Goal: Task Accomplishment & Management: Use online tool/utility

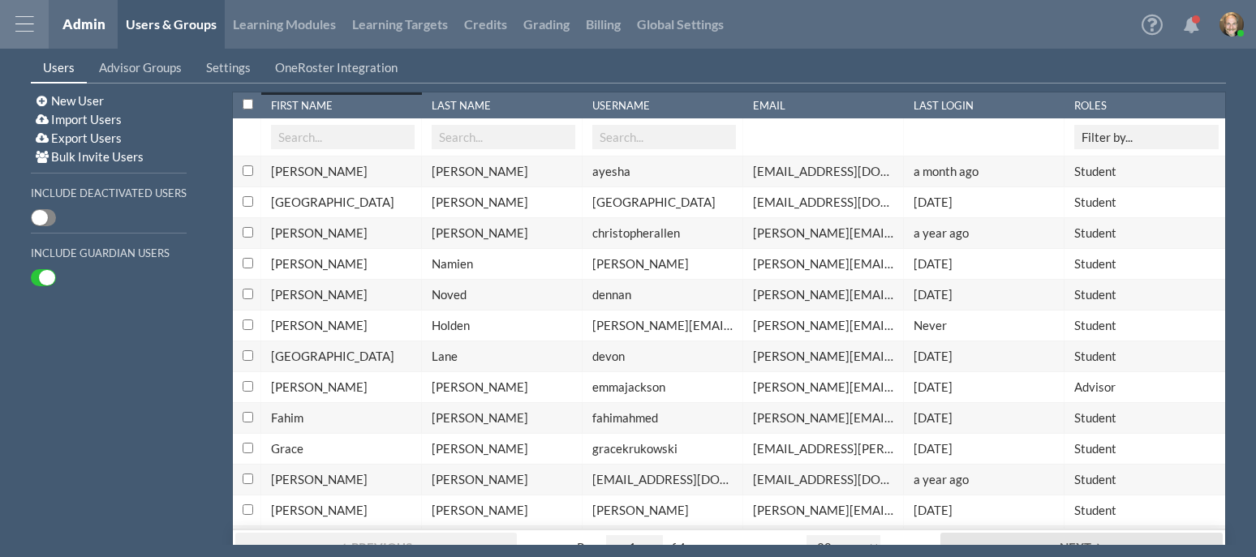
select select "20"
click at [675, 21] on link "Global Settings" at bounding box center [680, 24] width 103 height 49
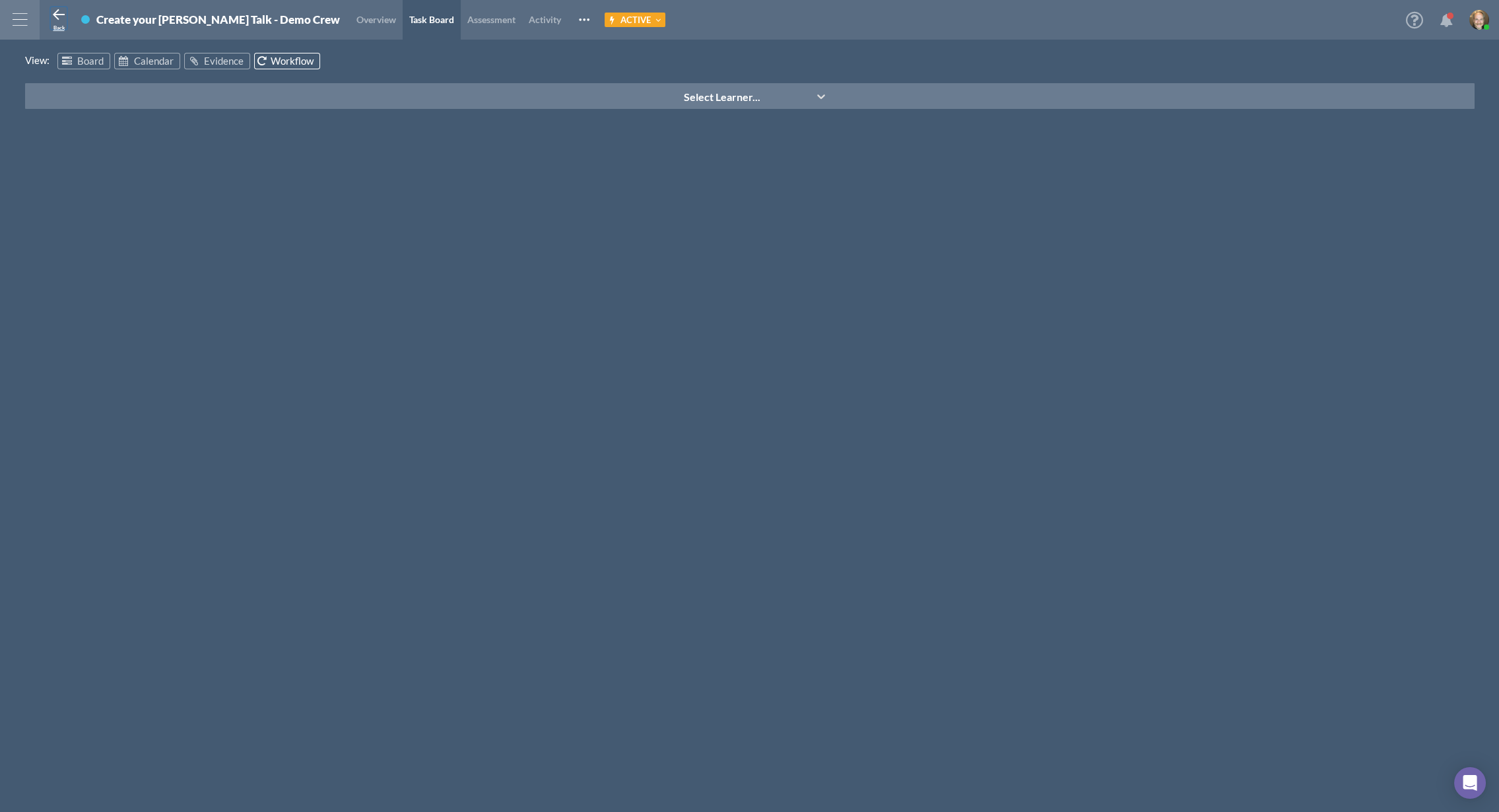
click at [53, 15] on icon at bounding box center [58, 15] width 15 height 15
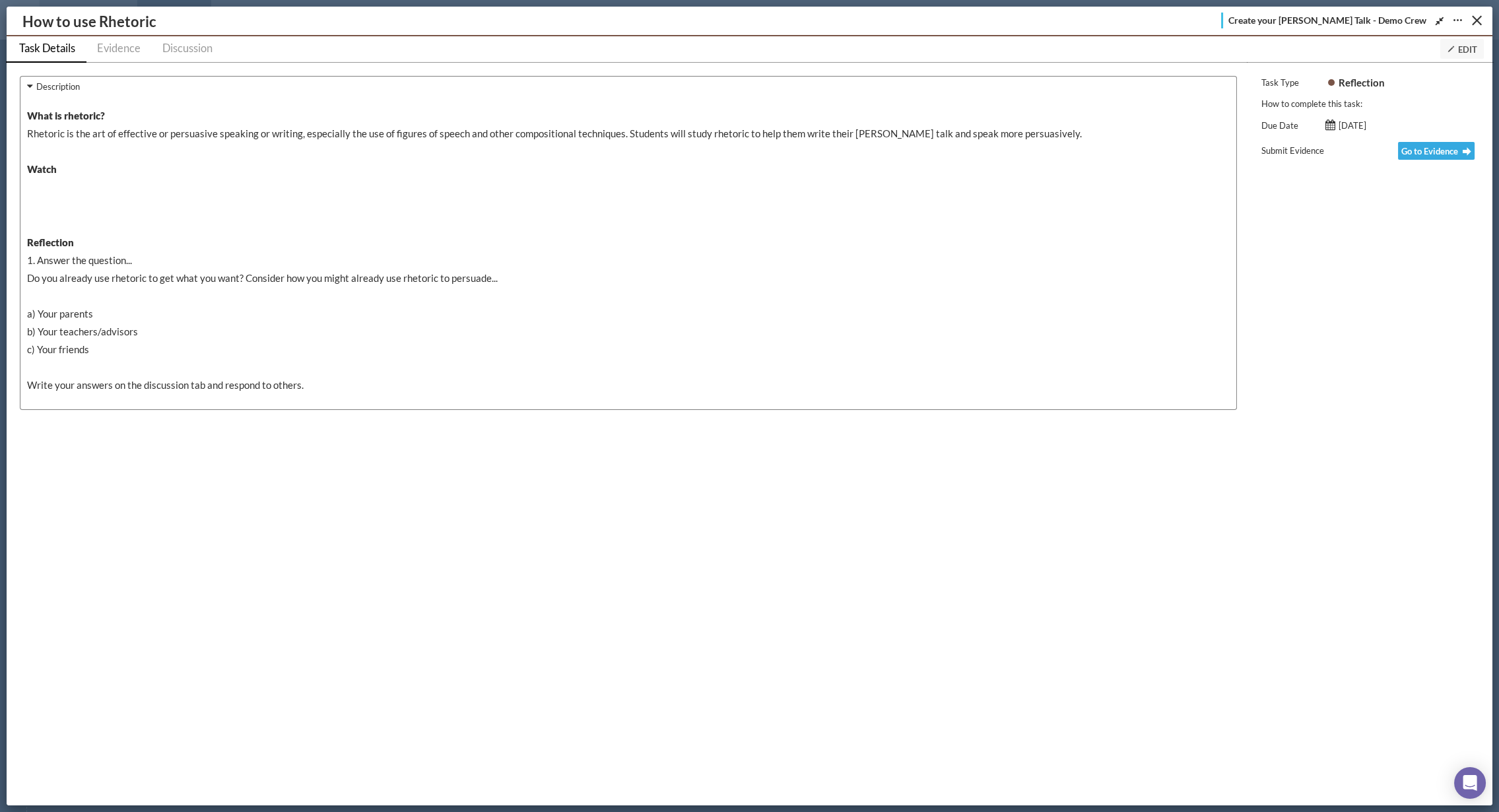
click at [1481, 24] on div "Close" at bounding box center [1477, 20] width 10 height 10
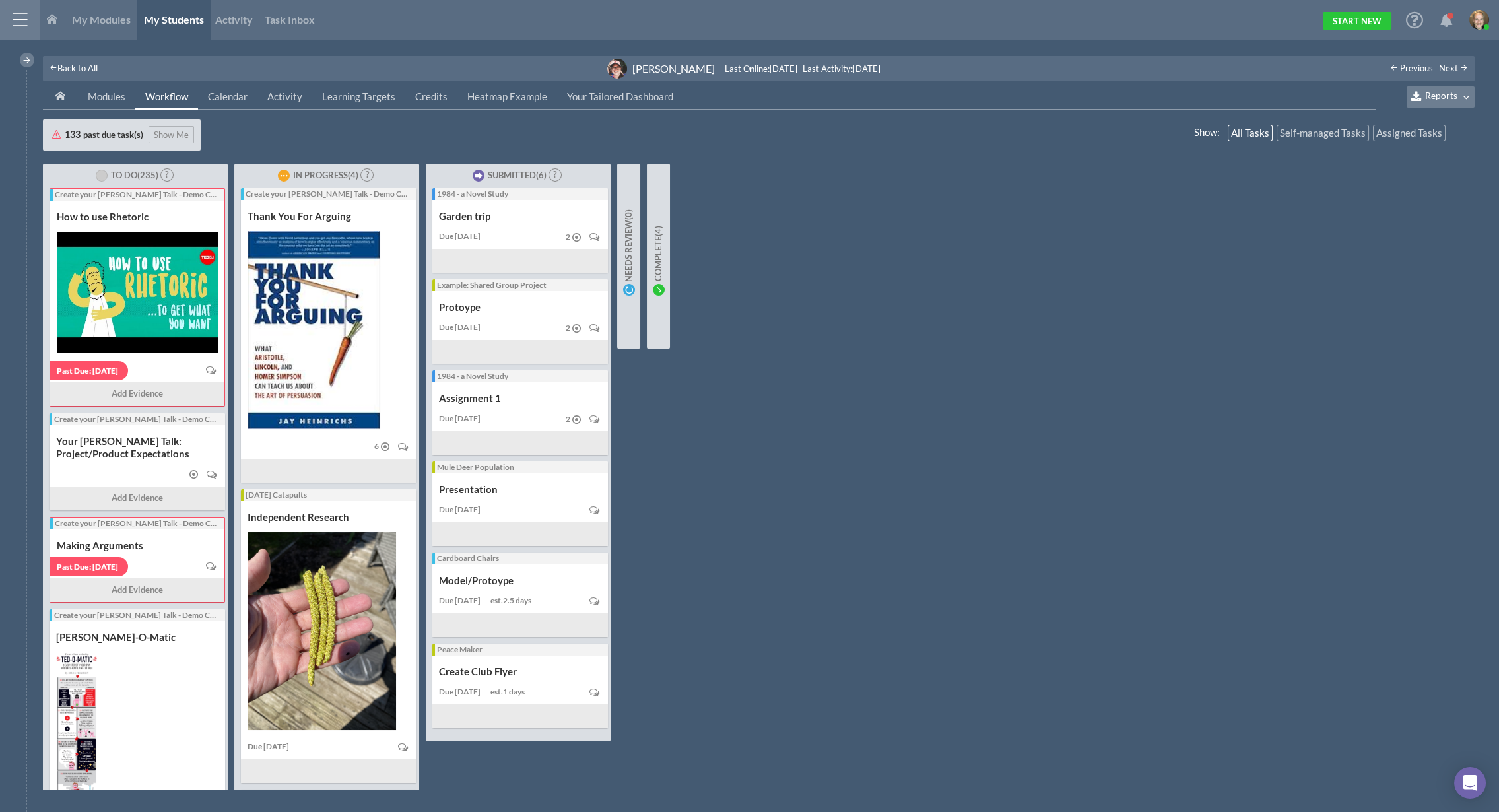
click at [649, 63] on div "Jane Cooper" at bounding box center [673, 68] width 82 height 14
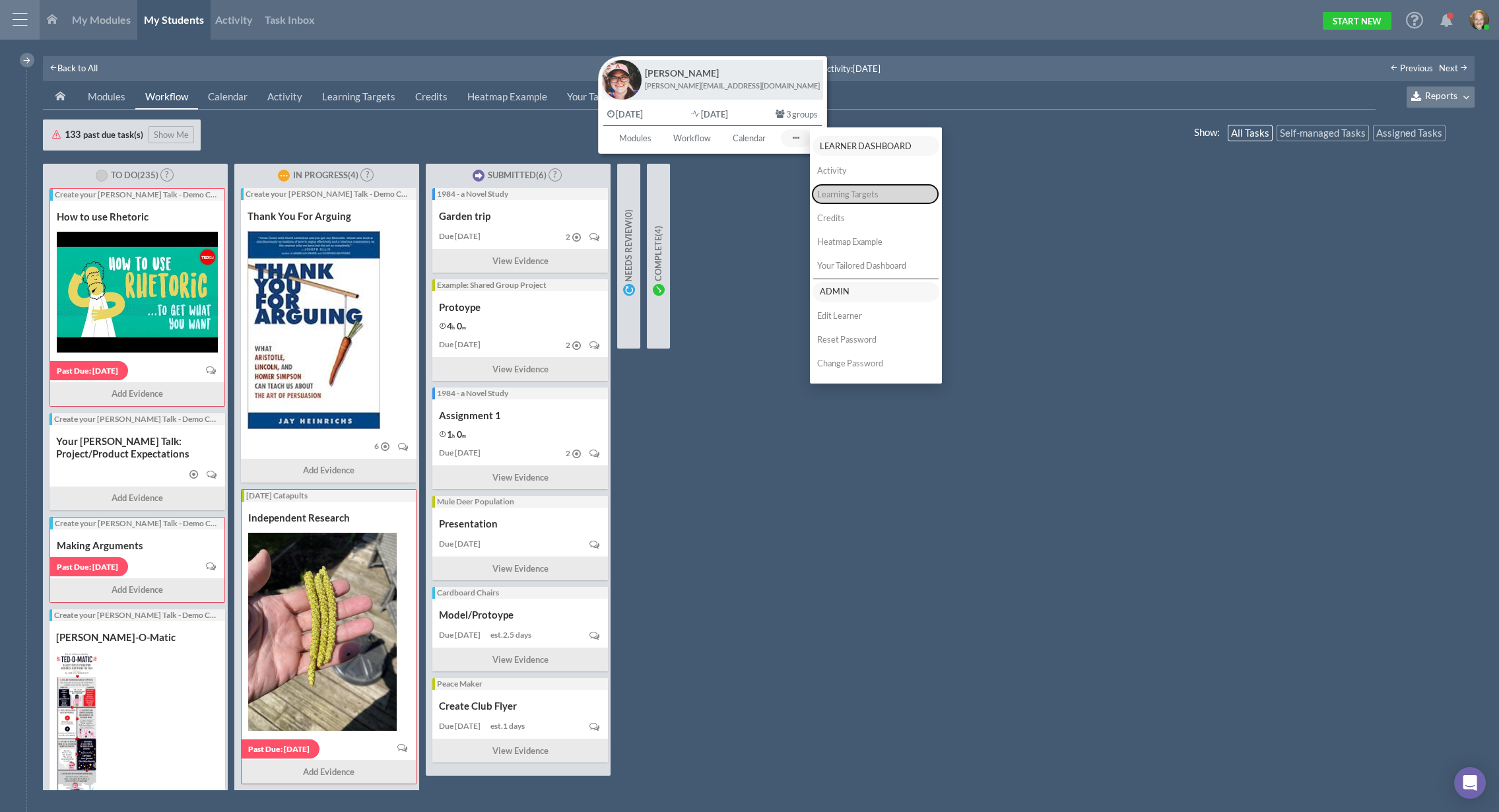
click at [824, 191] on button "Learning Targets" at bounding box center [875, 194] width 125 height 20
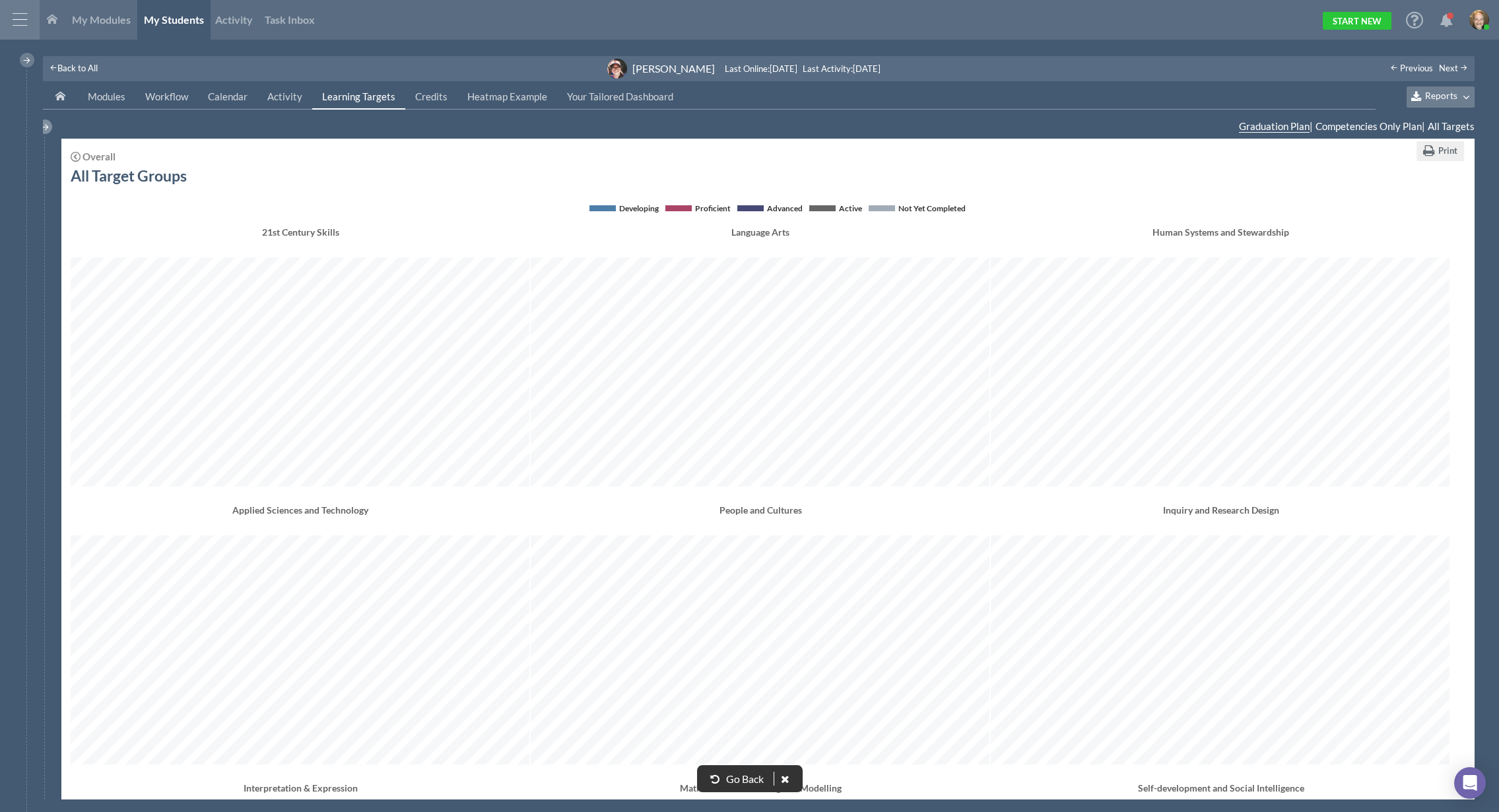
click at [42, 128] on div at bounding box center [45, 127] width 15 height 15
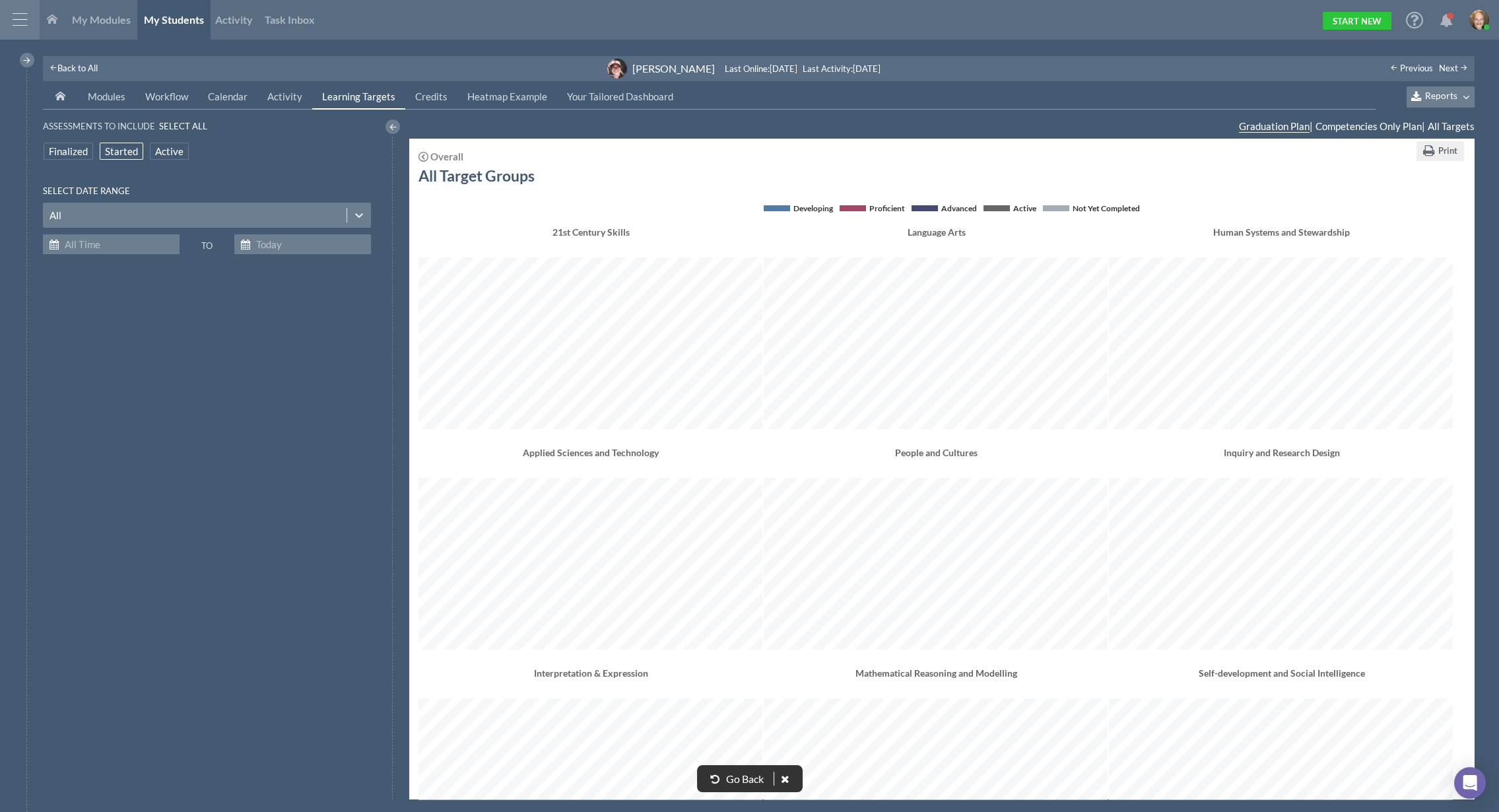
click at [125, 147] on span "Started" at bounding box center [121, 151] width 33 height 14
drag, startPoint x: 175, startPoint y: 151, endPoint x: 178, endPoint y: 166, distance: 15.3
click at [185, 149] on span "Active" at bounding box center [183, 151] width 28 height 14
click at [73, 145] on span "Finalized" at bounding box center [68, 151] width 39 height 14
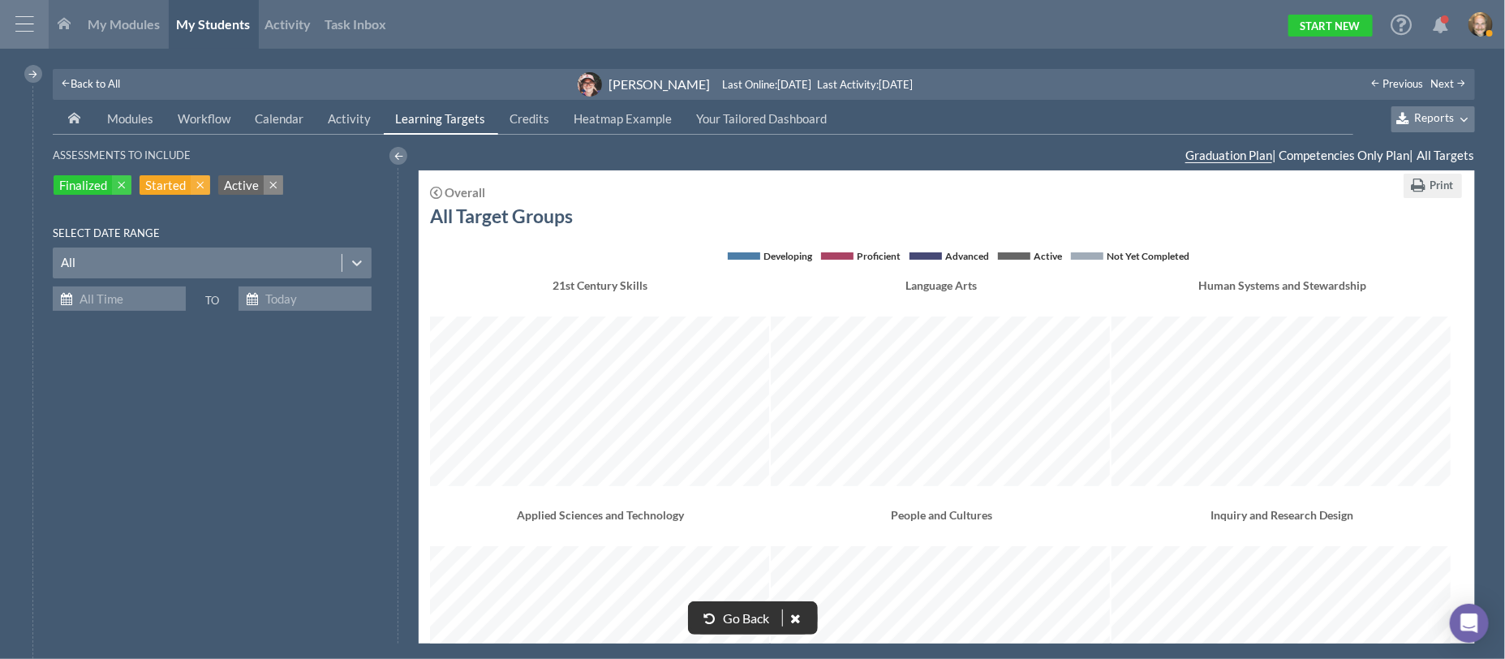
click at [270, 190] on span at bounding box center [273, 184] width 19 height 19
click at [249, 184] on span "Active" at bounding box center [242, 186] width 35 height 17
click at [170, 188] on span "Started" at bounding box center [165, 185] width 41 height 17
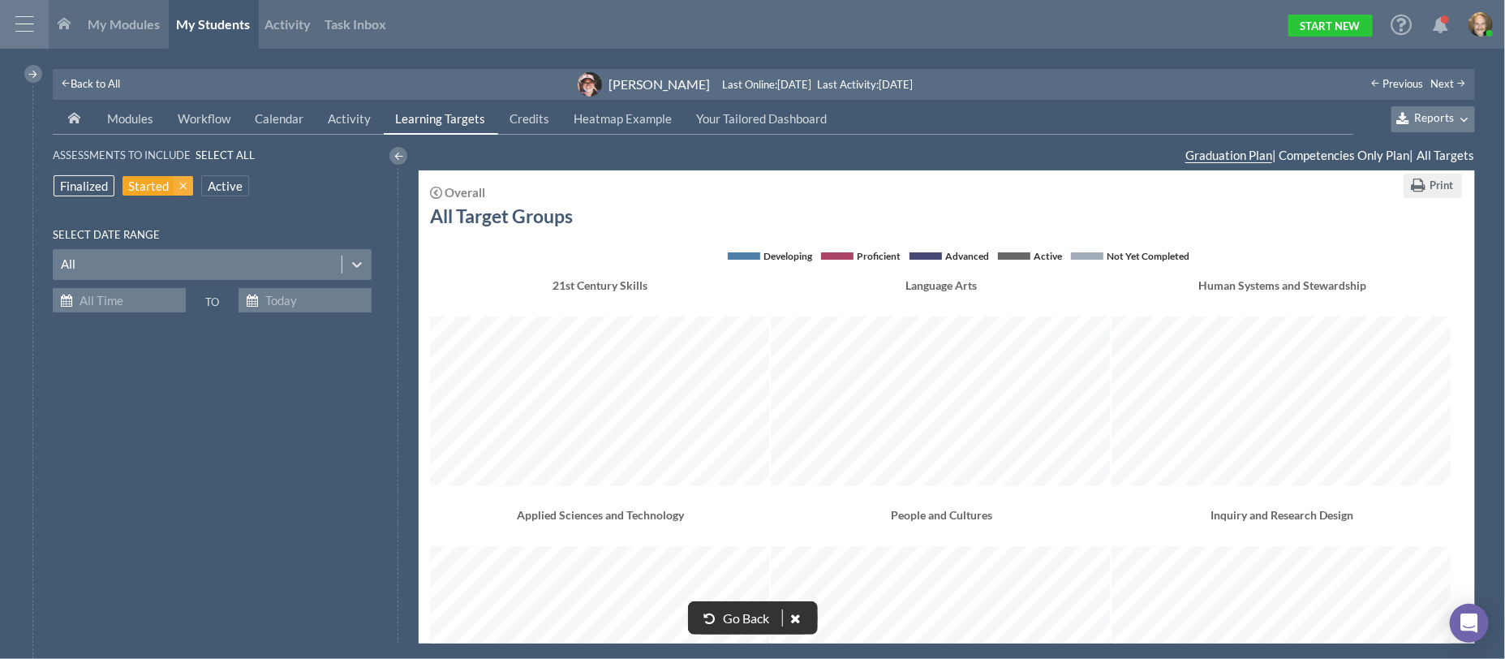
click at [92, 187] on span "Finalized" at bounding box center [84, 186] width 48 height 17
click at [99, 183] on span "Finalized" at bounding box center [83, 186] width 48 height 17
click at [221, 179] on span "Active" at bounding box center [225, 186] width 35 height 17
click at [183, 181] on span "Started" at bounding box center [166, 186] width 41 height 17
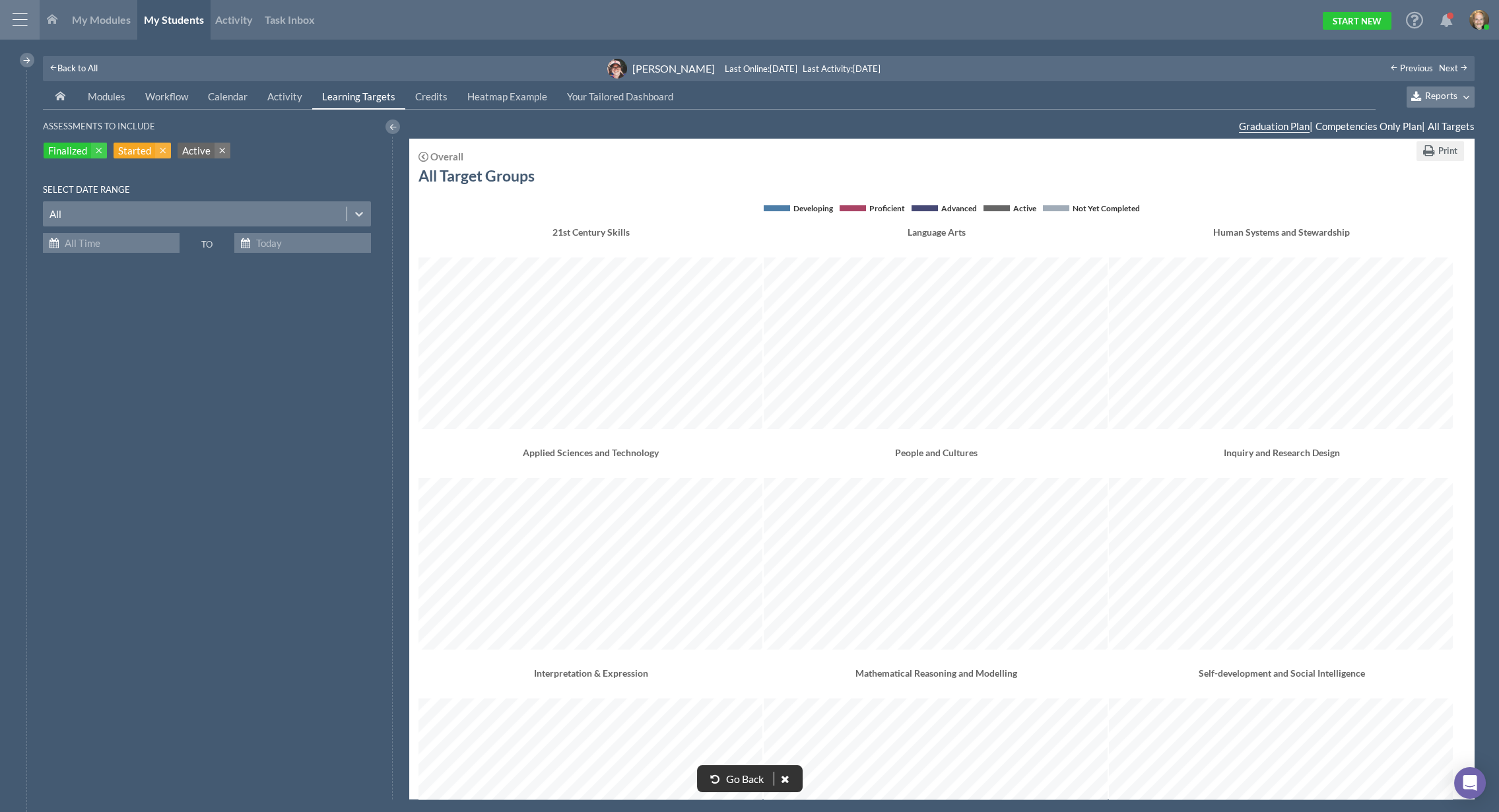
scroll to position [955, 1043]
click at [50, 23] on icon at bounding box center [52, 19] width 11 height 11
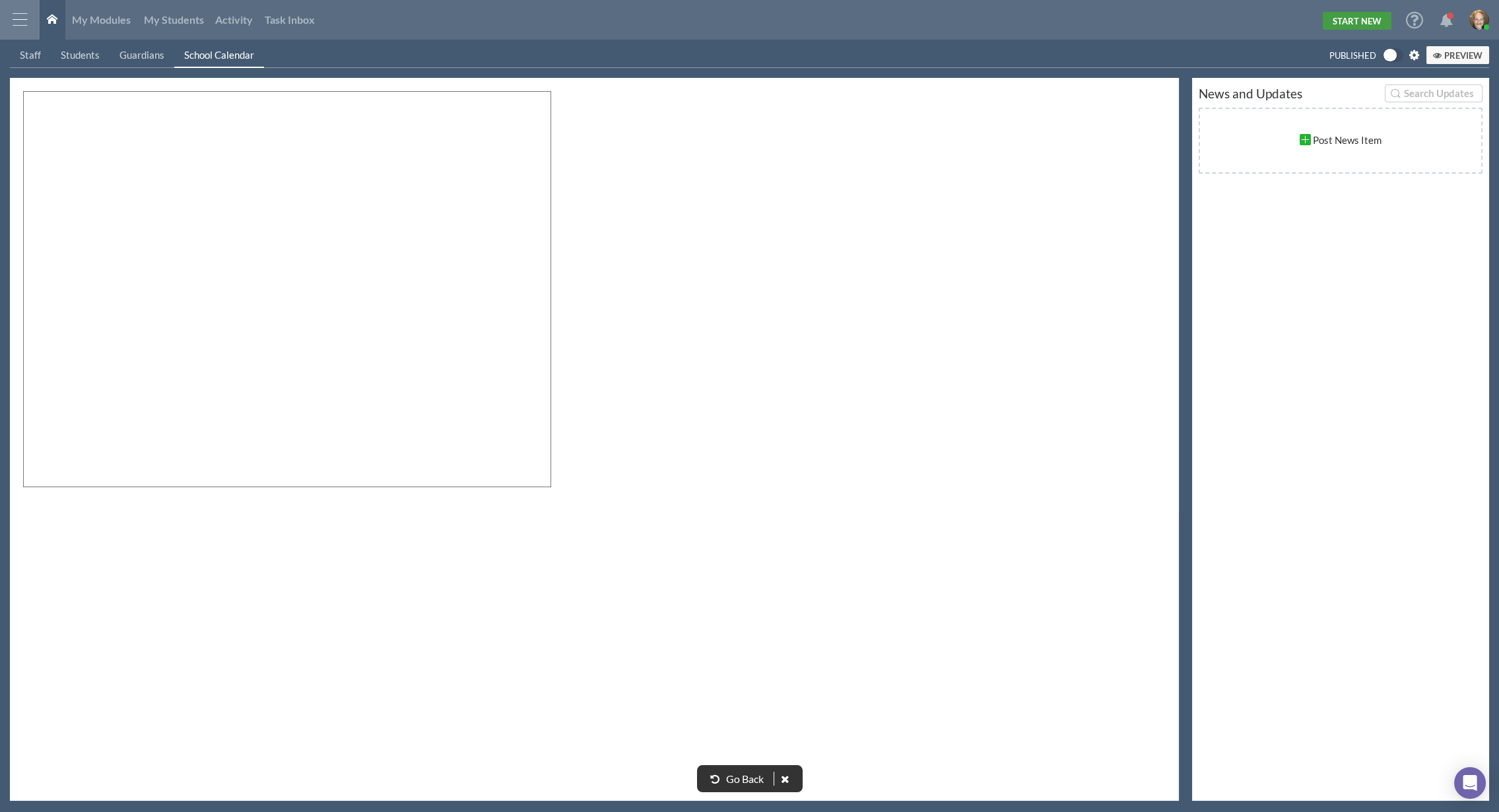
click at [1342, 23] on link "Start New" at bounding box center [1357, 21] width 68 height 18
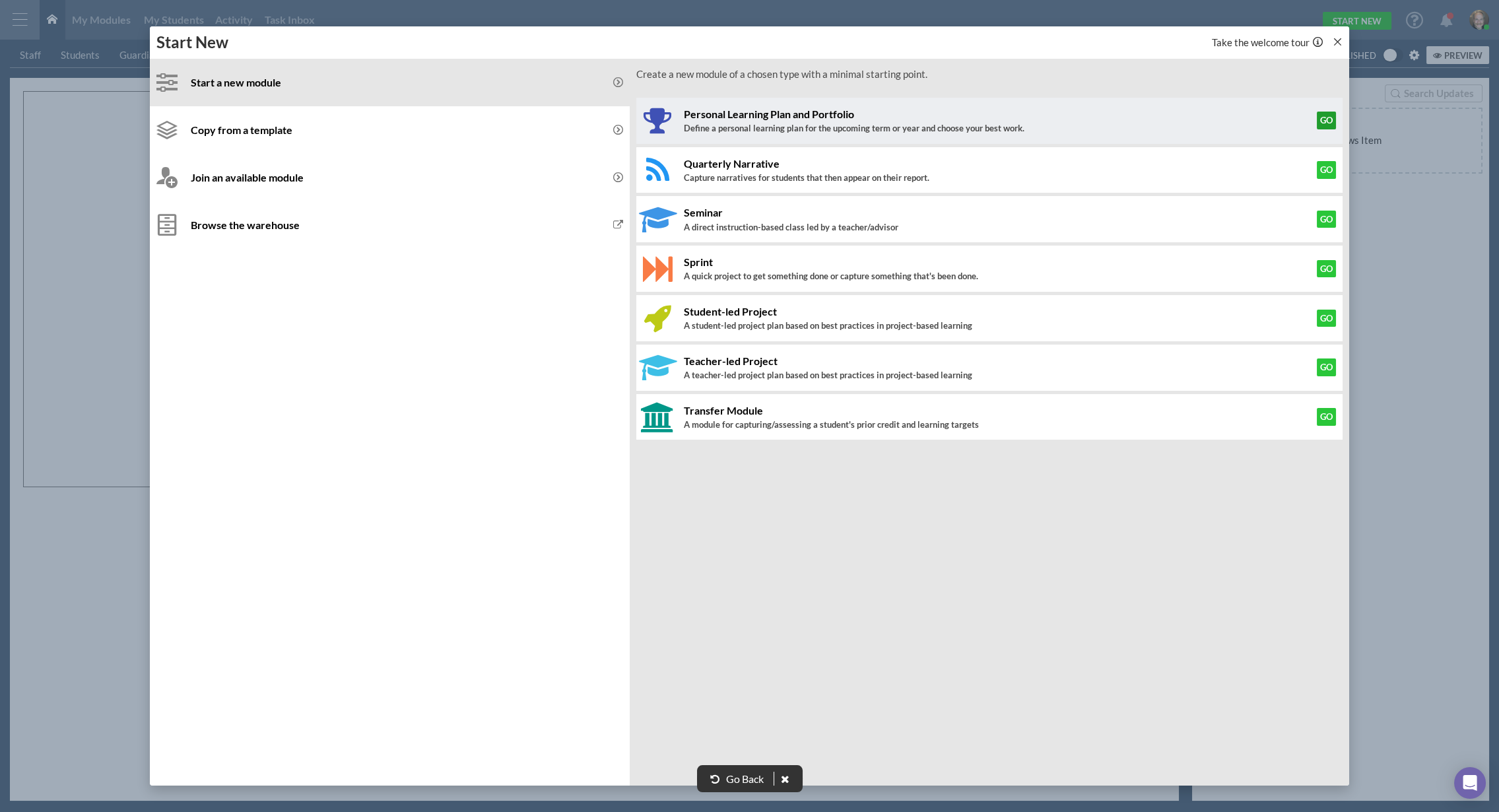
click at [1332, 116] on button "Go" at bounding box center [1326, 120] width 20 height 17
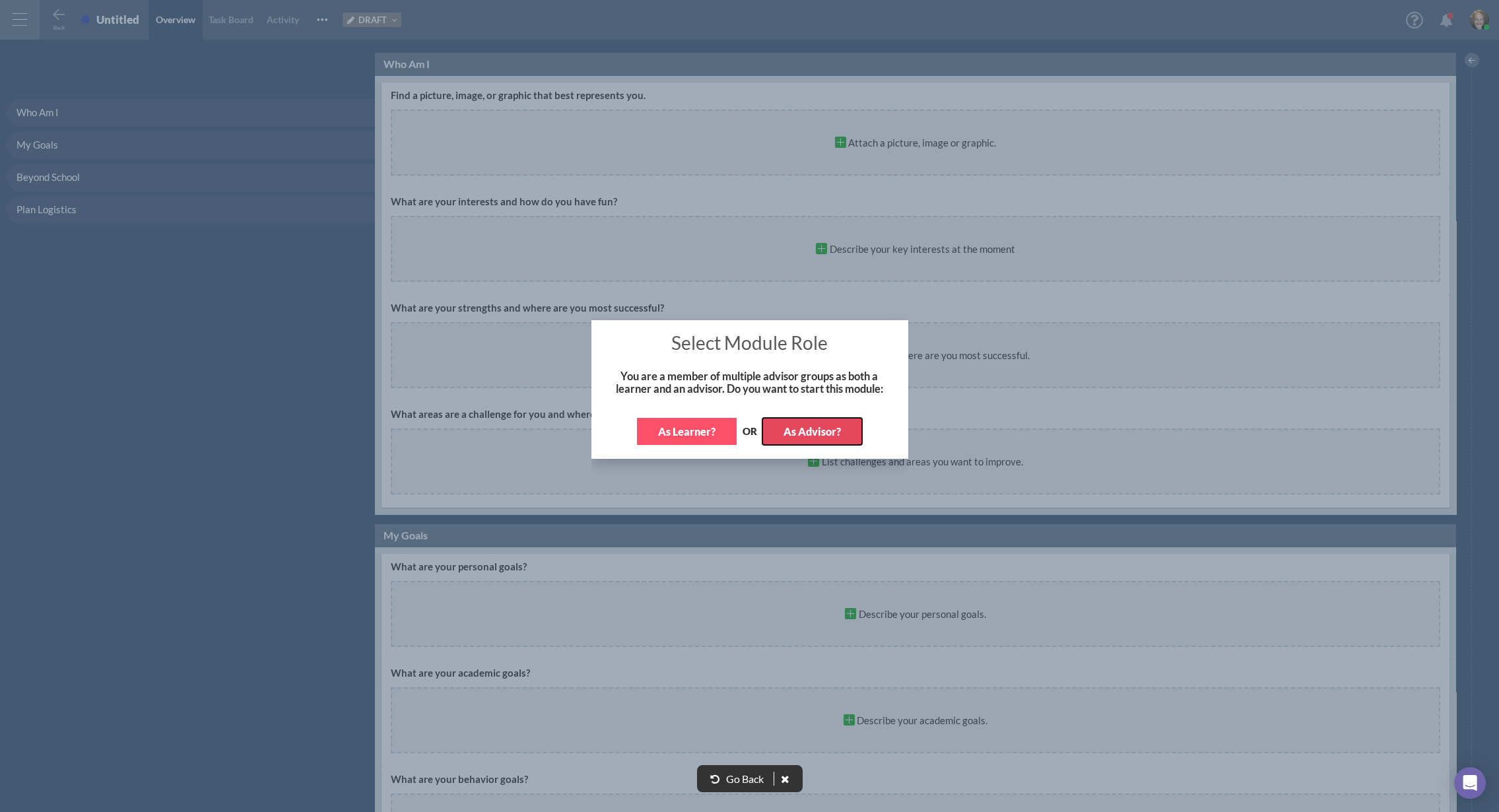
click at [799, 432] on button "As Advisor?" at bounding box center [812, 430] width 99 height 27
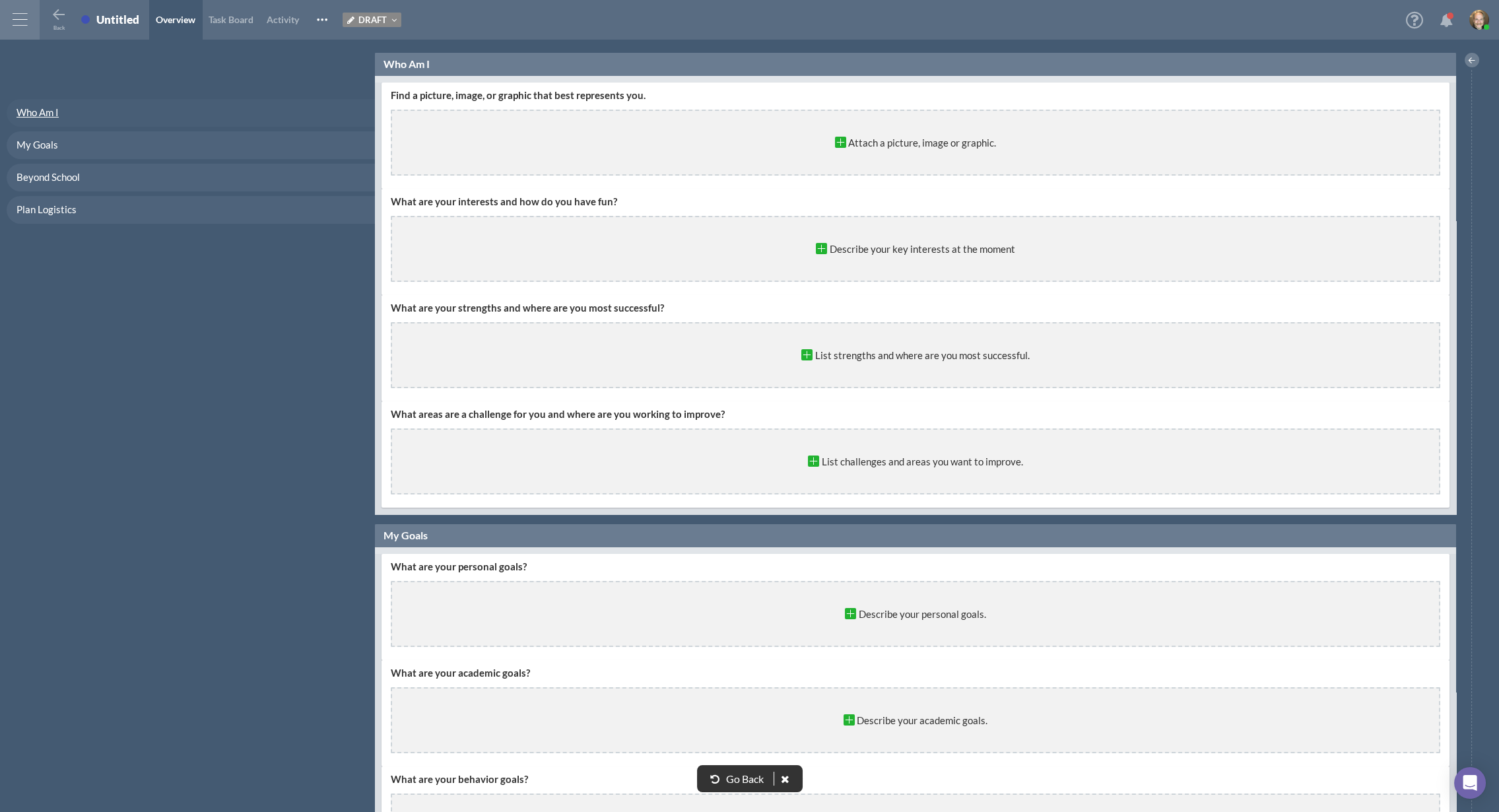
click at [33, 103] on link "Who Am I" at bounding box center [190, 113] width 369 height 28
click at [37, 215] on link "Plan Logistics" at bounding box center [190, 210] width 369 height 28
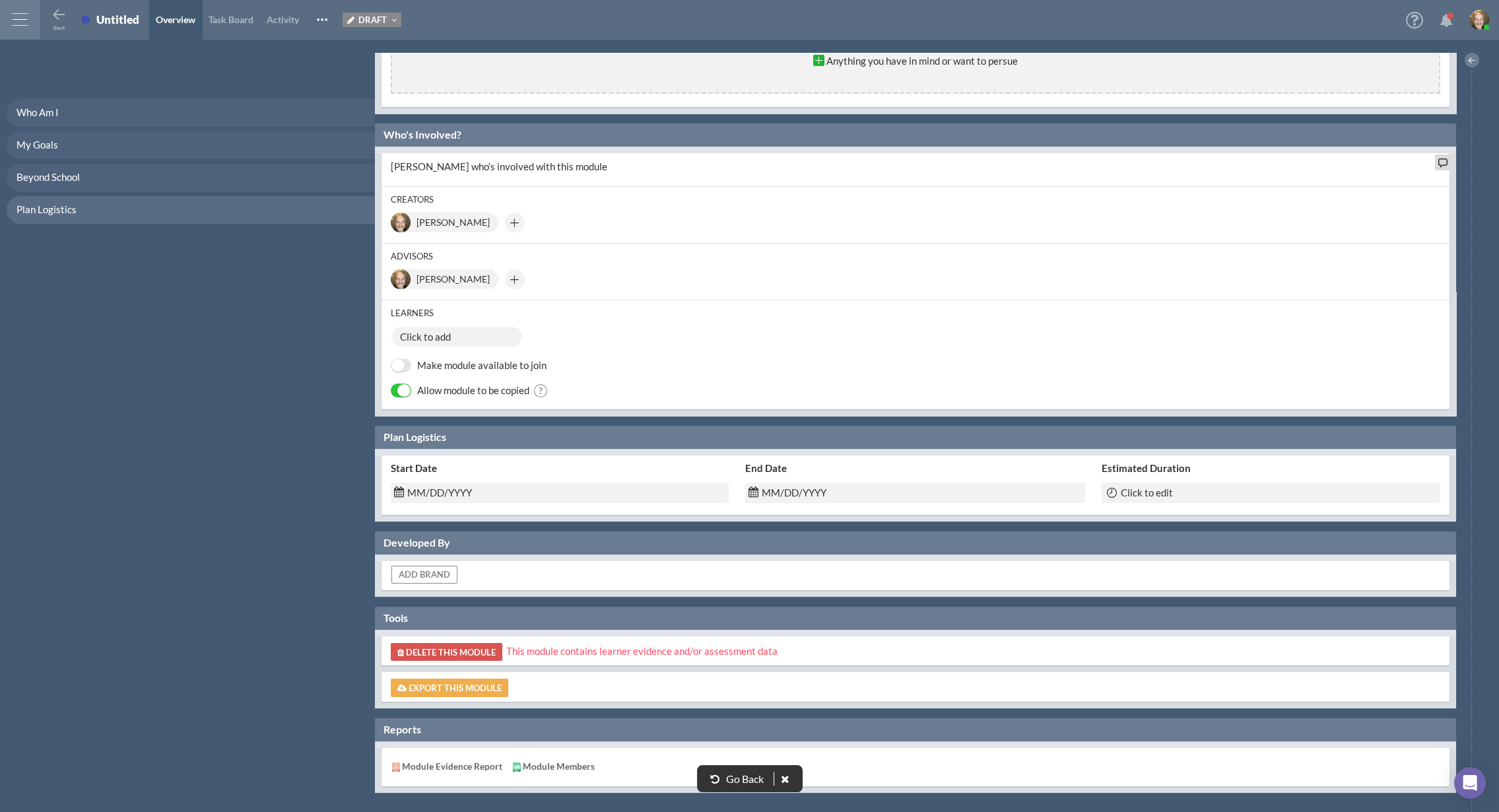
click at [466, 334] on span "Click to add" at bounding box center [457, 337] width 132 height 21
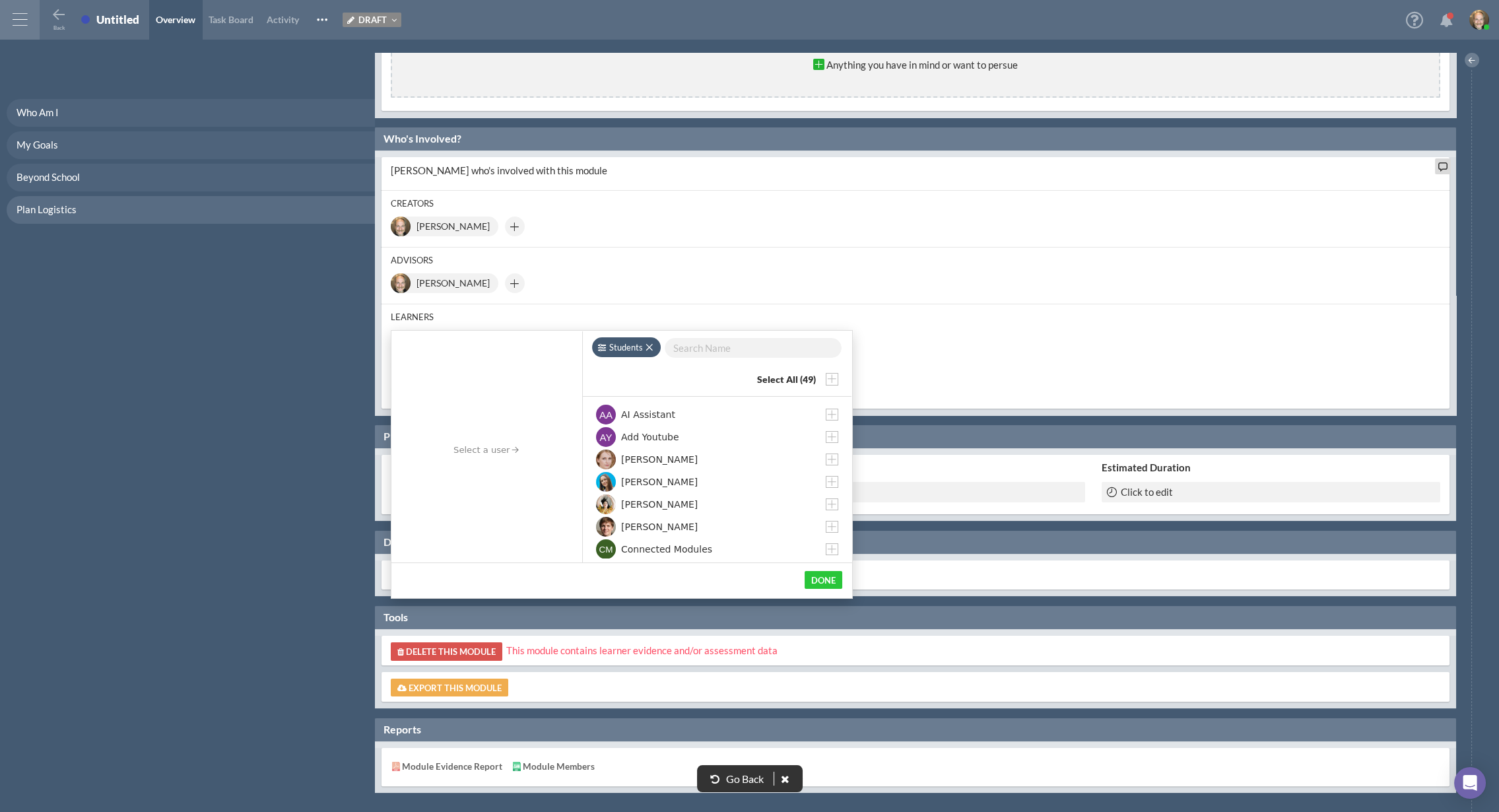
click at [642, 486] on span "[PERSON_NAME]" at bounding box center [659, 482] width 76 height 14
click at [831, 580] on button "Done" at bounding box center [824, 580] width 37 height 18
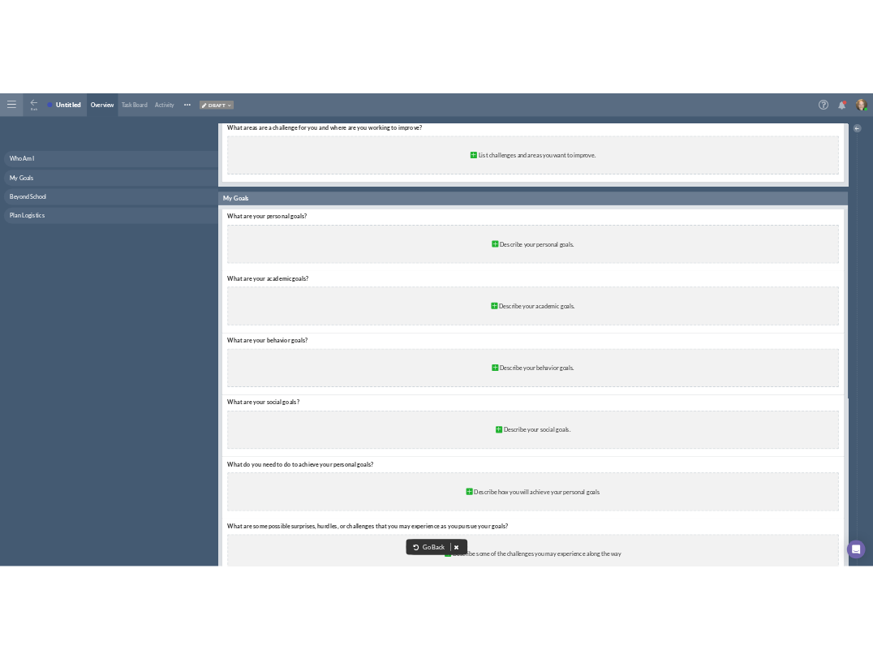
scroll to position [28, 0]
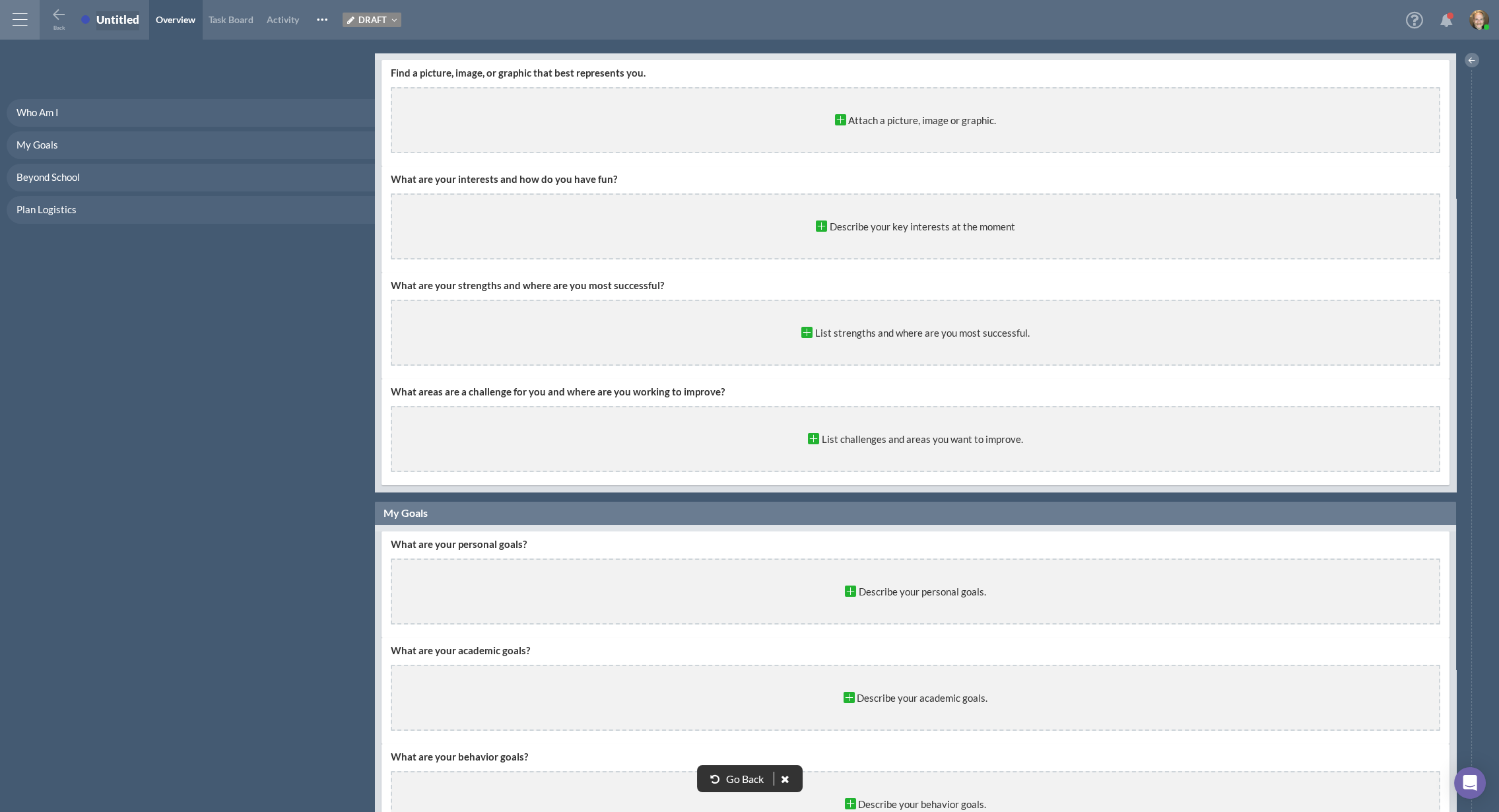
click at [116, 13] on div "Untitled" at bounding box center [117, 19] width 43 height 14
type input "My temp learning plan"
click at [439, 20] on span "Draft" at bounding box center [444, 20] width 28 height 11
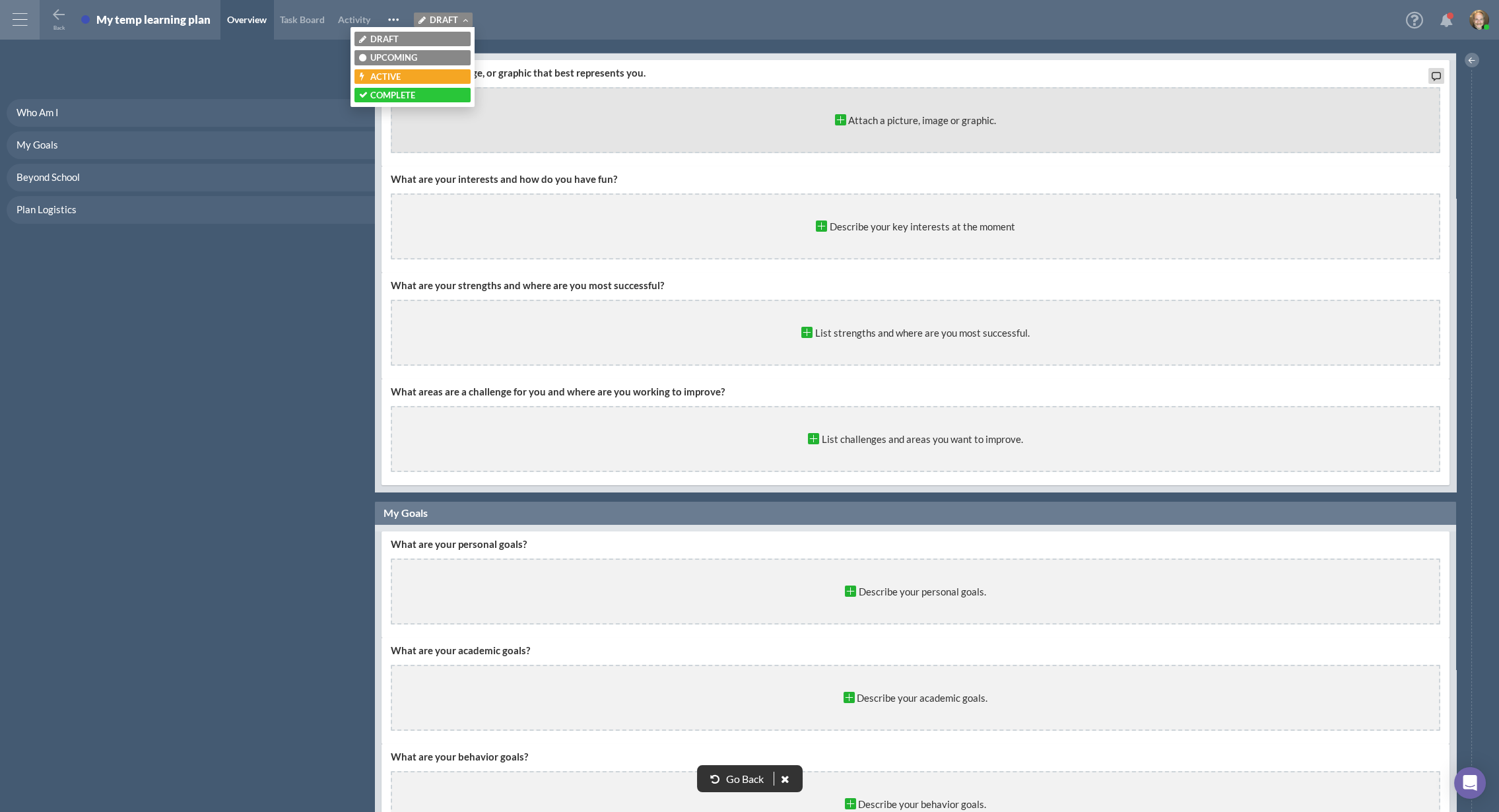
click at [400, 69] on button "Active" at bounding box center [413, 76] width 116 height 15
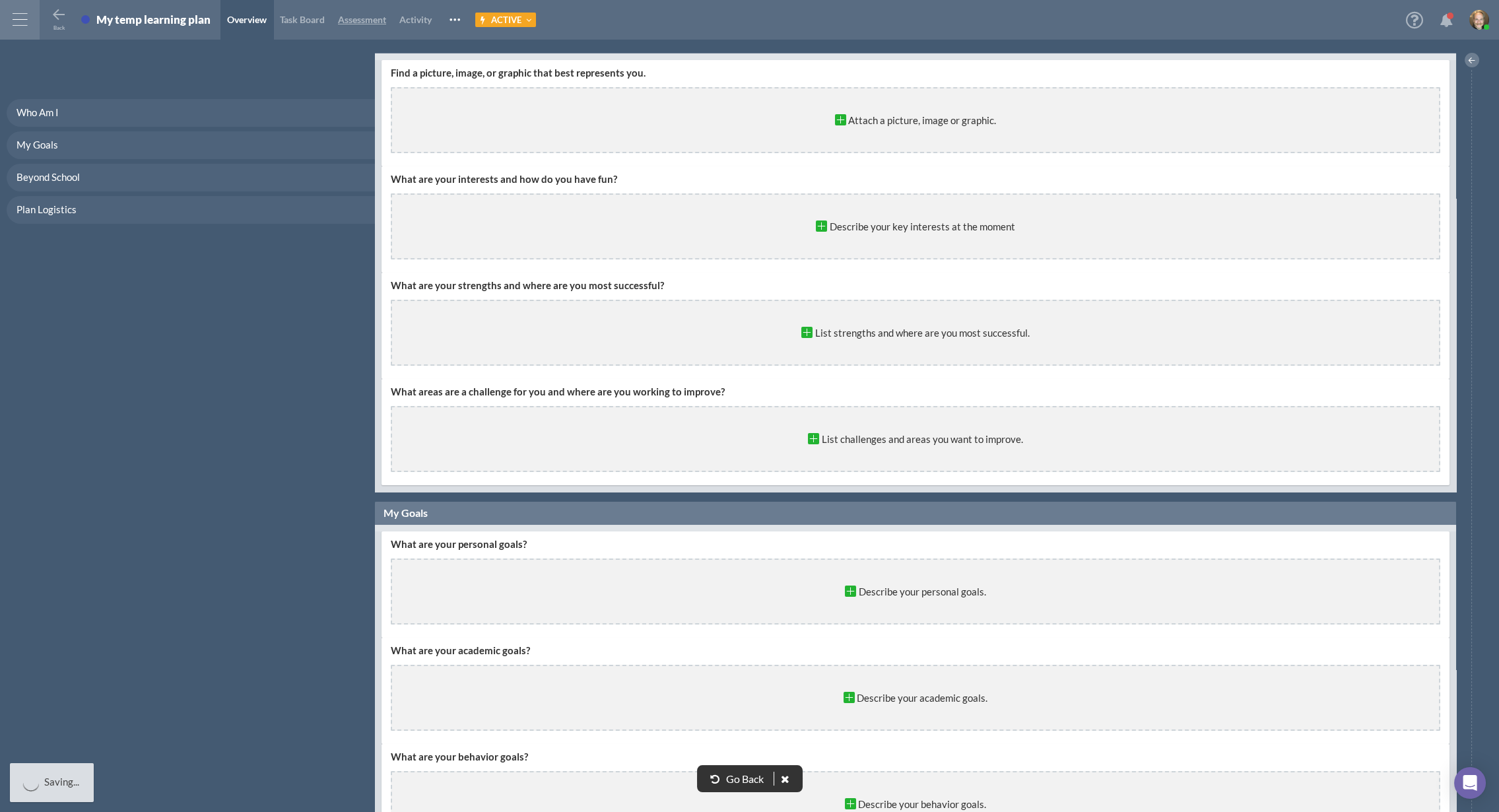
click at [369, 20] on span "Assessment" at bounding box center [361, 20] width 48 height 11
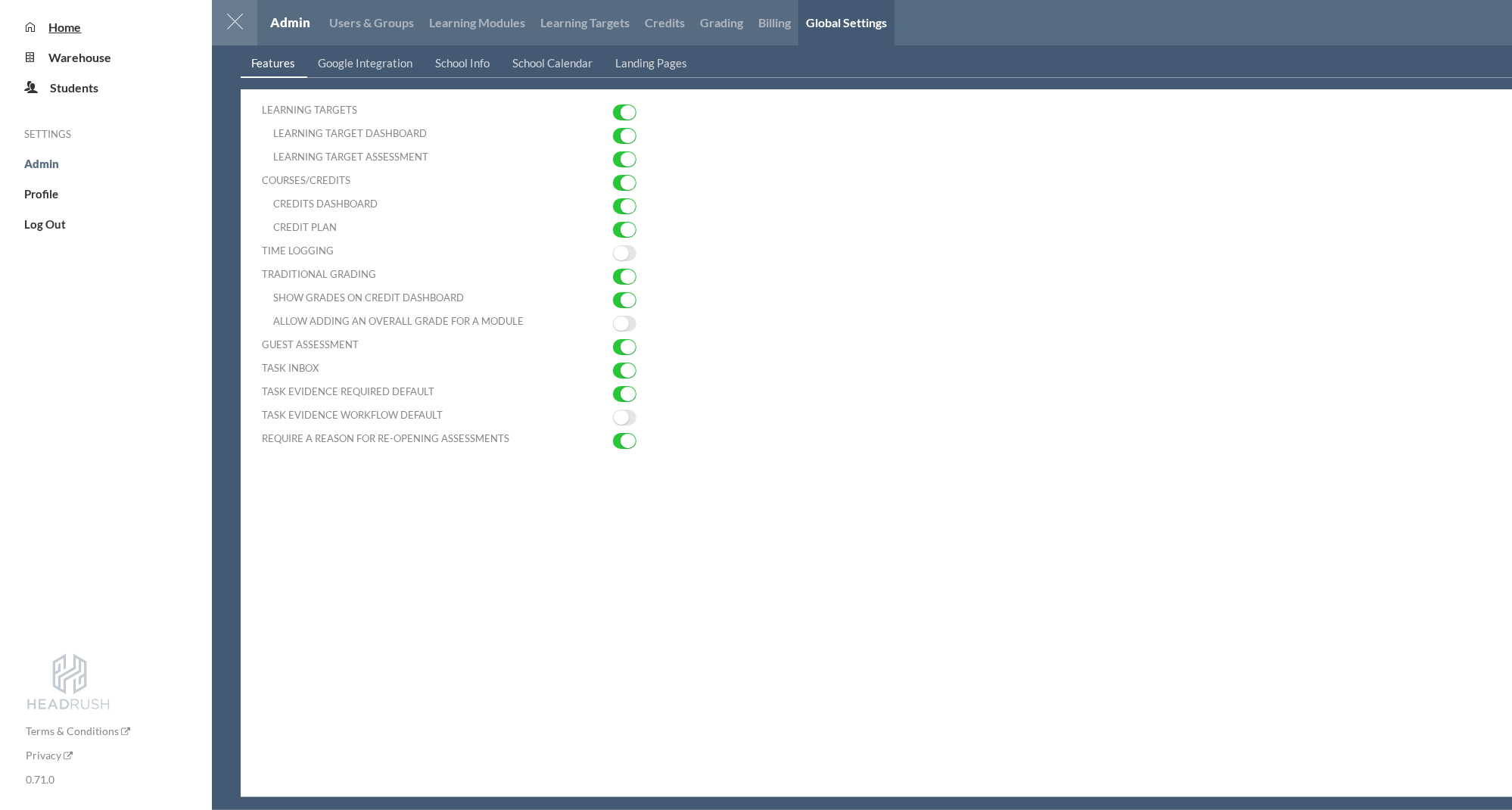
click at [76, 32] on span "Home" at bounding box center [65, 26] width 33 height 14
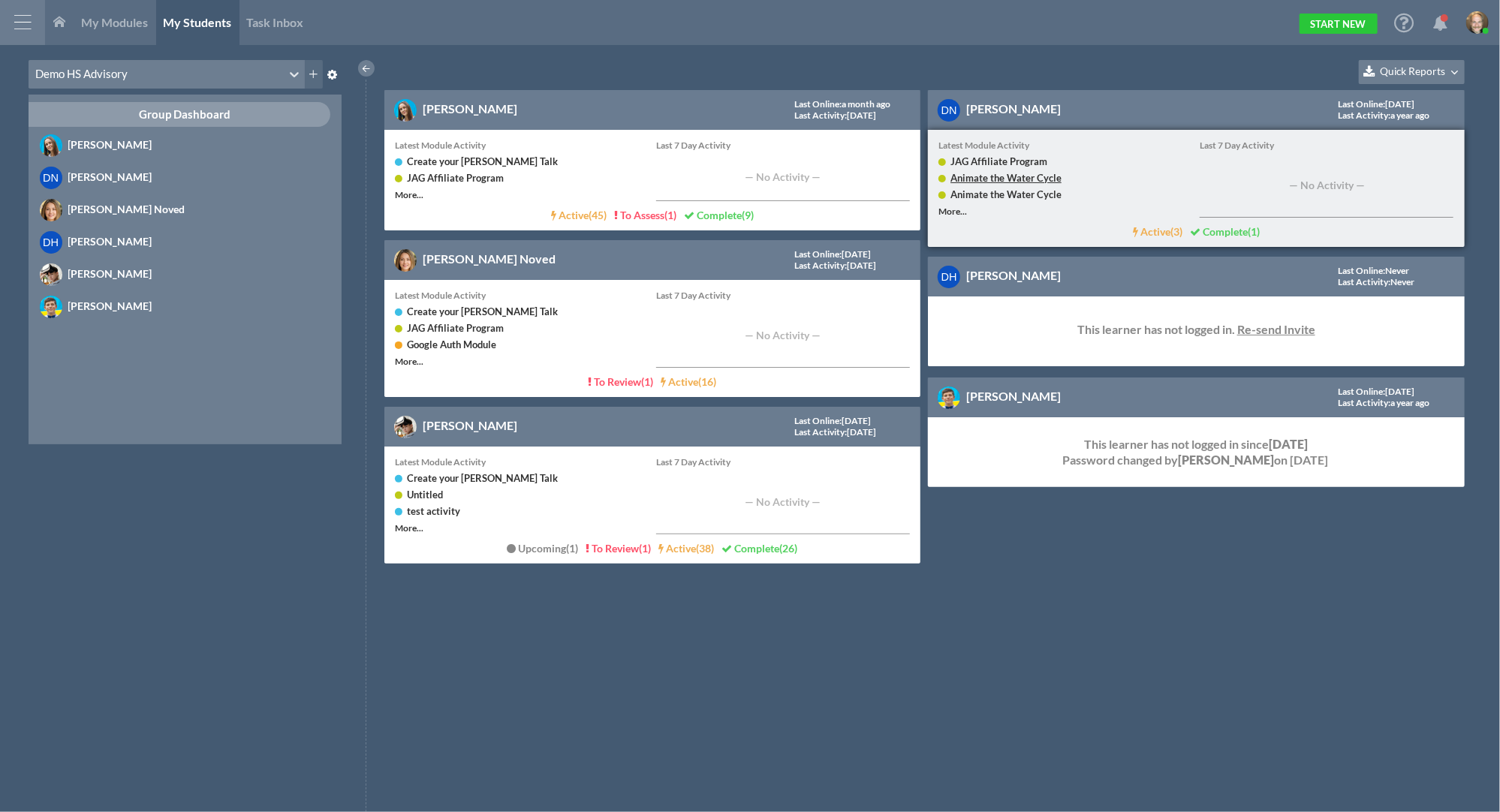
click at [1008, 174] on link "Animate the Water Cycle" at bounding box center [1006, 178] width 111 height 12
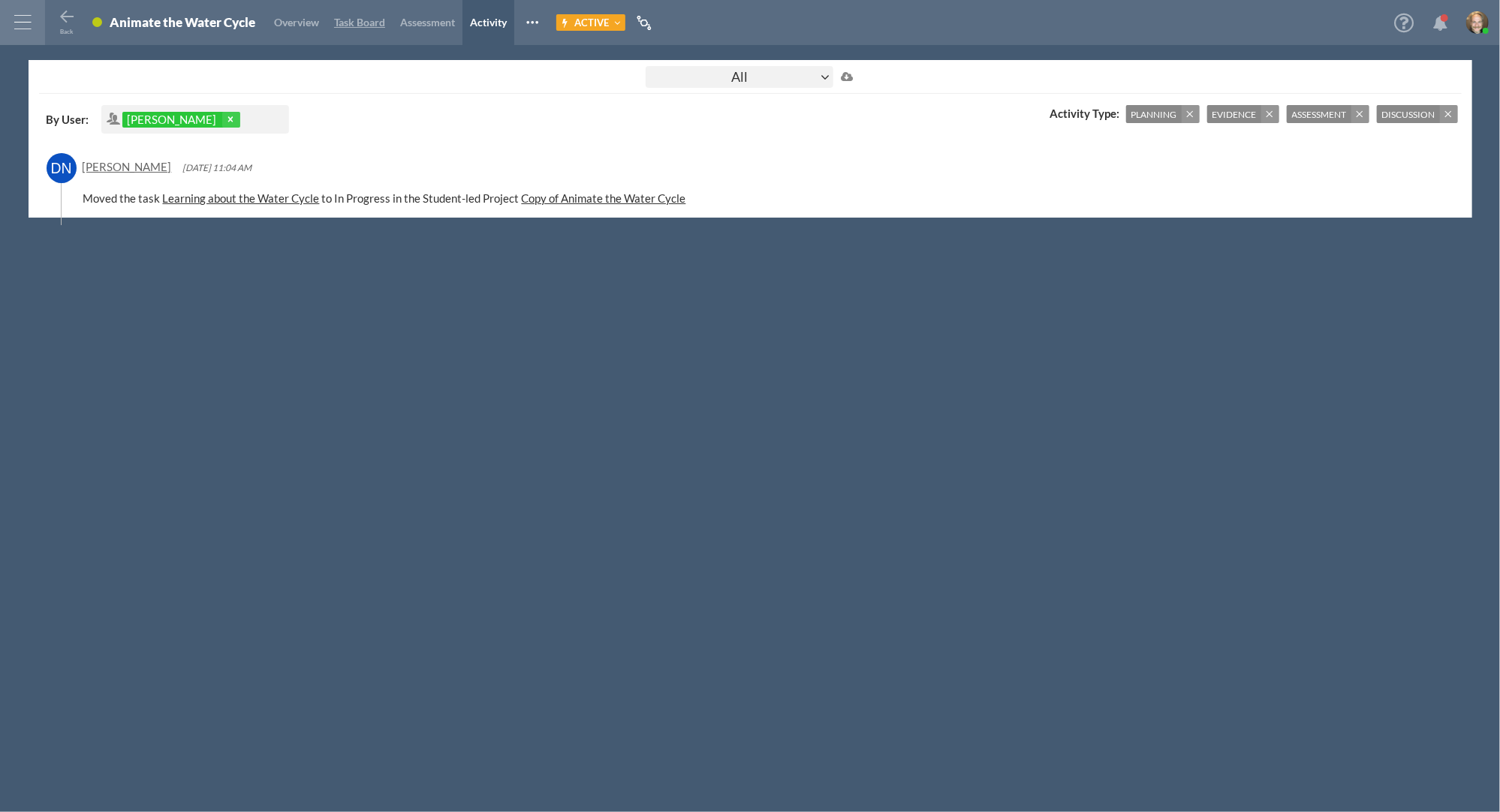
click at [340, 18] on span "Task Board" at bounding box center [359, 22] width 51 height 13
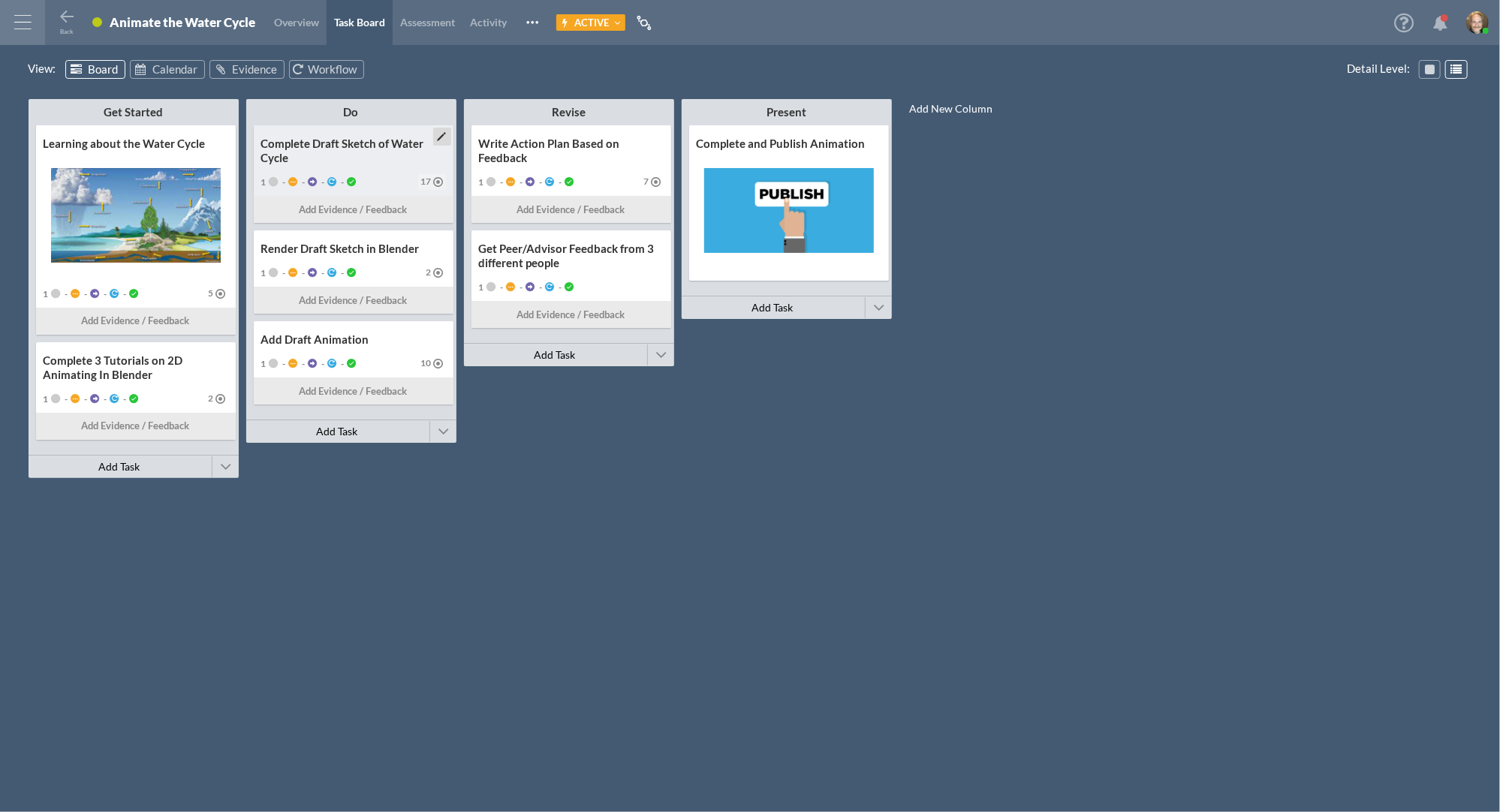
click at [320, 144] on div "Complete Draft Sketch of Water Cycle" at bounding box center [353, 151] width 185 height 29
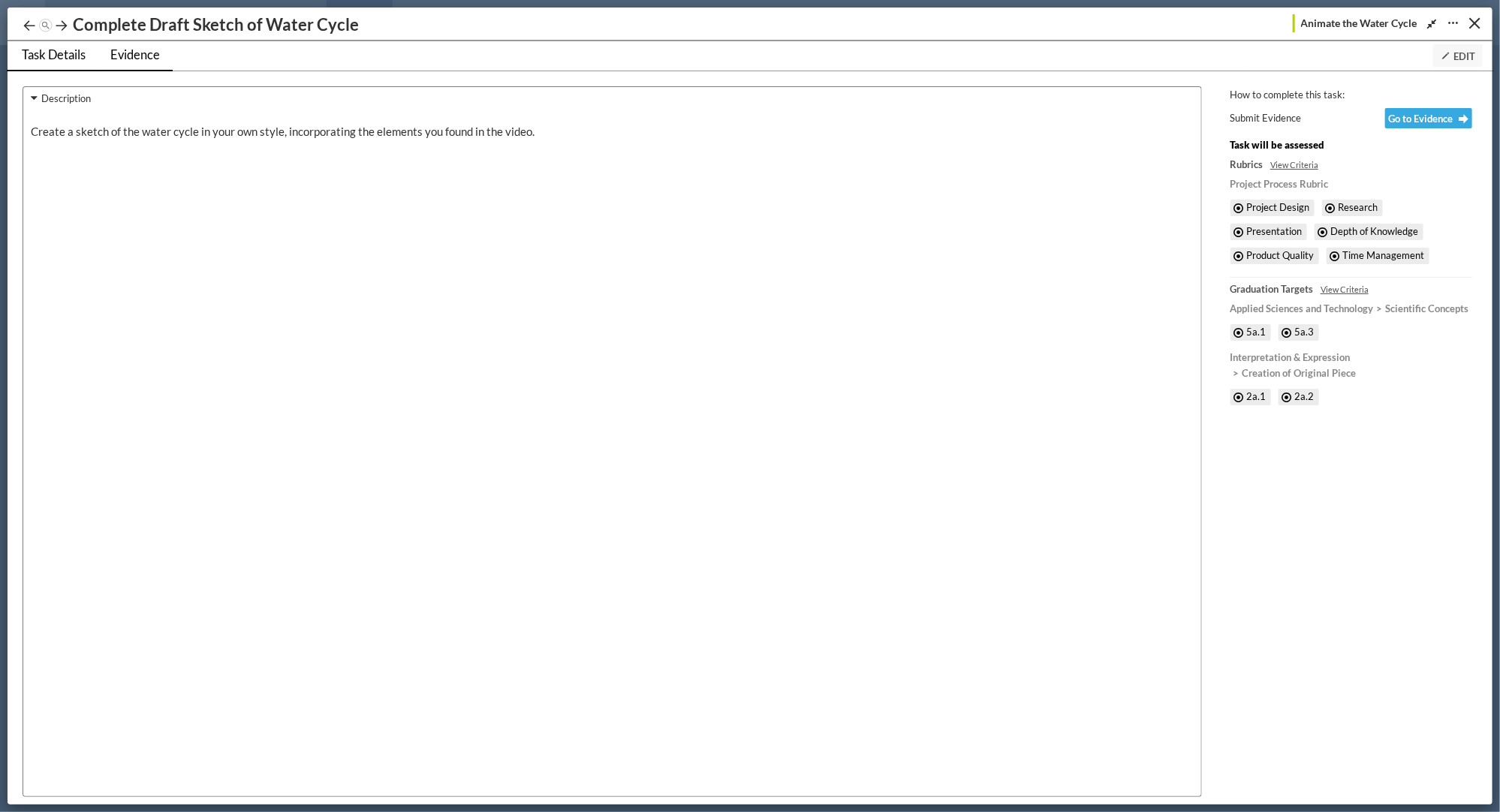
click at [113, 55] on span "Evidence" at bounding box center [135, 55] width 50 height 15
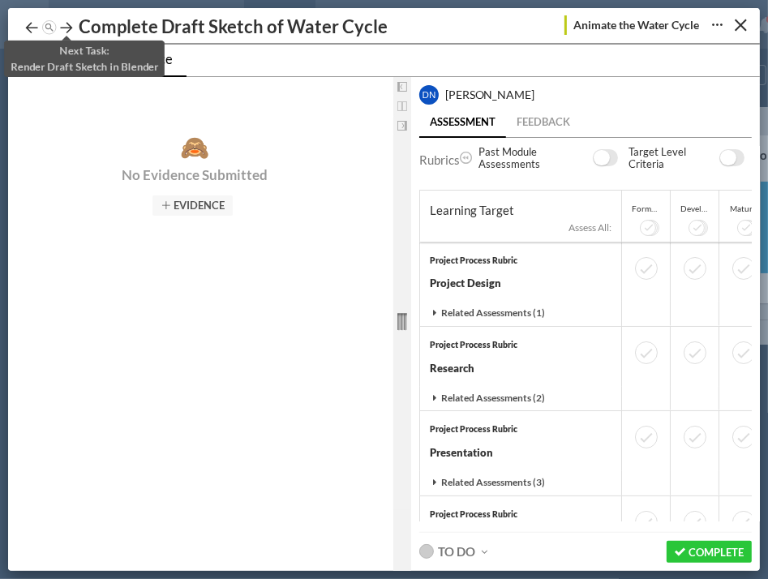
click at [65, 24] on icon at bounding box center [66, 27] width 16 height 16
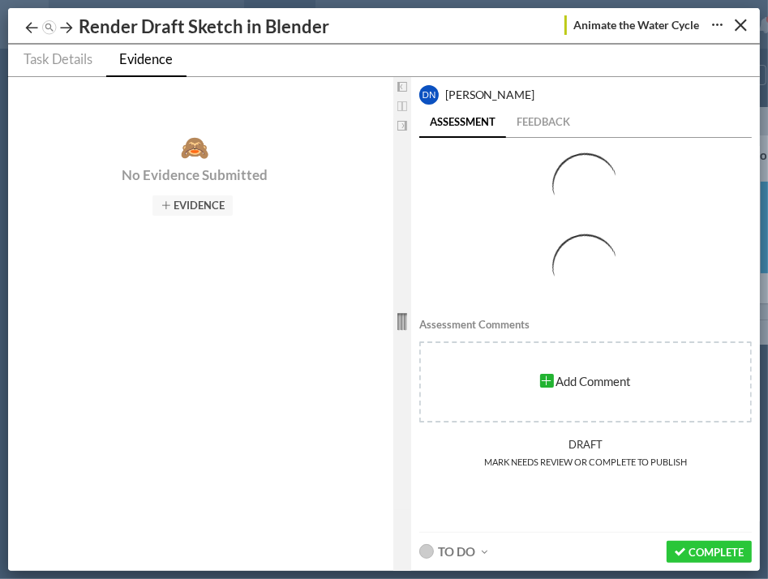
click at [19, 24] on div "Learning about the Water Cycle Complete 3 Tutorials on 2D Animating In Blender …" at bounding box center [384, 289] width 752 height 563
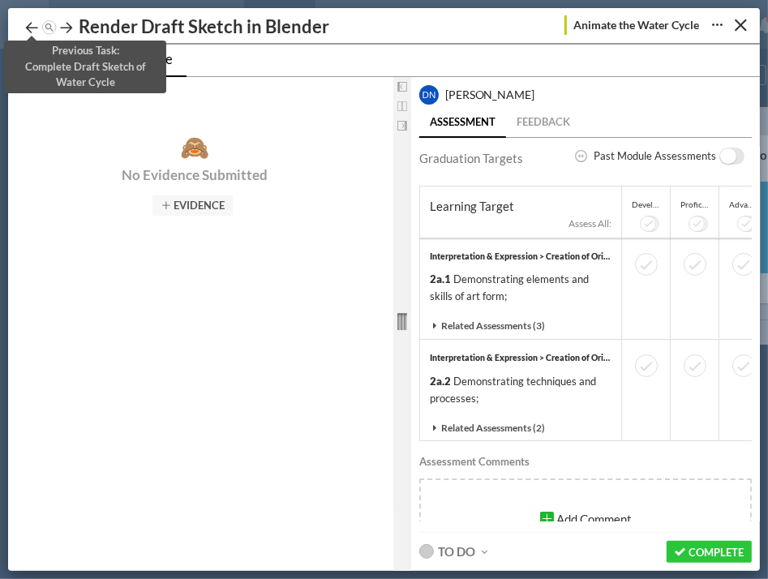
click at [28, 27] on icon at bounding box center [32, 27] width 16 height 16
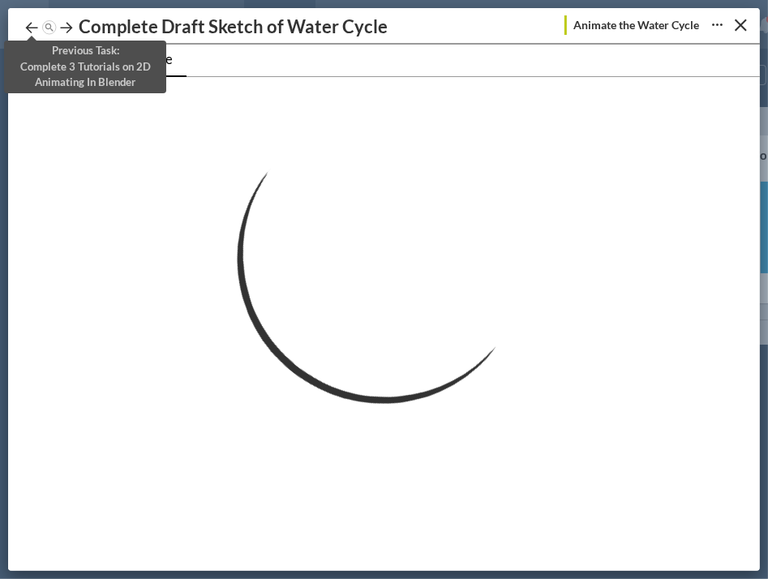
click at [28, 27] on icon at bounding box center [32, 27] width 16 height 16
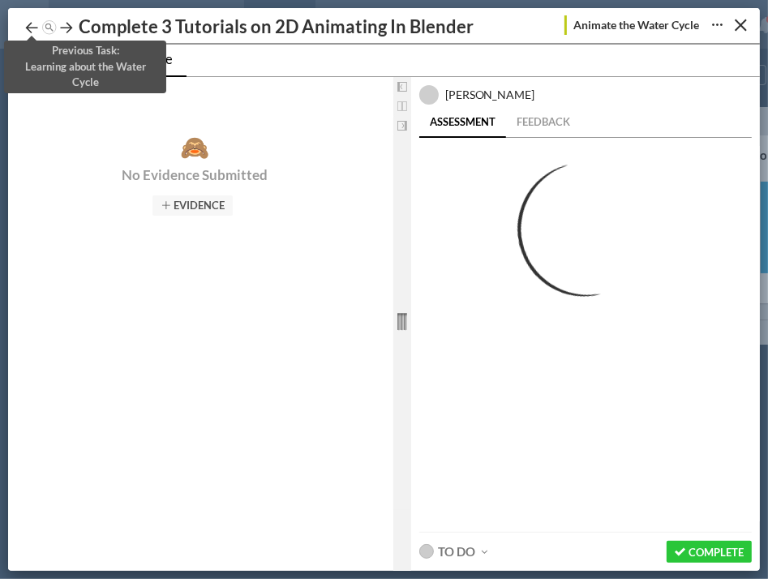
click at [28, 27] on icon at bounding box center [32, 27] width 16 height 16
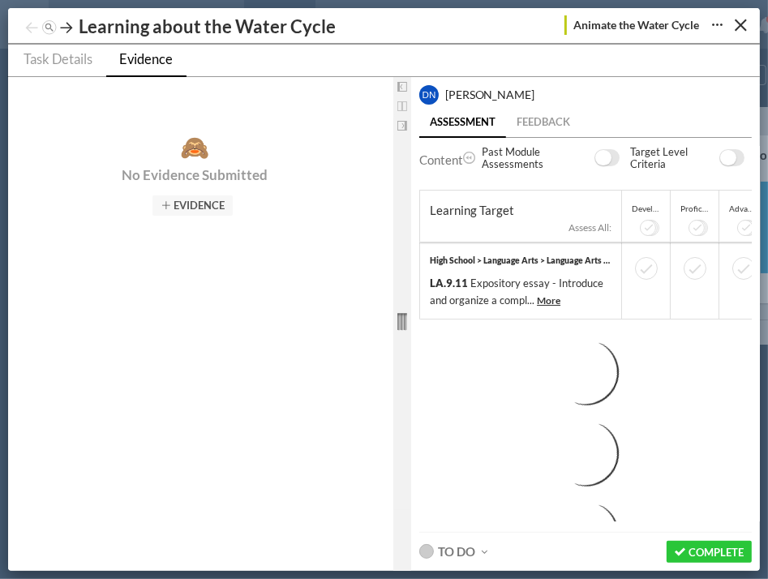
click at [28, 27] on icon at bounding box center [32, 27] width 16 height 16
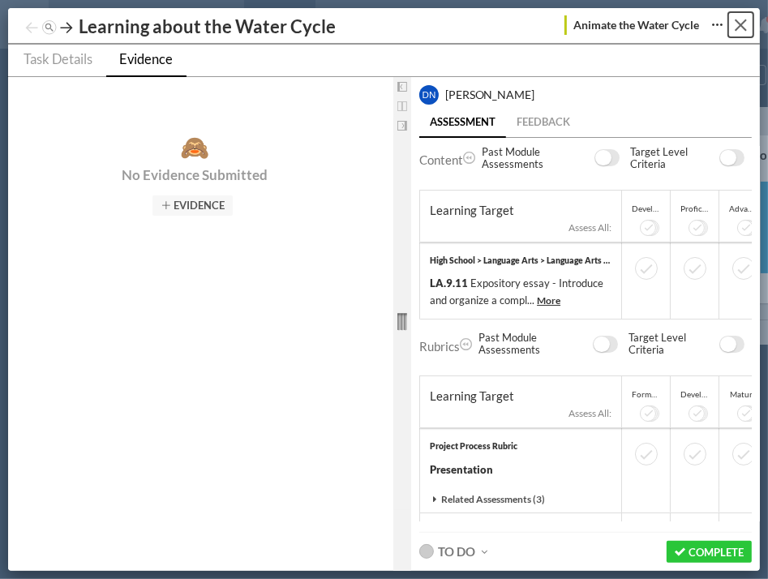
click at [748, 19] on button "Close" at bounding box center [740, 24] width 25 height 25
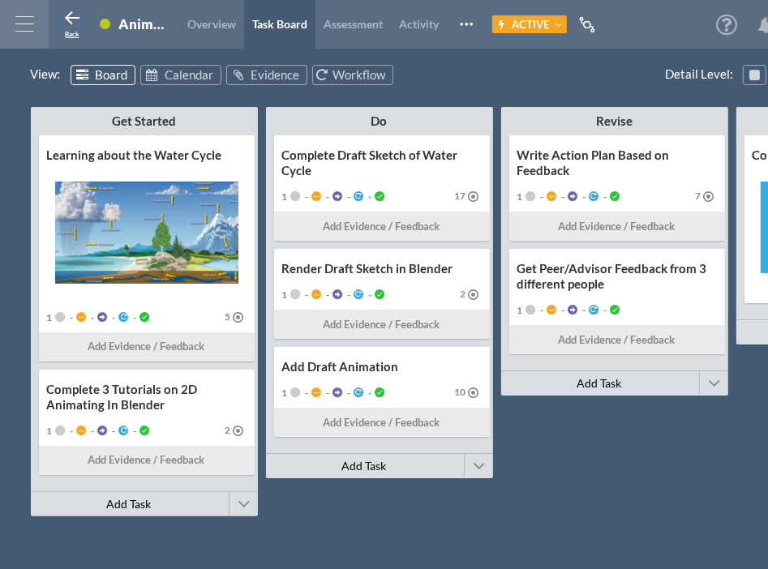
click at [79, 25] on icon at bounding box center [71, 18] width 19 height 19
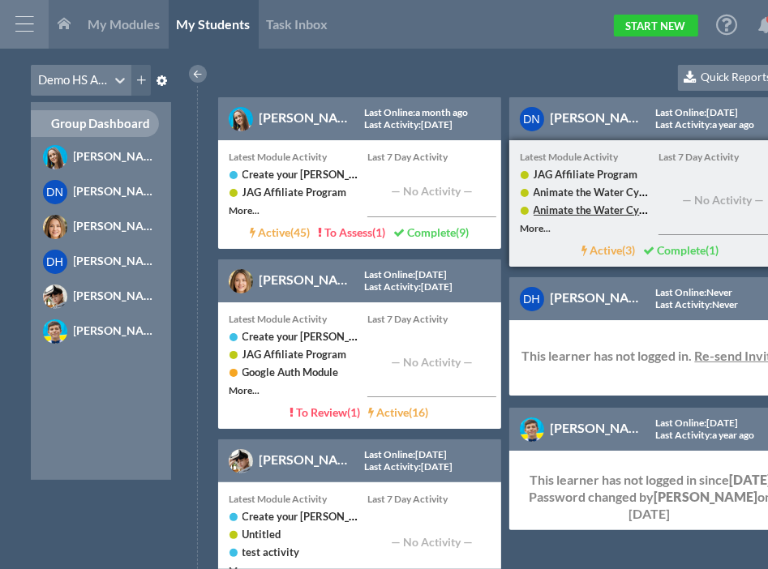
click at [578, 205] on link "Animate the Water Cycle" at bounding box center [594, 210] width 120 height 14
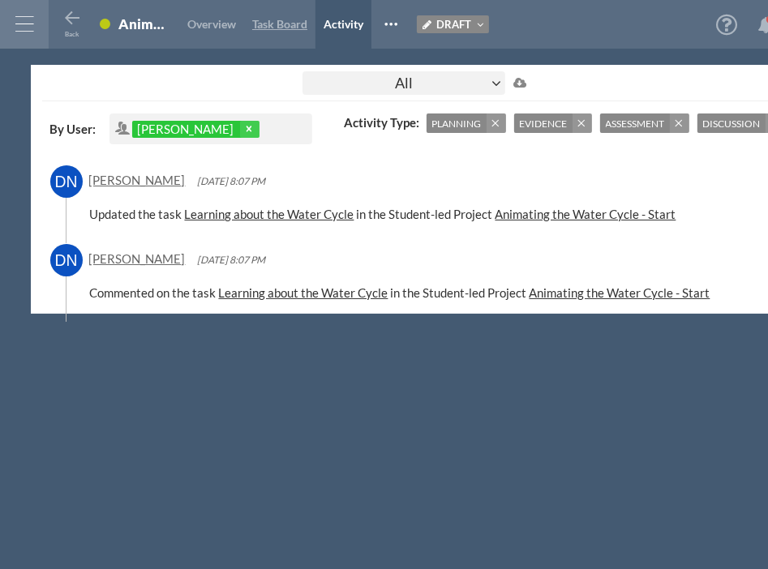
click at [281, 20] on span "Task Board" at bounding box center [279, 24] width 55 height 14
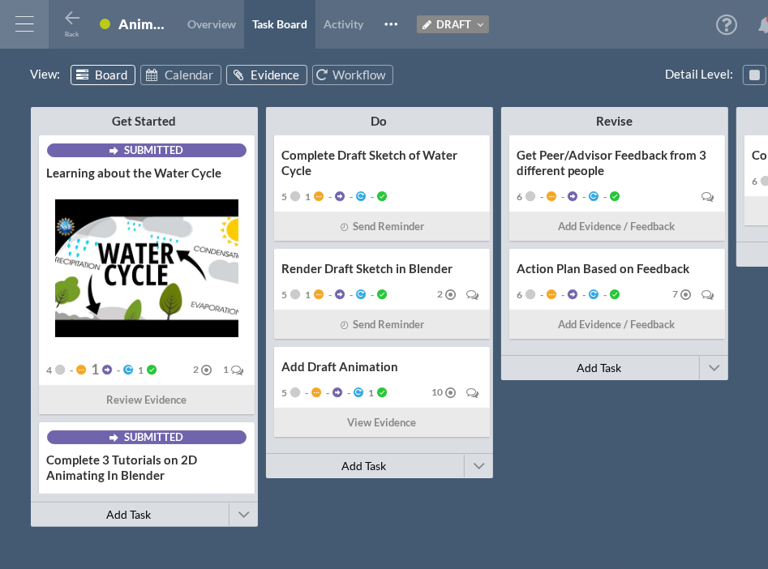
click at [253, 67] on span "Evidence" at bounding box center [275, 74] width 49 height 15
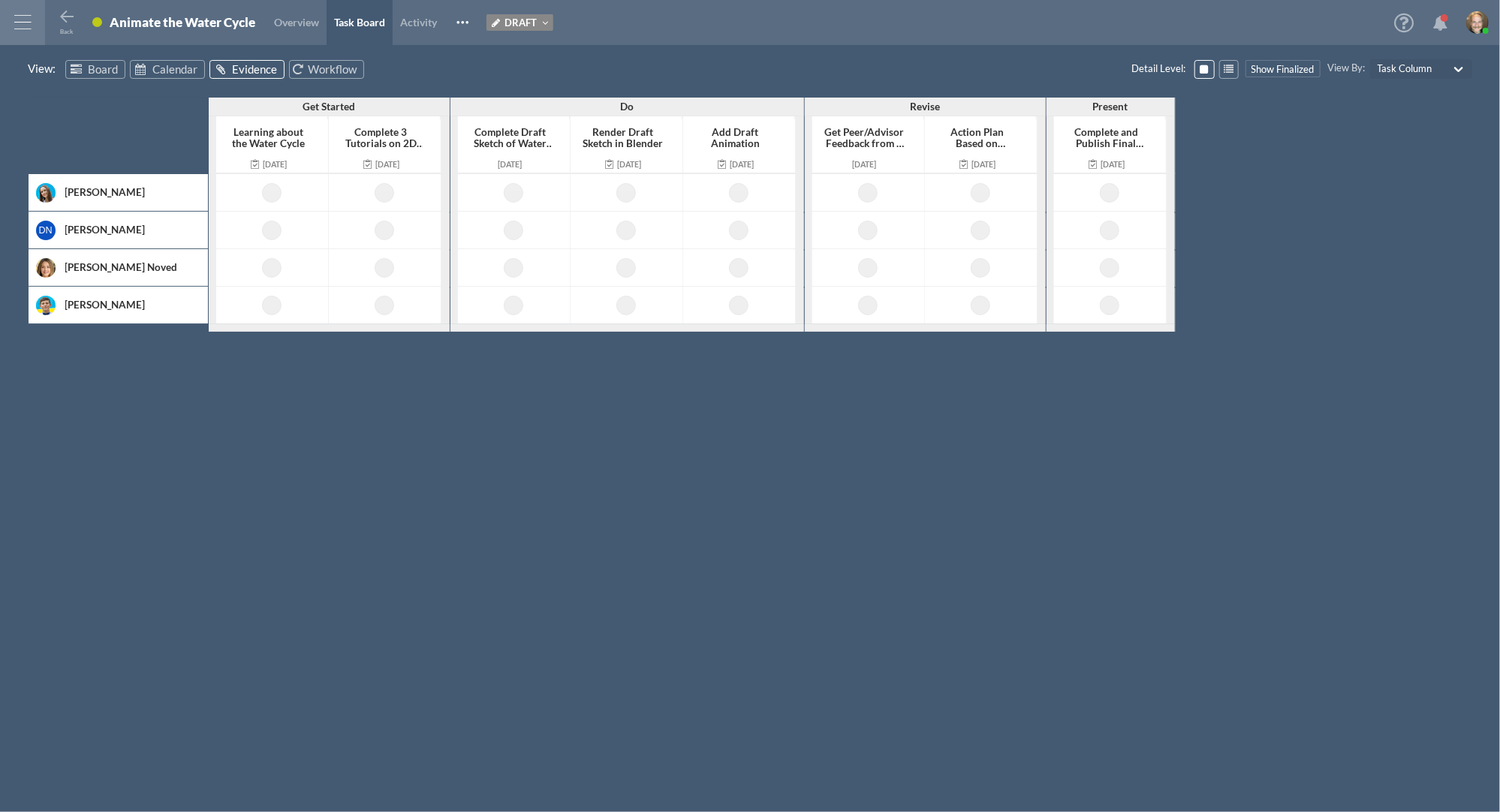
click at [81, 24] on div "Back" at bounding box center [74, 23] width 33 height 20
click at [68, 18] on icon at bounding box center [66, 17] width 18 height 18
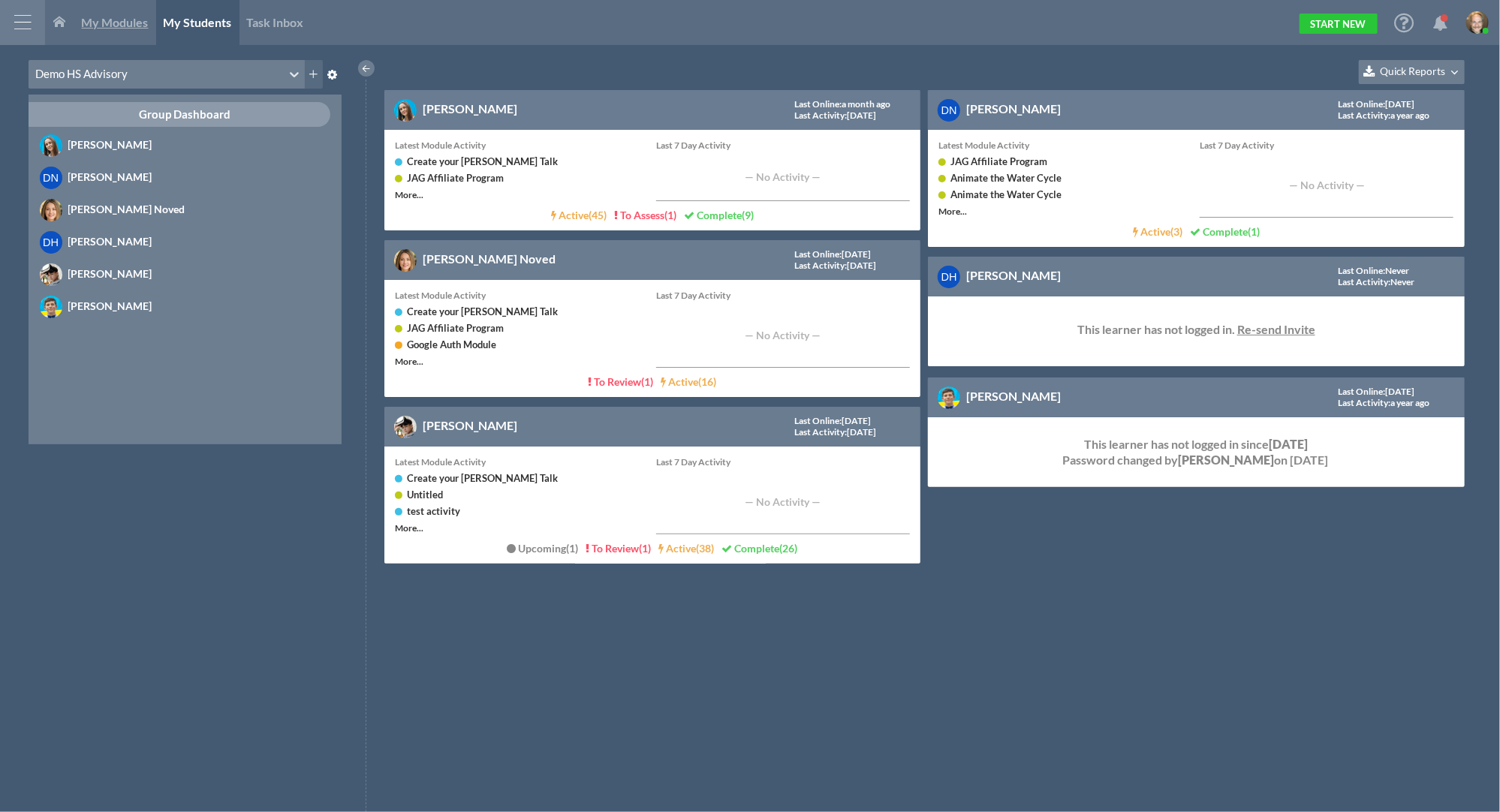
click at [120, 15] on span "My Modules" at bounding box center [115, 21] width 67 height 14
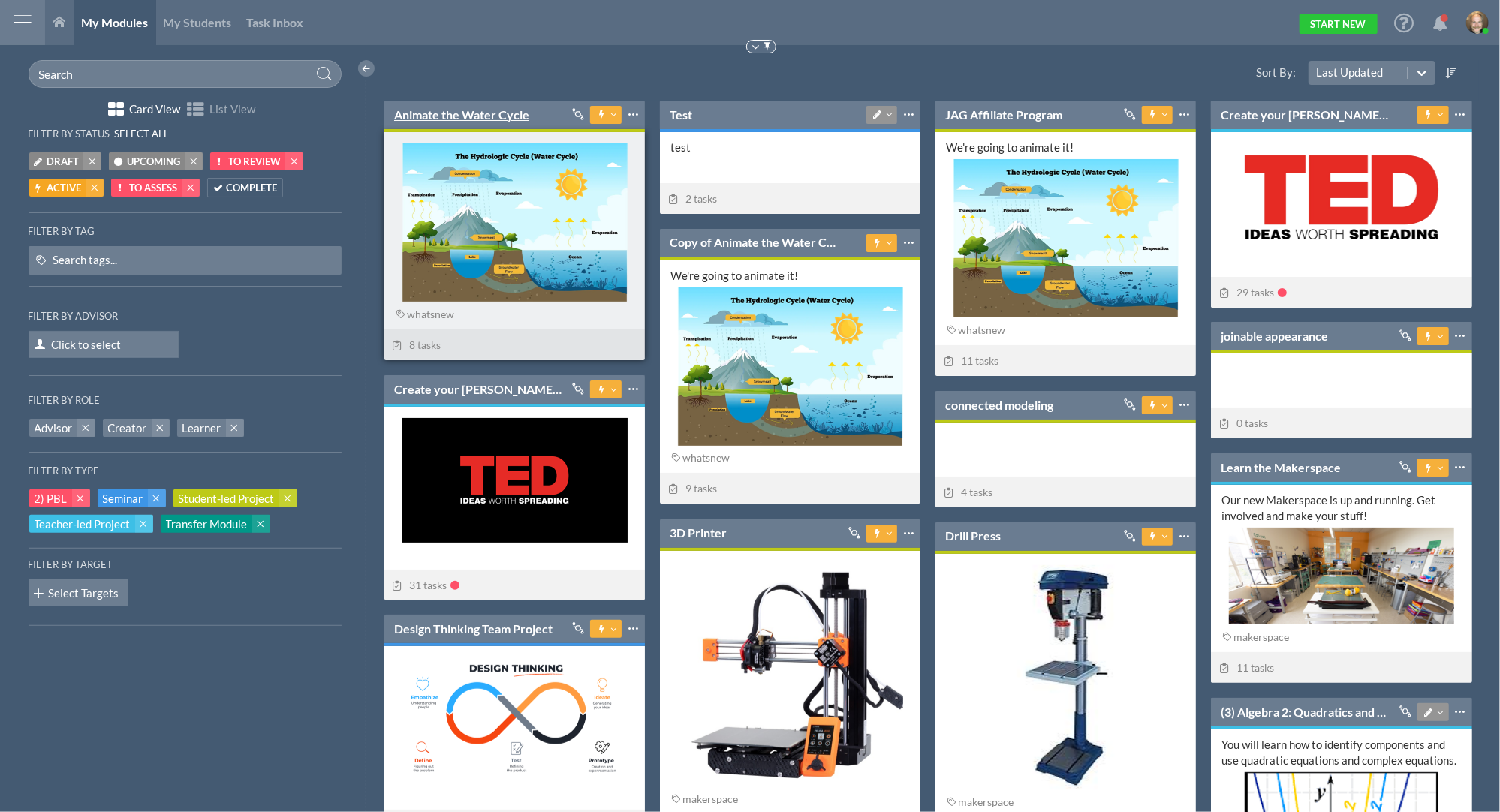
click at [487, 113] on link "Animate the Water Cycle" at bounding box center [462, 115] width 135 height 17
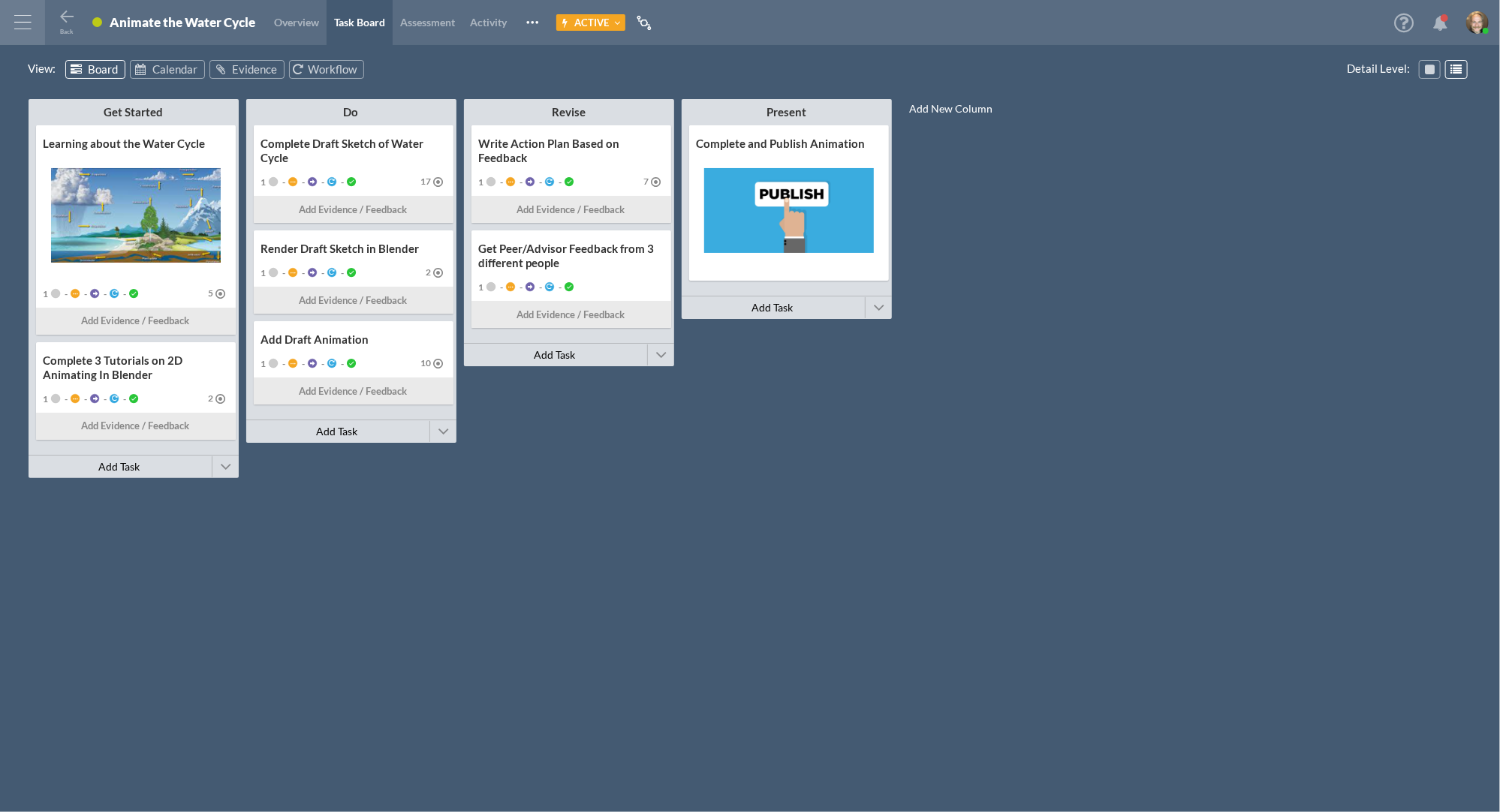
click at [205, 63] on ul "View : Board Calendar Evidence Workflow" at bounding box center [199, 71] width 341 height 23
click at [229, 68] on link "Evidence" at bounding box center [246, 69] width 75 height 18
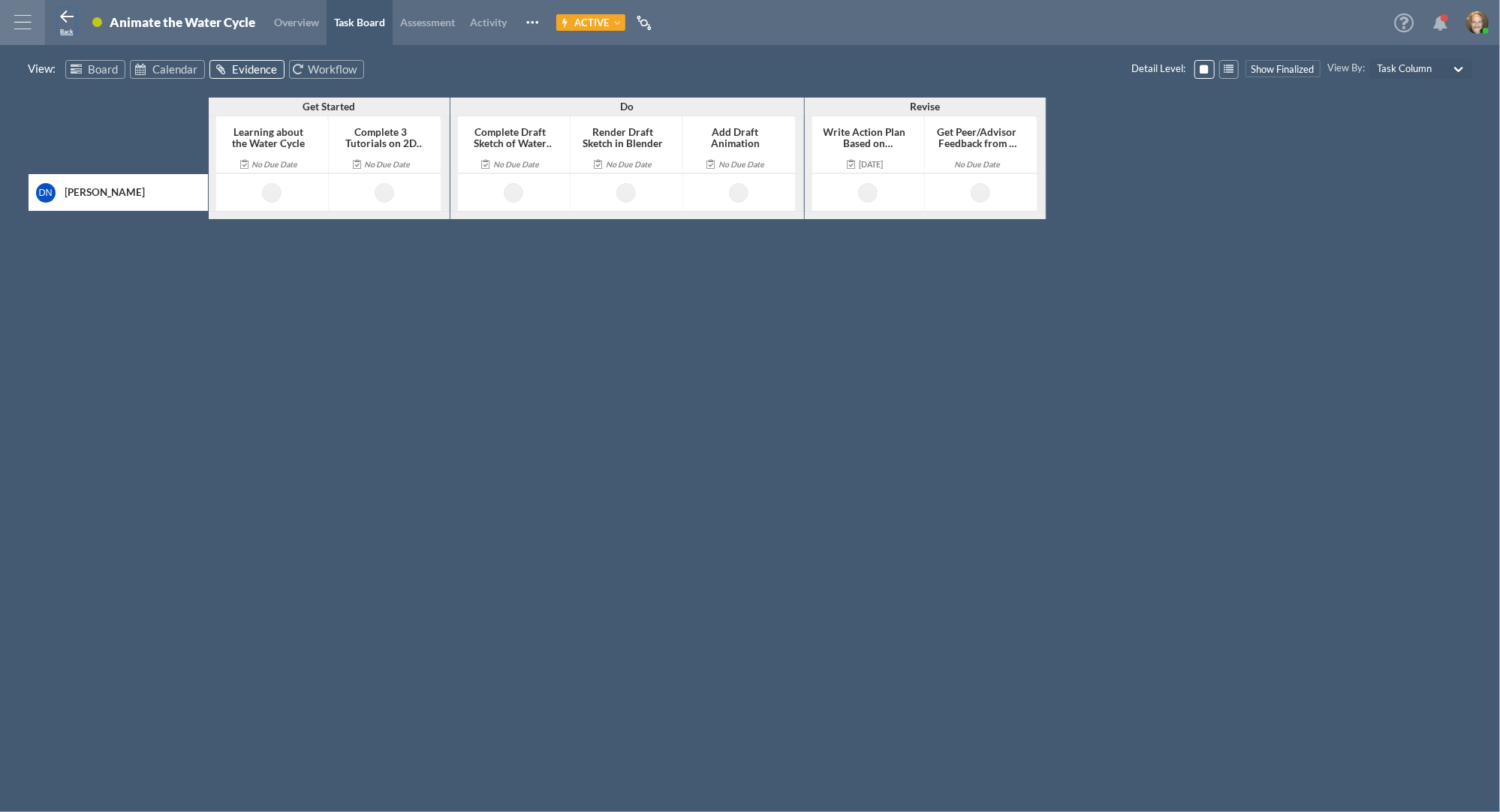
click at [62, 22] on icon at bounding box center [66, 17] width 18 height 18
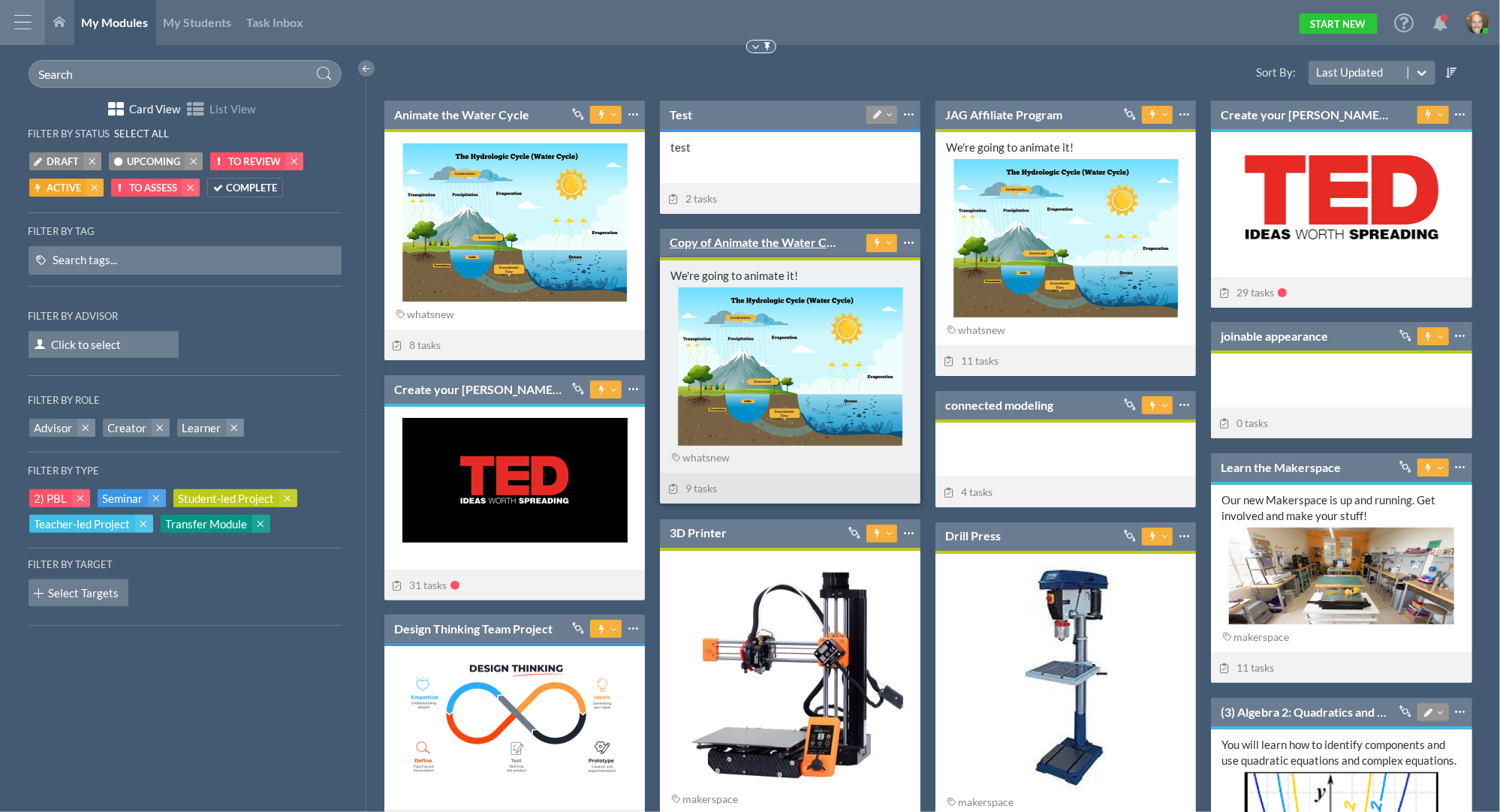
click at [762, 245] on link "Copy of Animate the Water Cycle" at bounding box center [754, 242] width 169 height 17
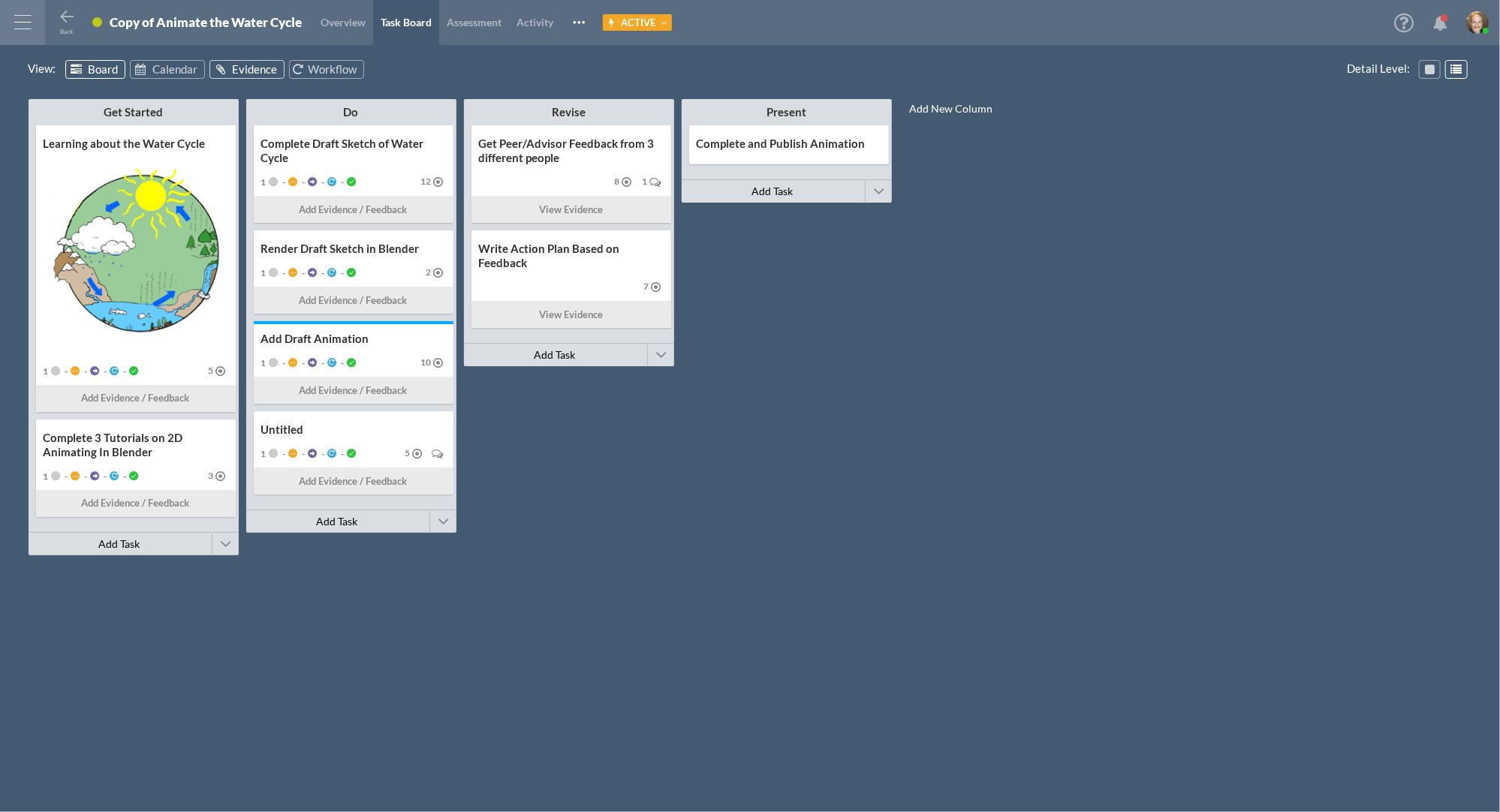
click at [232, 72] on span "Evidence" at bounding box center [254, 68] width 45 height 14
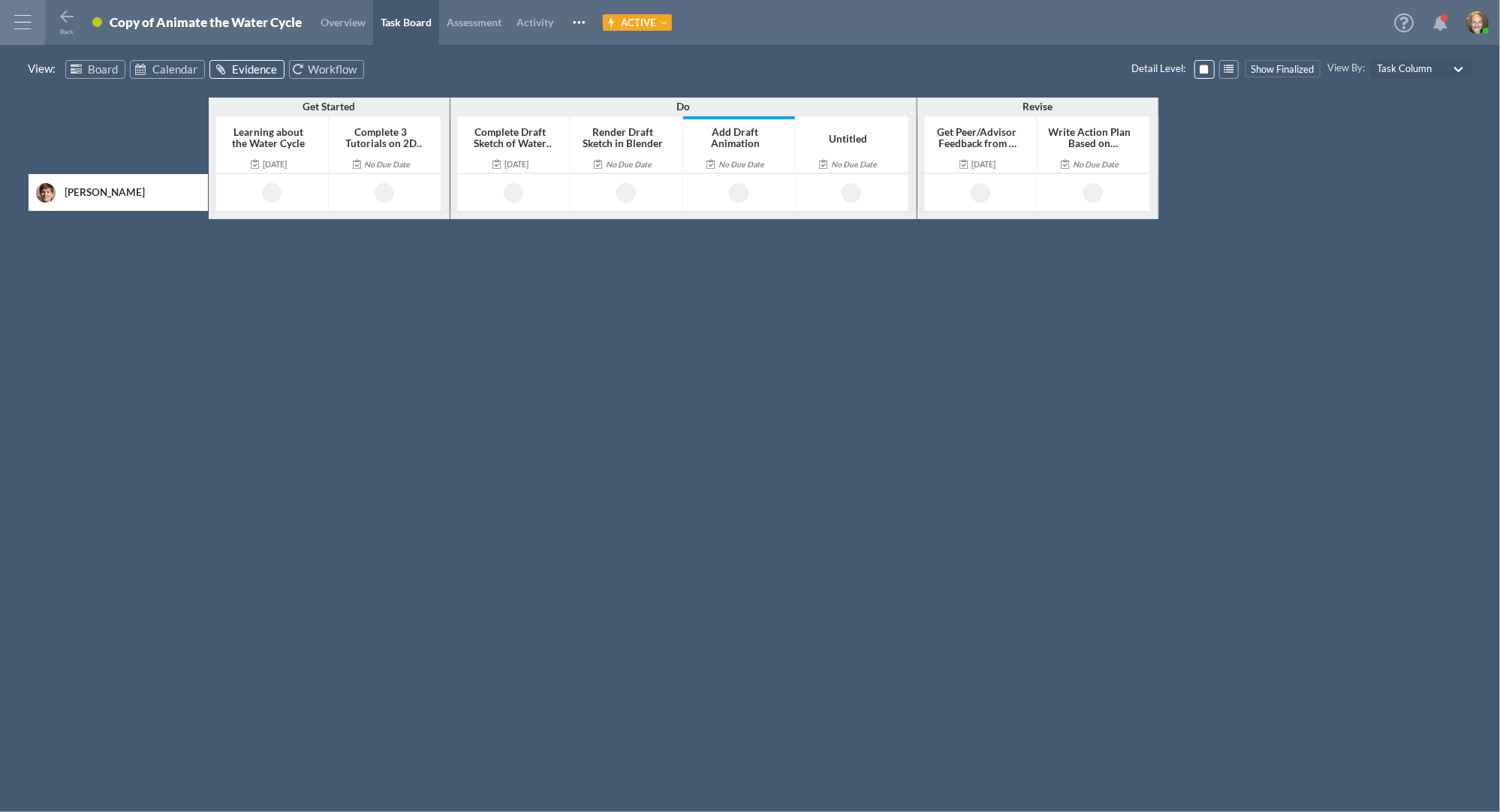
click at [56, 28] on div "Back Student-led Project Copy of Animate the Water Cycle Overview Task Board As…" at bounding box center [323, 22] width 556 height 45
click at [67, 31] on span "Back" at bounding box center [68, 31] width 13 height 7
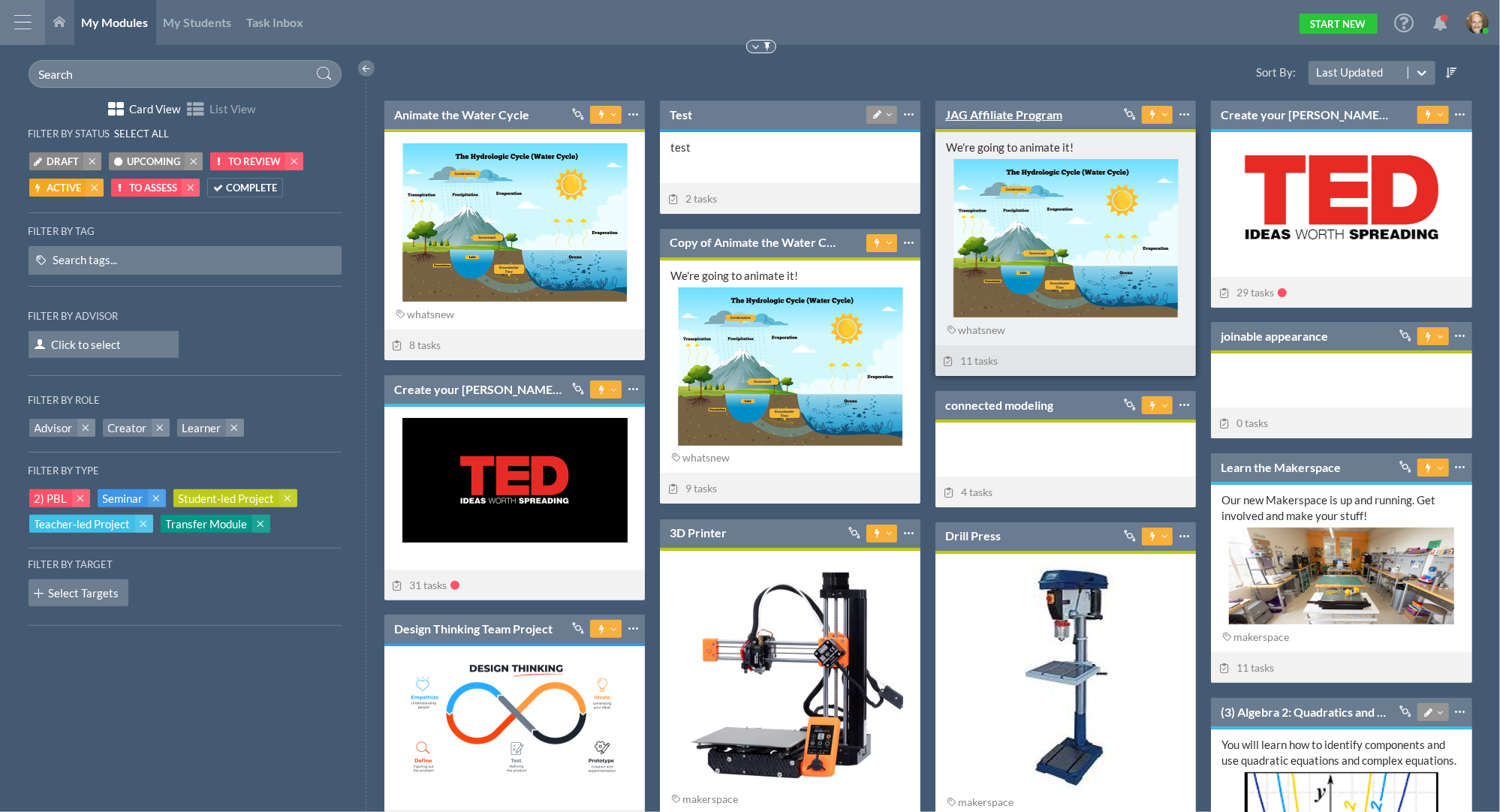
click at [1015, 117] on link "JAG Affiliate Program" at bounding box center [1003, 115] width 118 height 17
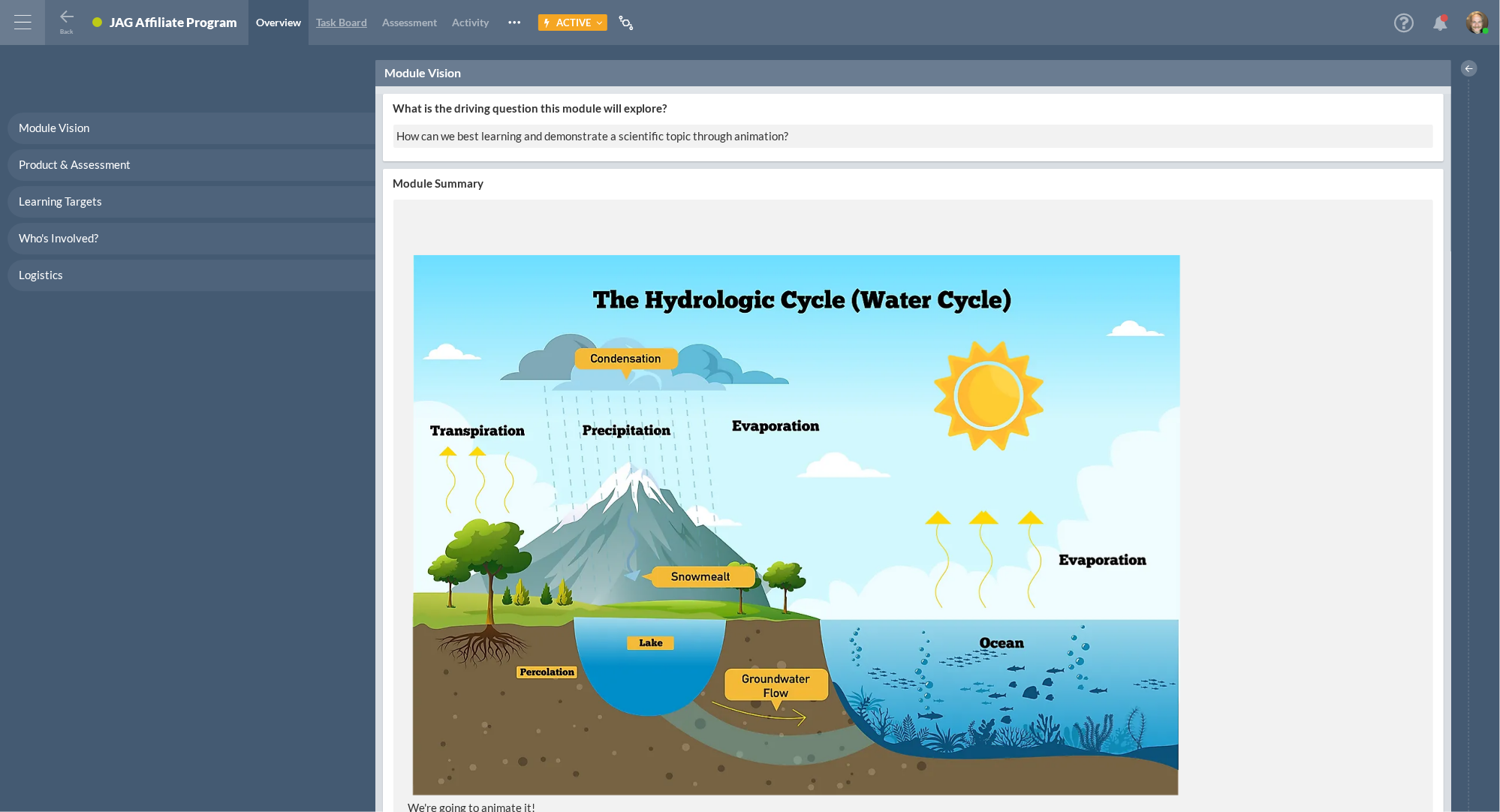
click at [350, 18] on span "Task Board" at bounding box center [341, 22] width 51 height 13
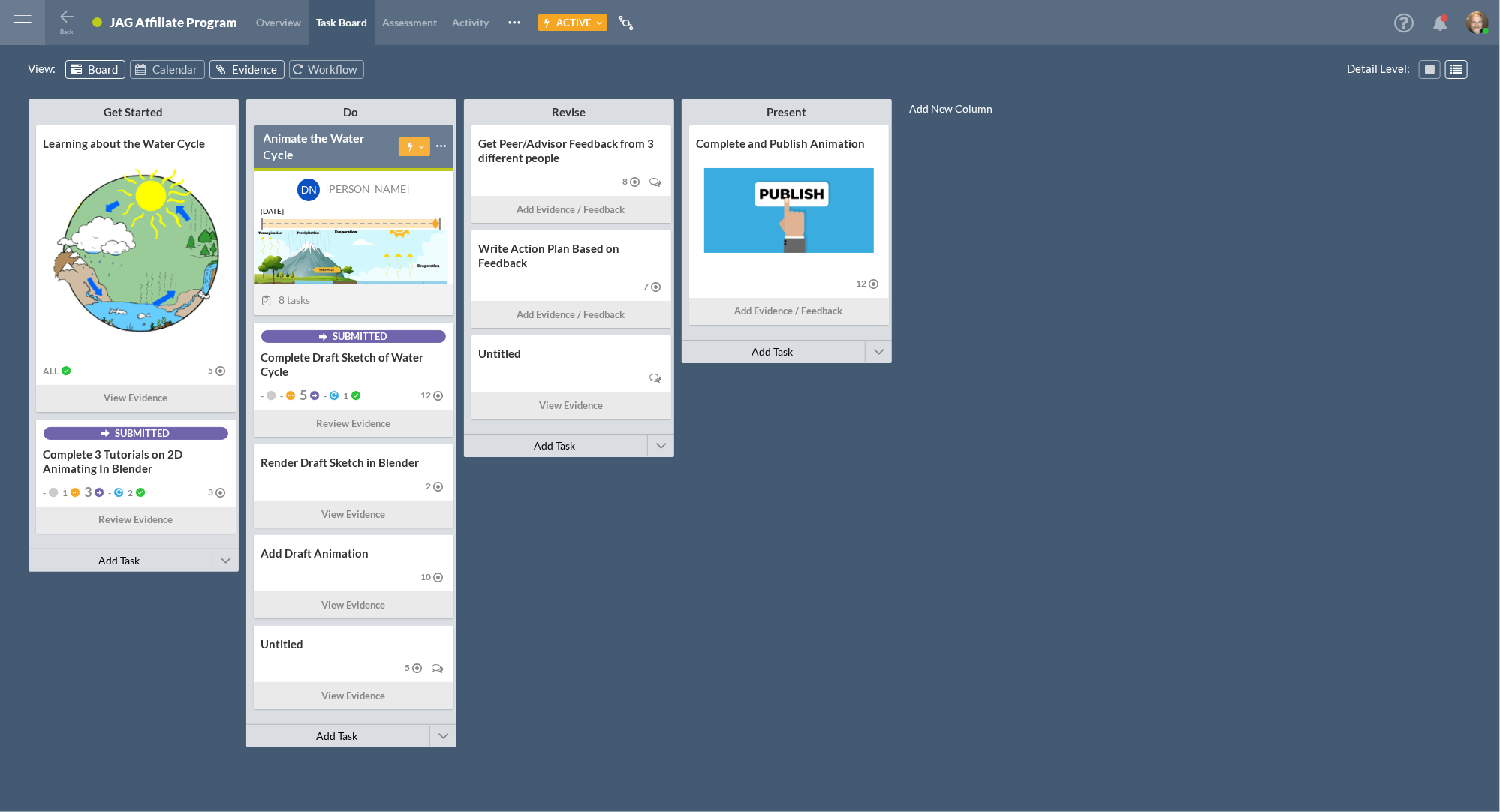
click at [248, 70] on span "Evidence" at bounding box center [254, 68] width 45 height 14
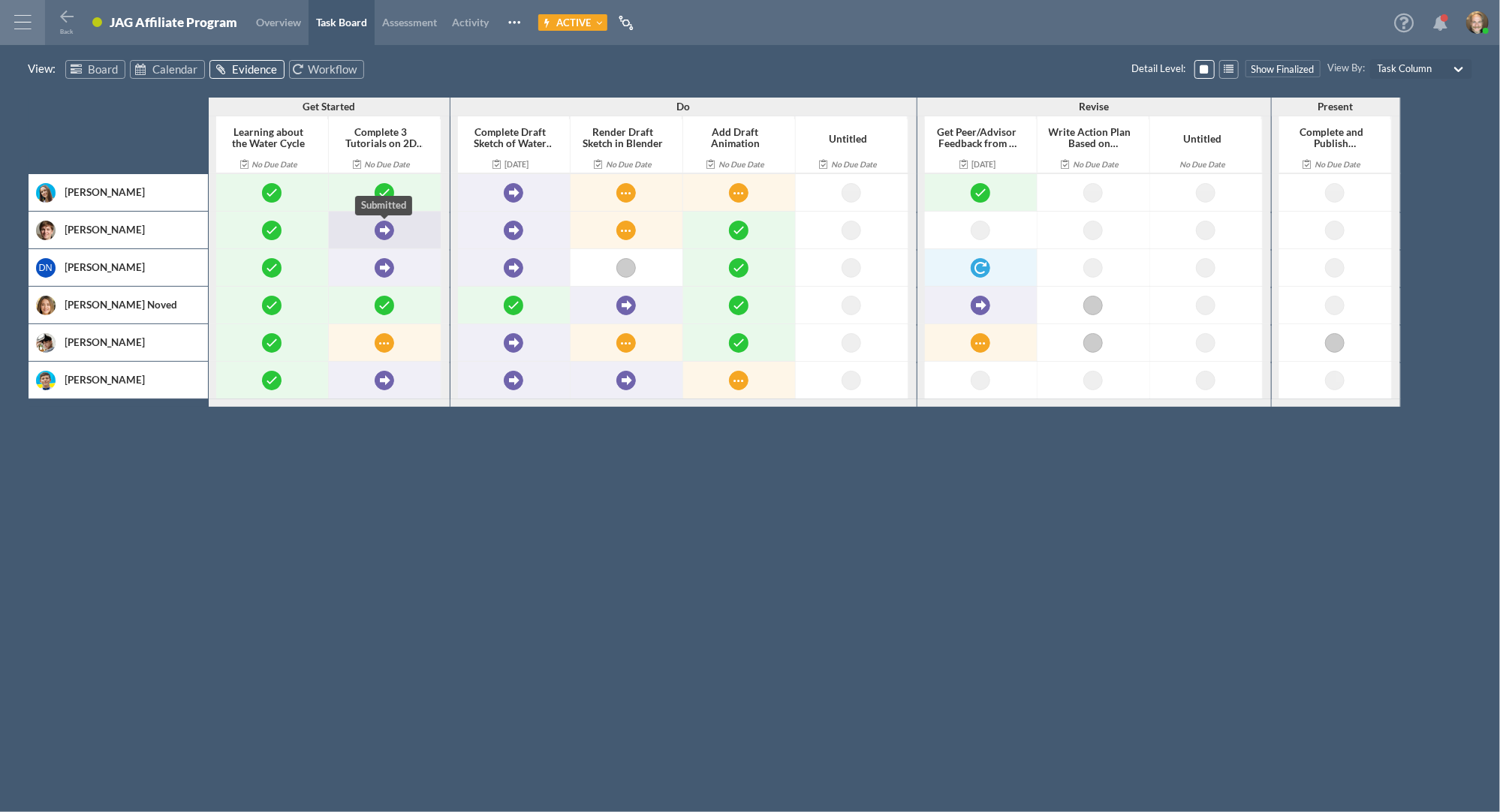
click at [384, 225] on div at bounding box center [384, 229] width 19 height 19
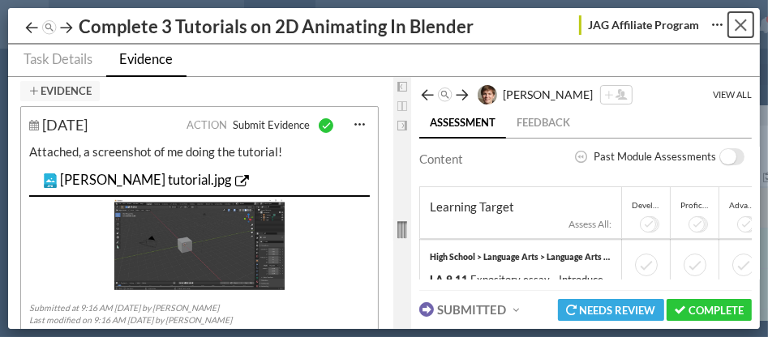
click at [753, 26] on button "Close" at bounding box center [740, 24] width 25 height 25
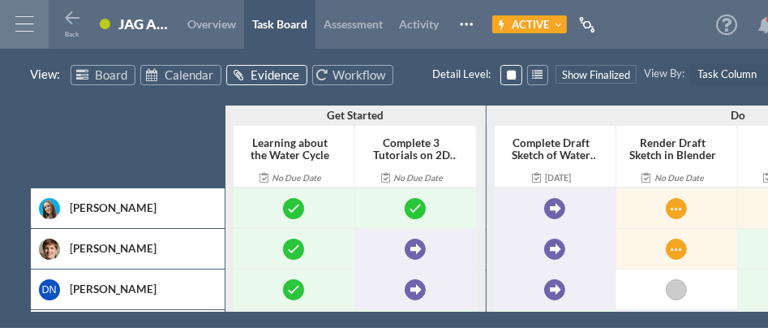
click at [31, 22] on div at bounding box center [24, 24] width 49 height 49
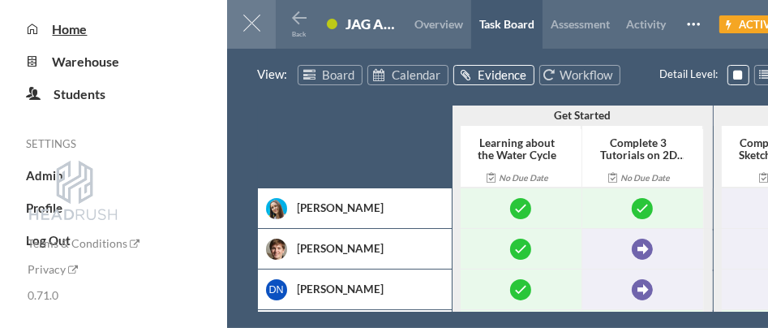
click at [70, 36] on span "Home" at bounding box center [70, 28] width 35 height 15
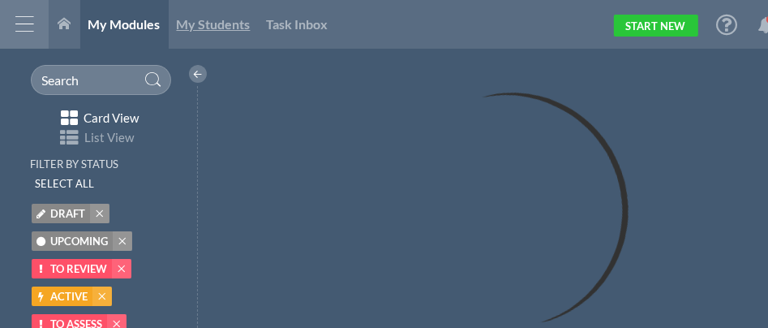
click at [214, 23] on span "My Students" at bounding box center [214, 23] width 74 height 15
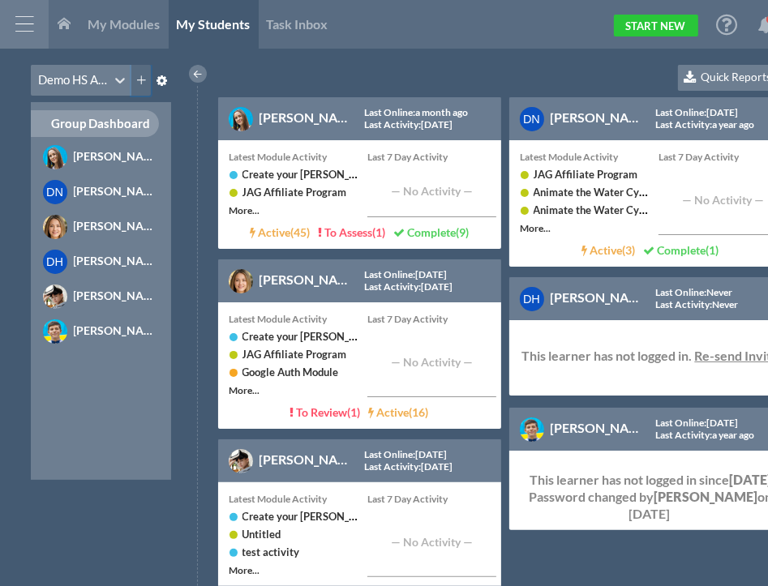
click at [140, 77] on icon at bounding box center [140, 80] width 11 height 11
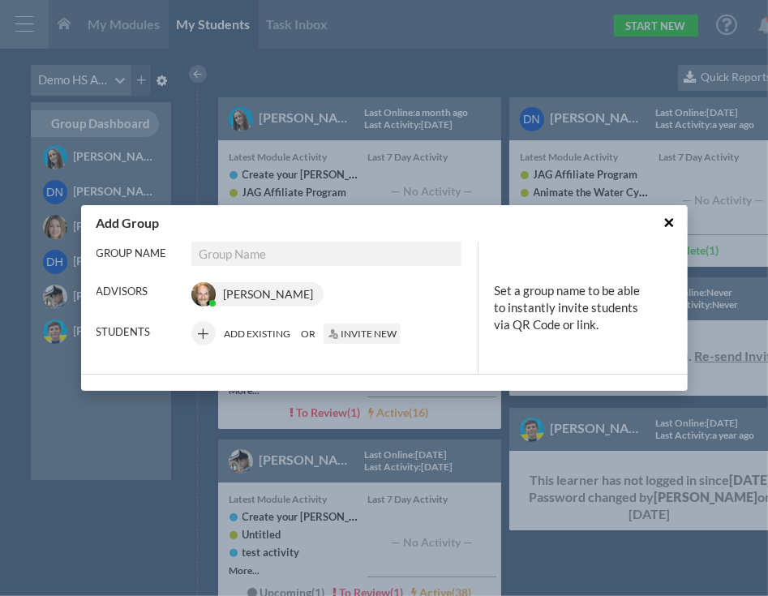
click at [260, 250] on input "Group Name" at bounding box center [326, 254] width 270 height 24
type input "A new Test Group"
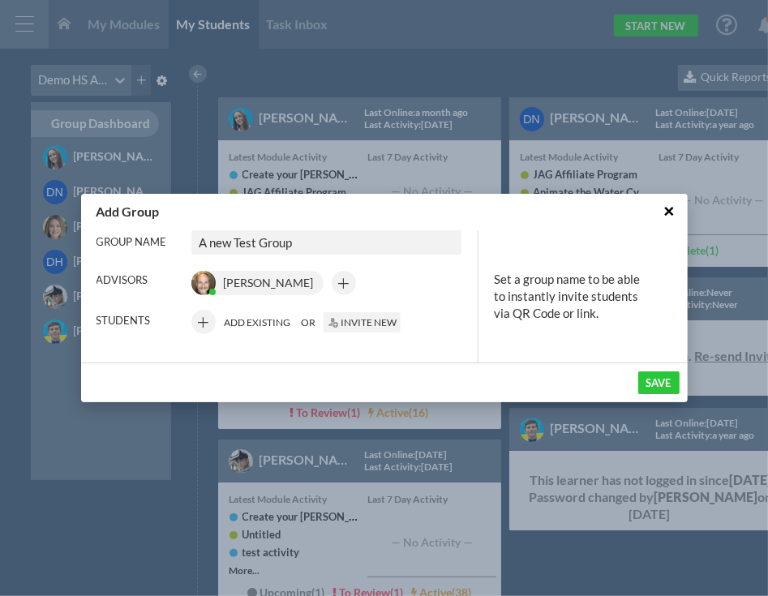
click at [354, 324] on button "Invite New" at bounding box center [362, 322] width 77 height 20
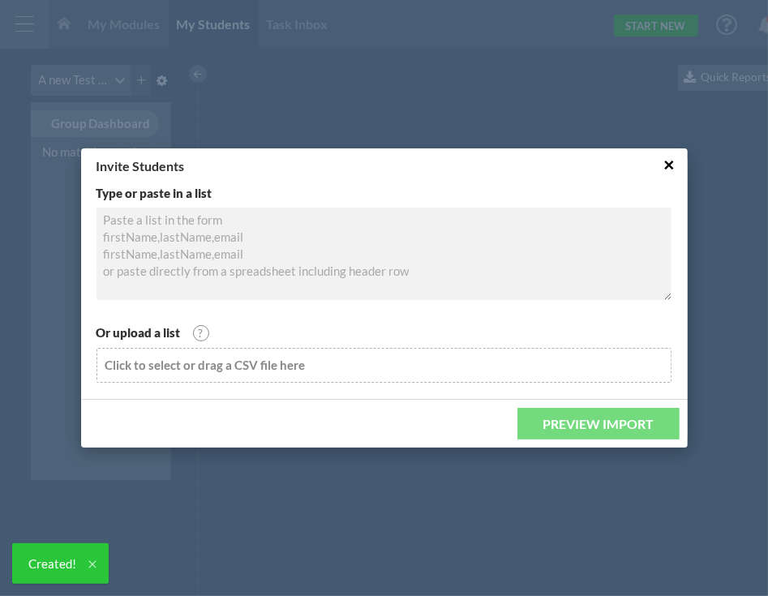
click at [290, 243] on textarea at bounding box center [384, 254] width 575 height 92
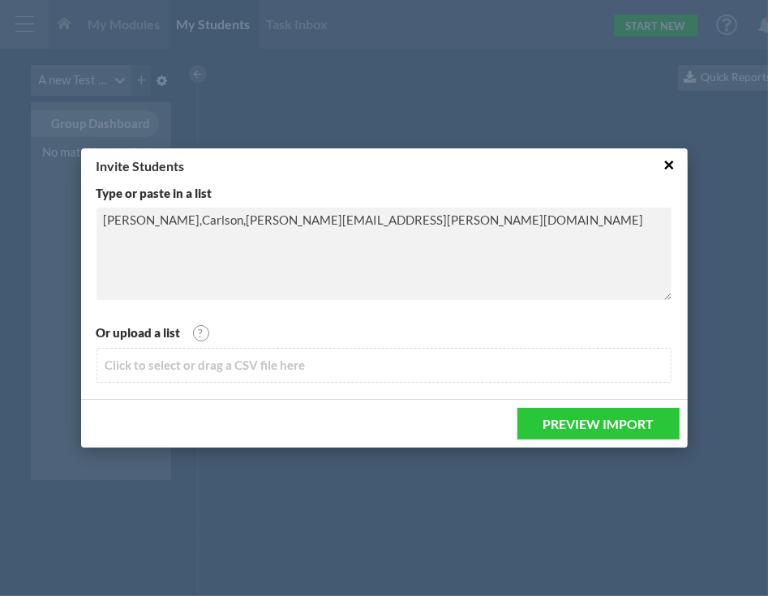
type textarea "James,Carlson,james.carlson@gmail.com"
click at [588, 418] on button "Preview Import" at bounding box center [599, 424] width 162 height 32
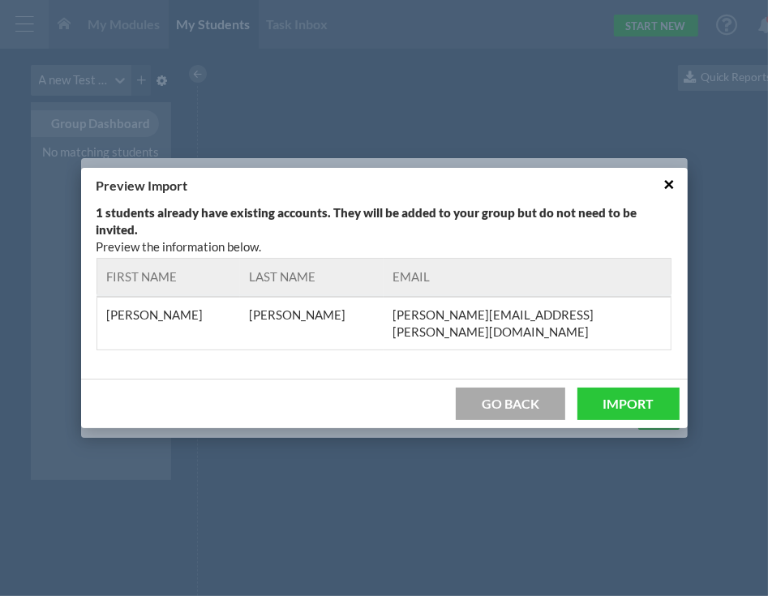
click at [640, 395] on button "Import" at bounding box center [629, 404] width 102 height 32
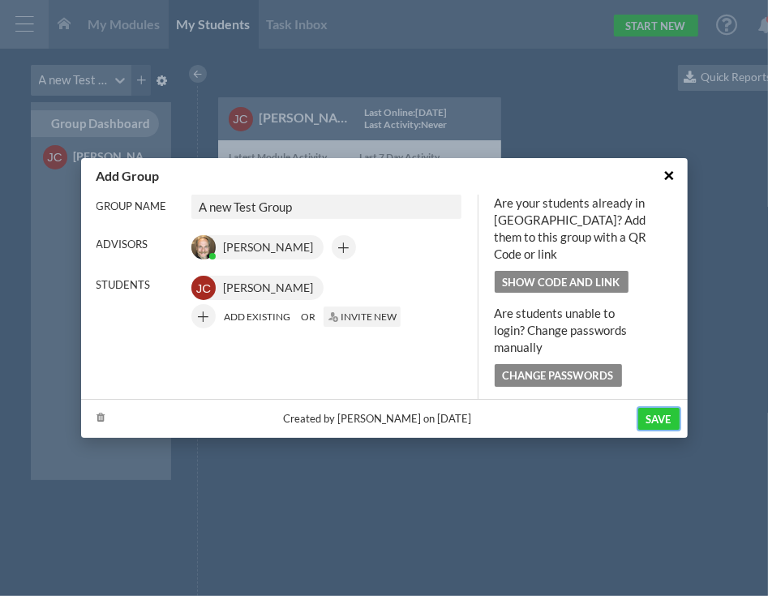
click at [659, 408] on input "Save" at bounding box center [658, 419] width 41 height 22
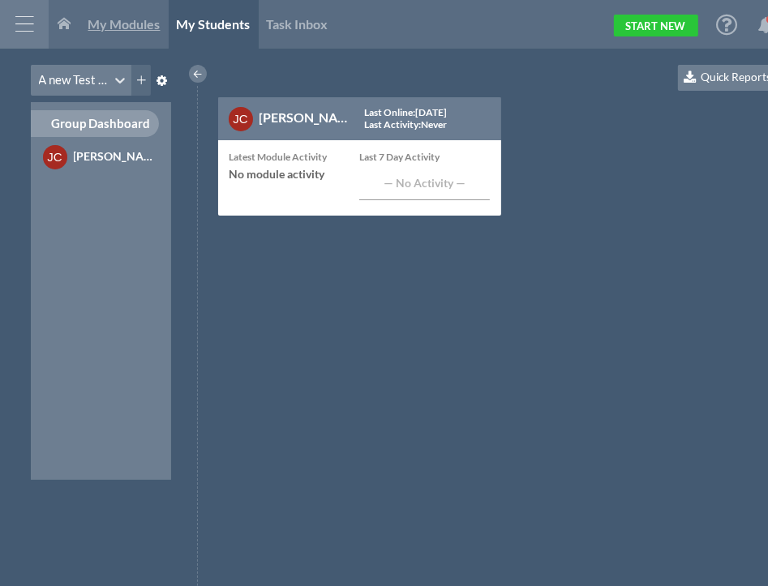
click at [117, 21] on span "My Modules" at bounding box center [124, 23] width 72 height 15
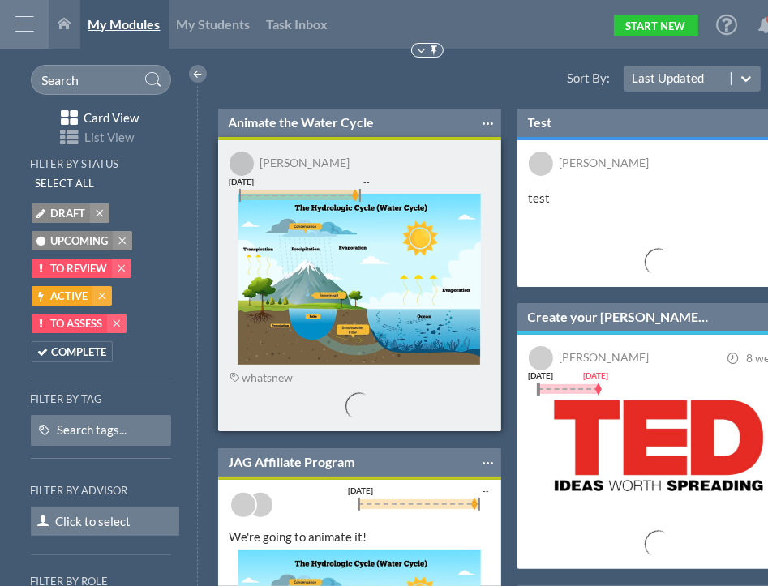
scroll to position [306, 300]
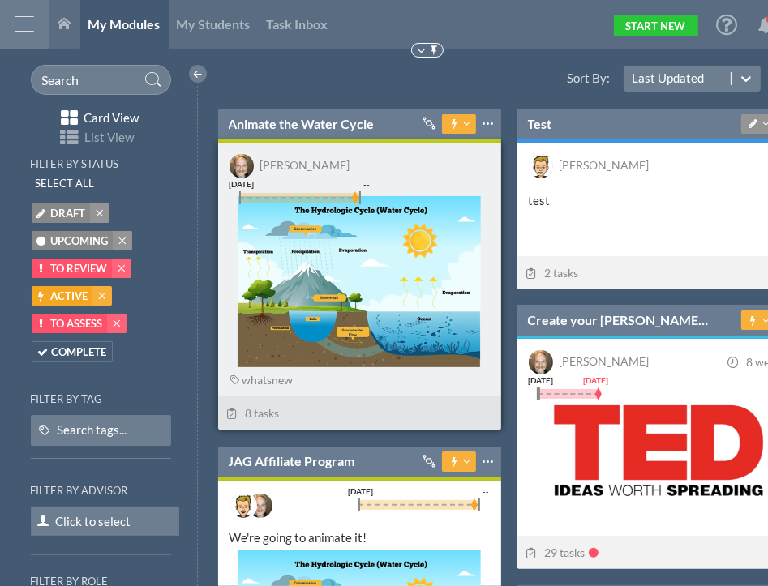
click at [334, 131] on link "Animate the Water Cycle" at bounding box center [302, 124] width 146 height 18
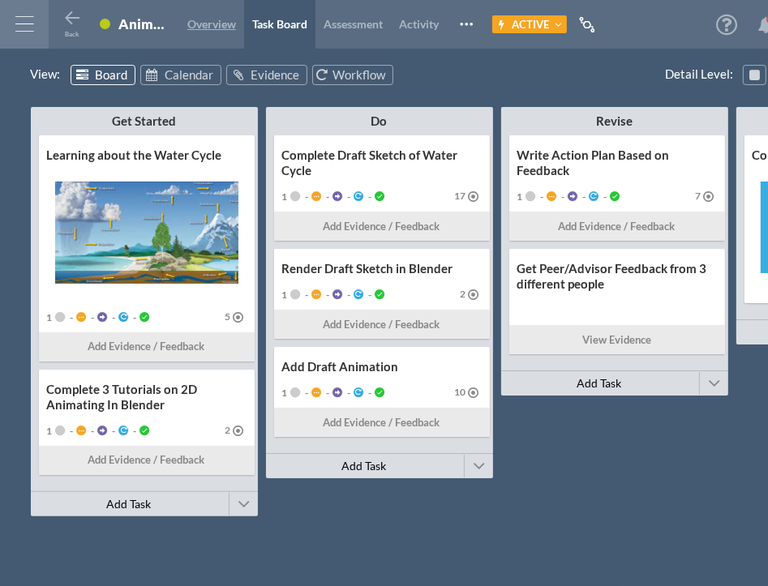
click at [226, 25] on span "Overview" at bounding box center [211, 24] width 49 height 14
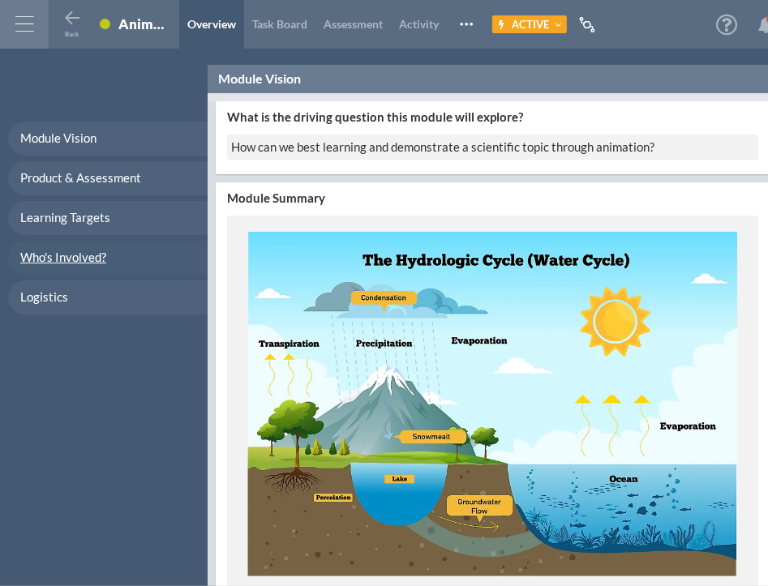
click at [76, 263] on span "Who's Involved?" at bounding box center [63, 257] width 86 height 15
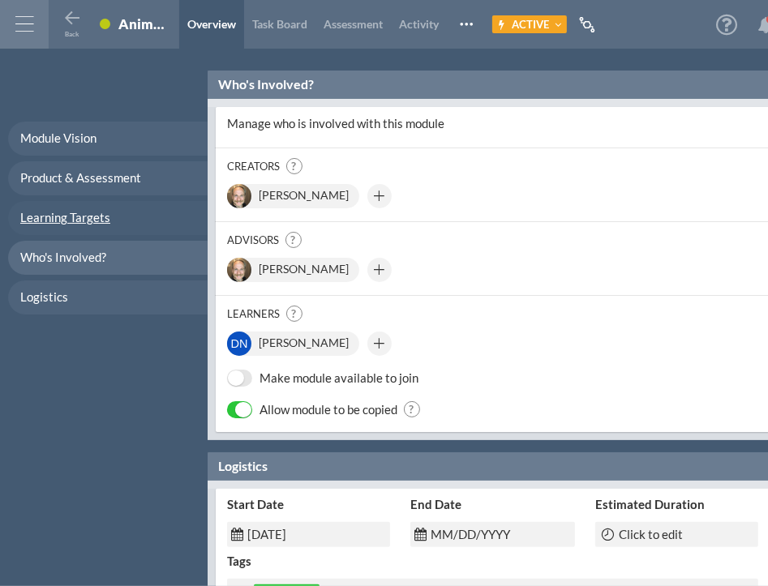
click at [54, 219] on span "Learning Targets" at bounding box center [65, 217] width 90 height 15
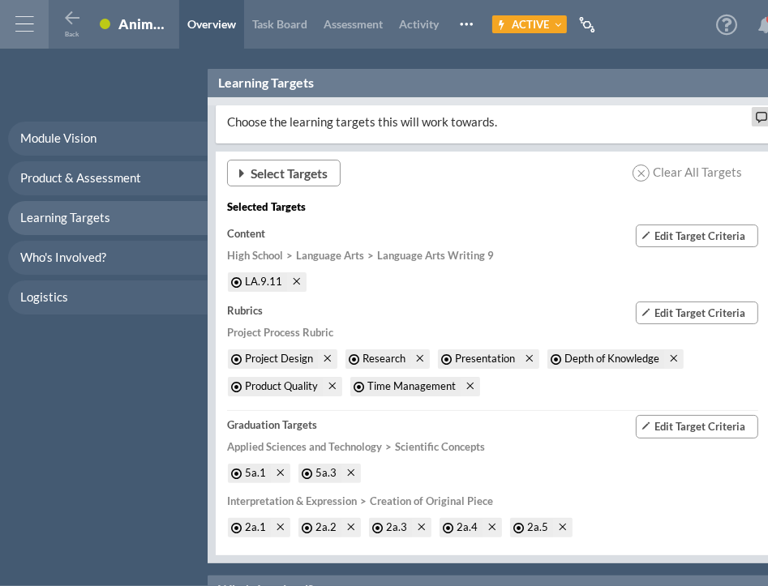
click at [317, 168] on span "Select Targets" at bounding box center [289, 173] width 77 height 17
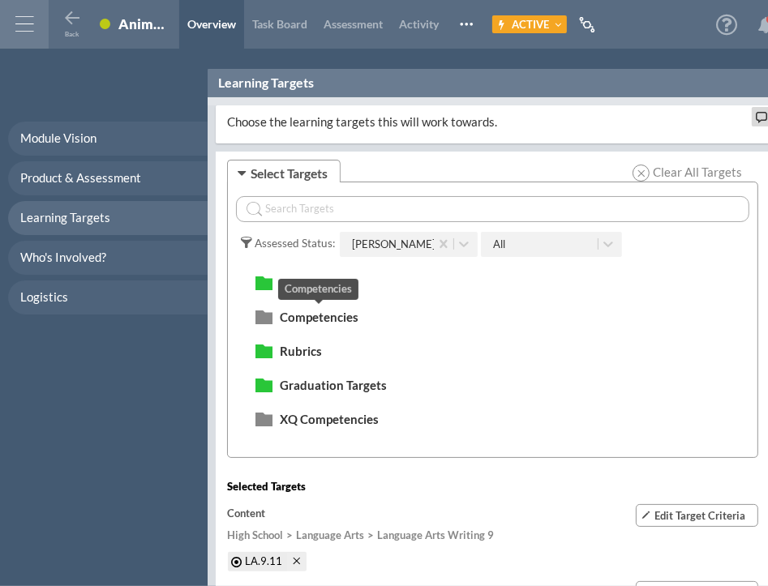
click at [333, 316] on span "Competencies" at bounding box center [319, 317] width 79 height 15
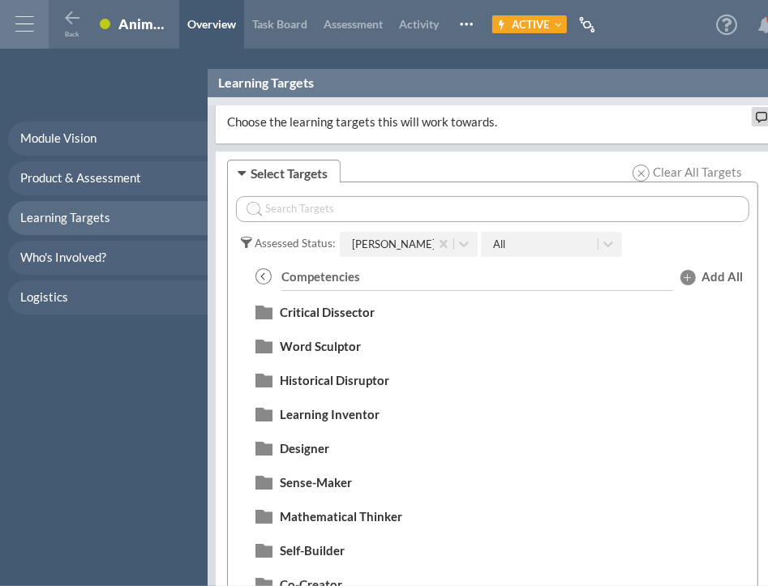
click at [714, 269] on span "Add All" at bounding box center [722, 276] width 41 height 17
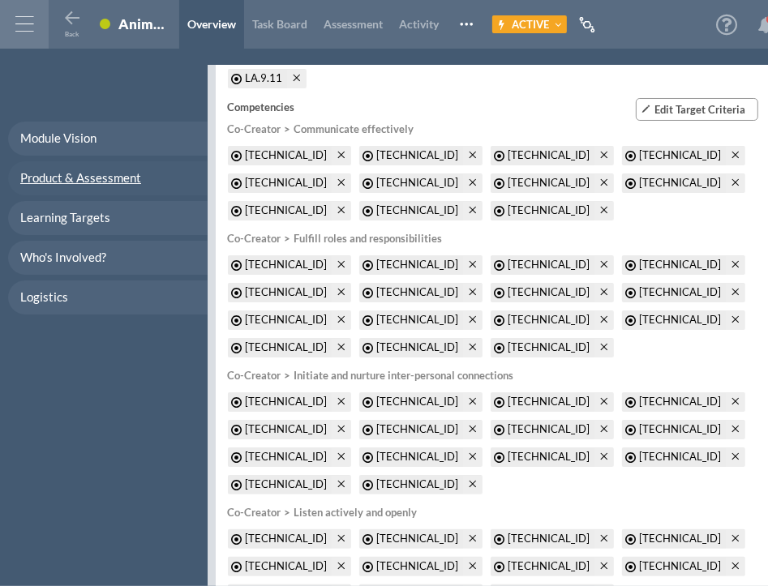
click at [94, 175] on span "Product & Assessment" at bounding box center [80, 177] width 121 height 15
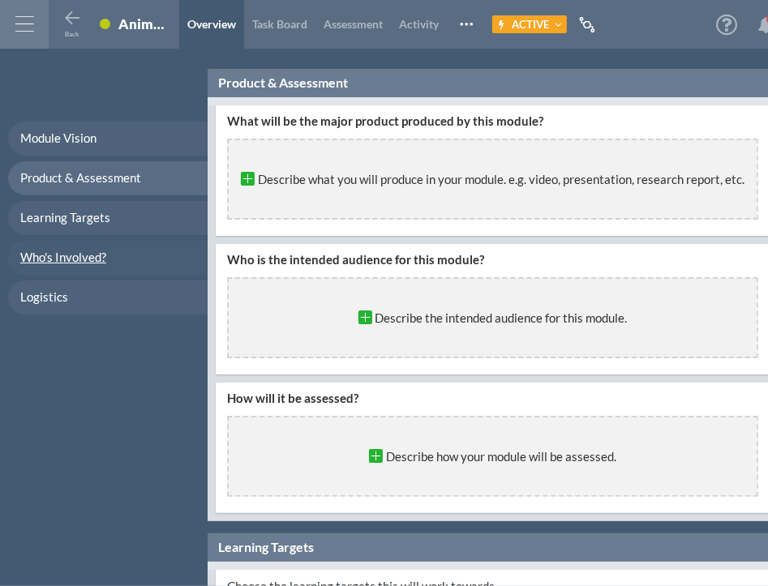
click at [55, 267] on link "Who's Involved?" at bounding box center [108, 258] width 200 height 34
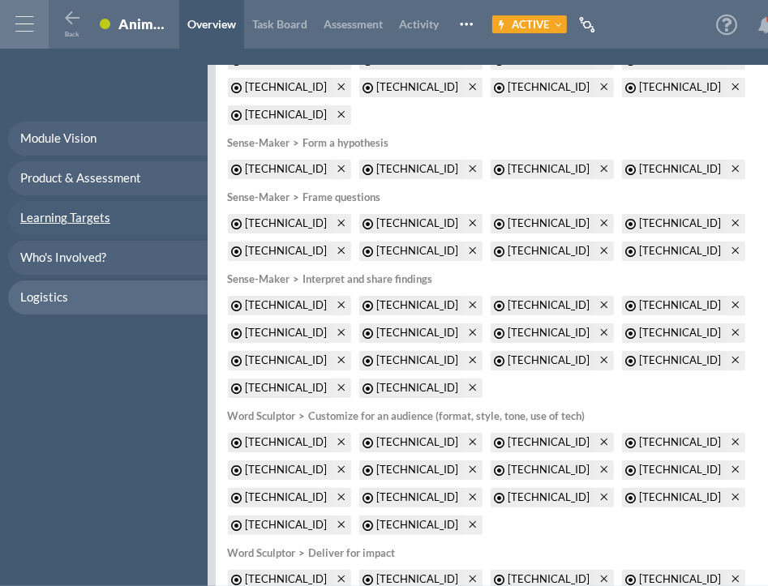
click at [65, 216] on span "Learning Targets" at bounding box center [65, 217] width 90 height 15
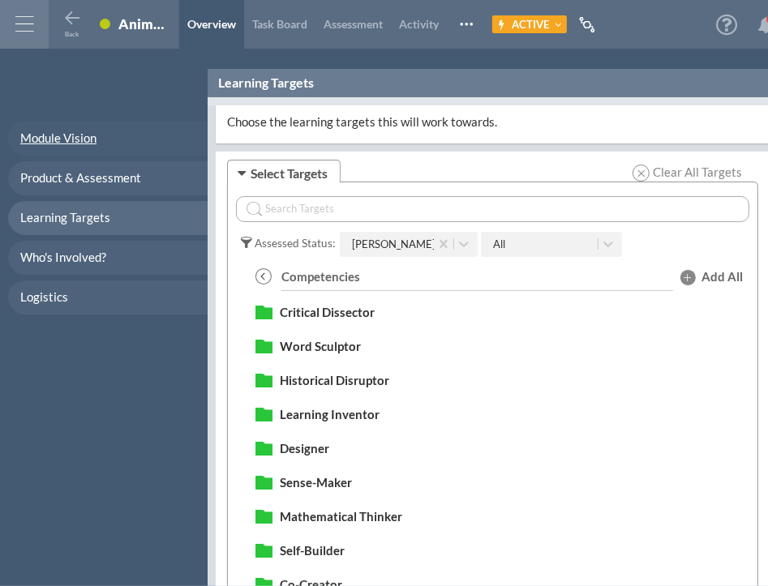
click at [75, 136] on span "Module Vision" at bounding box center [58, 138] width 76 height 15
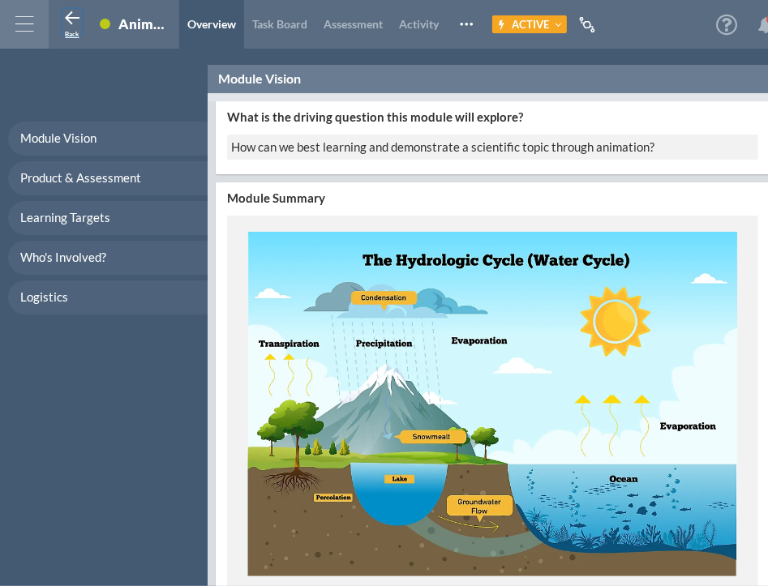
click at [71, 18] on icon at bounding box center [71, 18] width 19 height 19
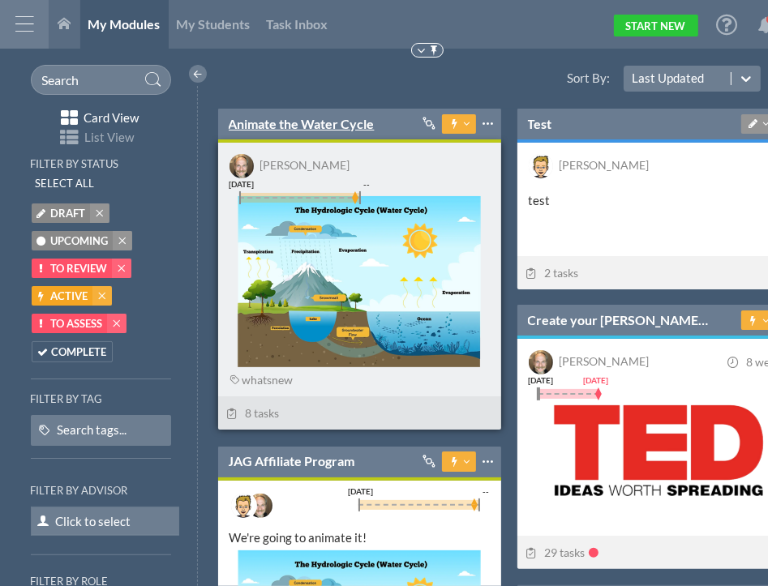
click at [348, 124] on link "Animate the Water Cycle" at bounding box center [302, 124] width 146 height 18
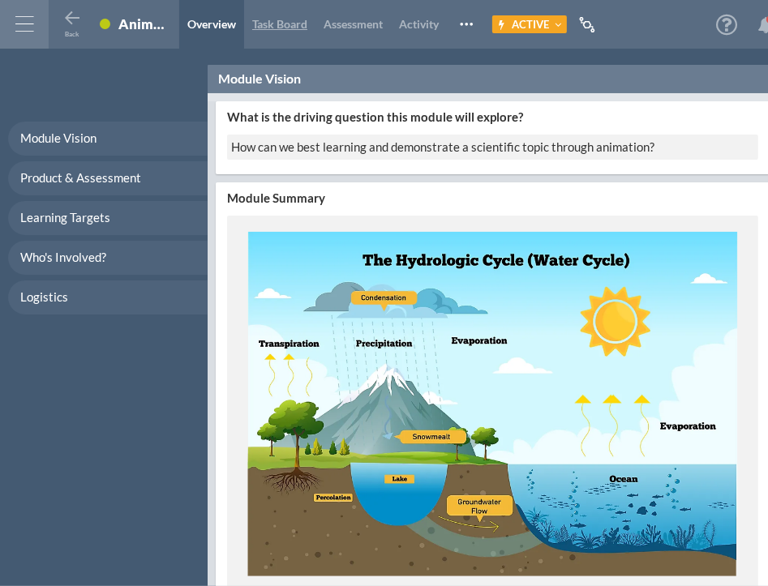
click at [268, 23] on span "Task Board" at bounding box center [279, 24] width 55 height 14
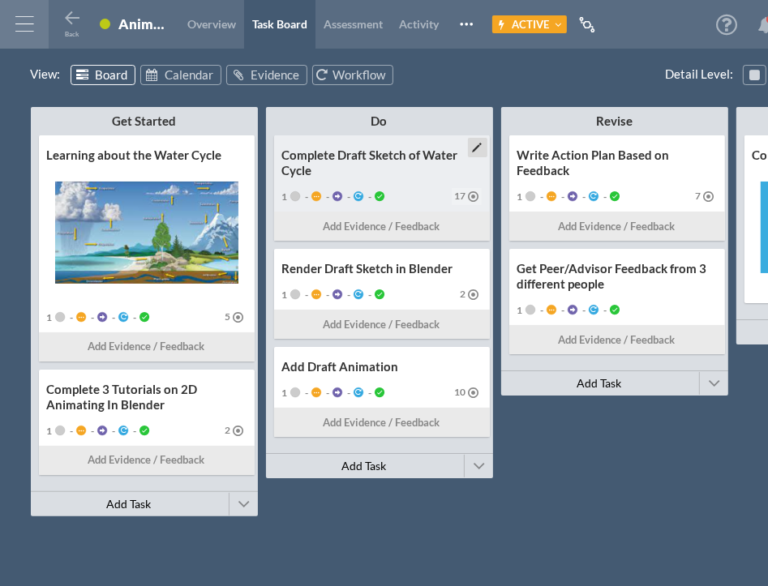
click at [320, 156] on div "Complete Draft Sketch of Water Cycle" at bounding box center [382, 163] width 200 height 31
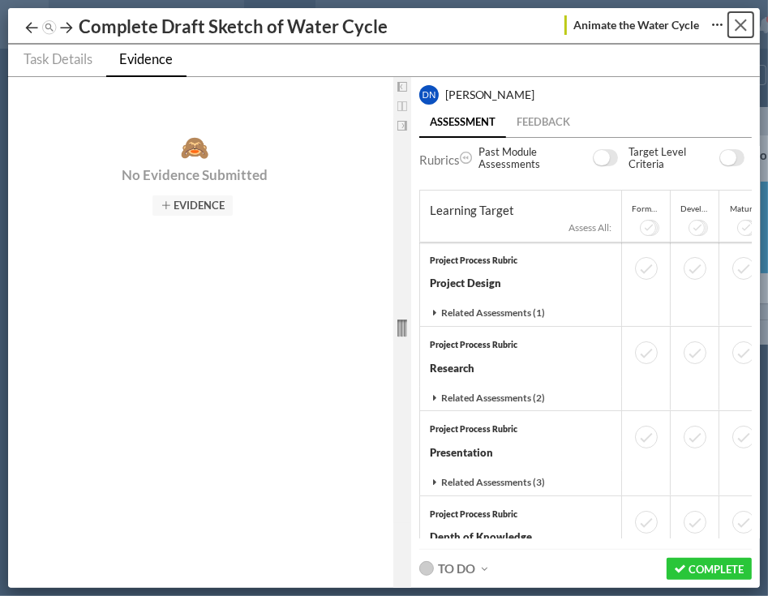
click at [741, 28] on button "Close" at bounding box center [740, 24] width 25 height 25
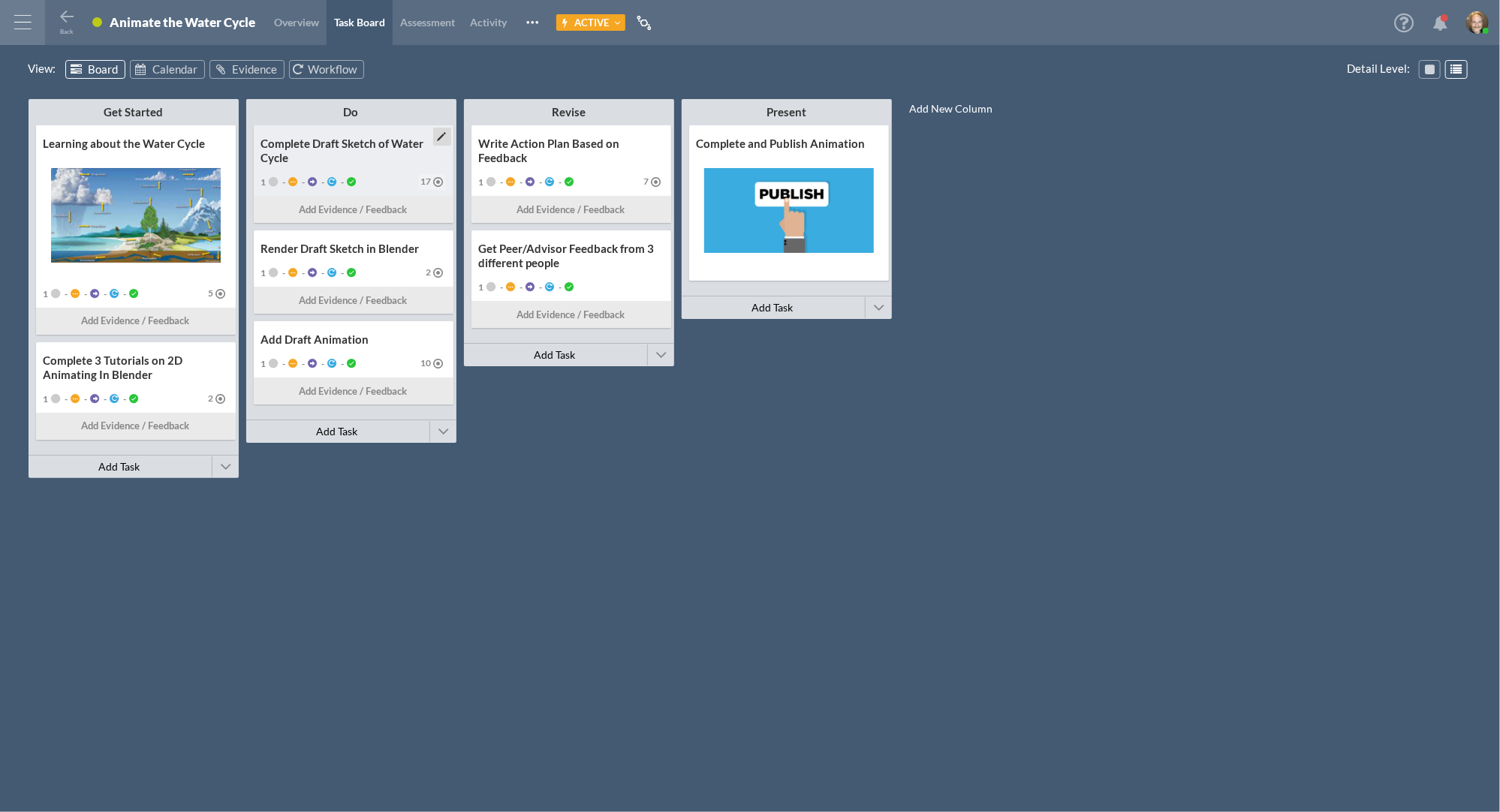
click at [353, 153] on div "Complete Draft Sketch of Water Cycle" at bounding box center [353, 151] width 185 height 29
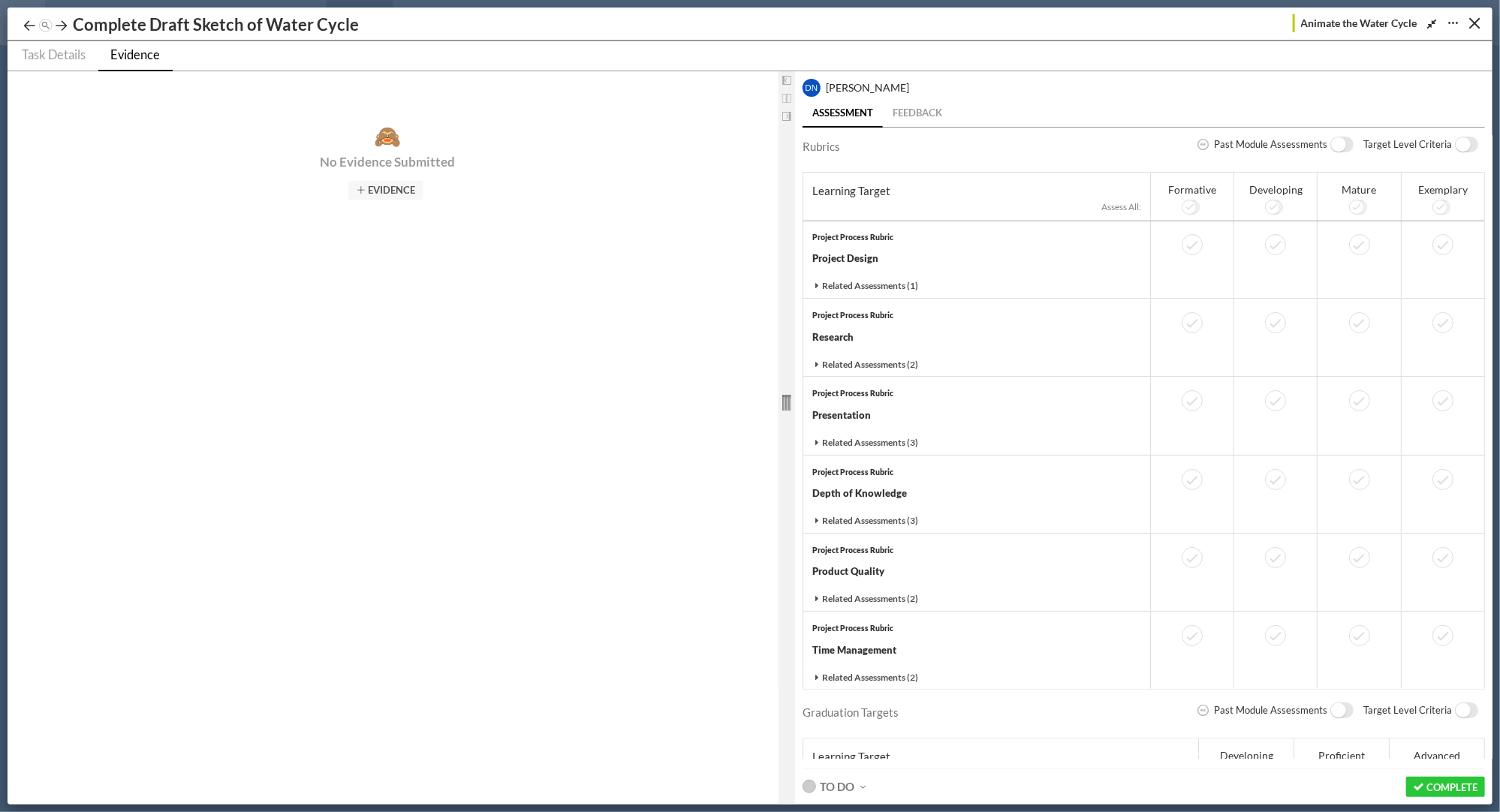
click at [1436, 57] on ul "Task Details Evidence" at bounding box center [749, 56] width 1485 height 30
click at [46, 52] on span "Task Details" at bounding box center [54, 55] width 64 height 15
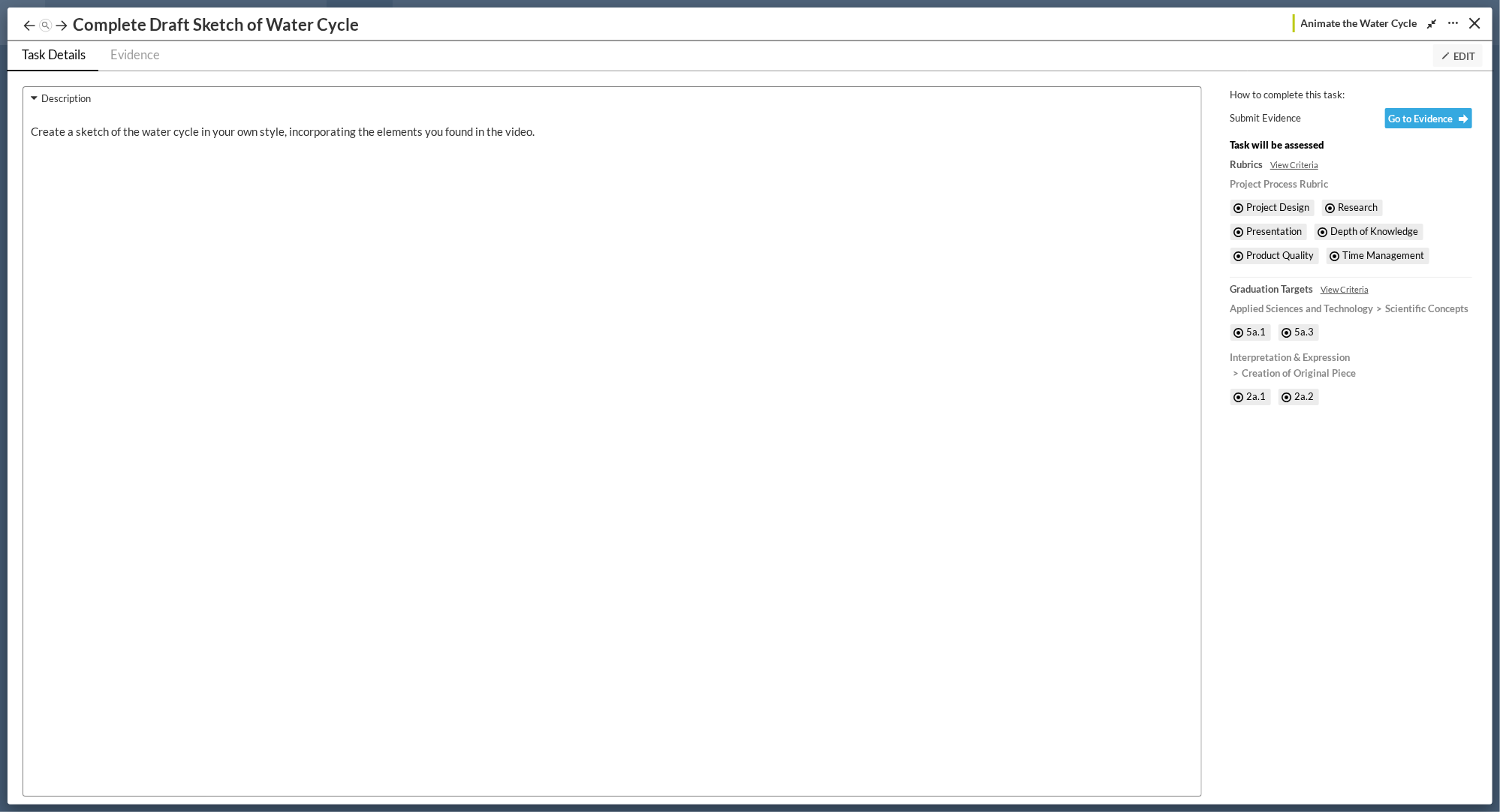
click at [1461, 60] on span "Edit" at bounding box center [1457, 55] width 34 height 12
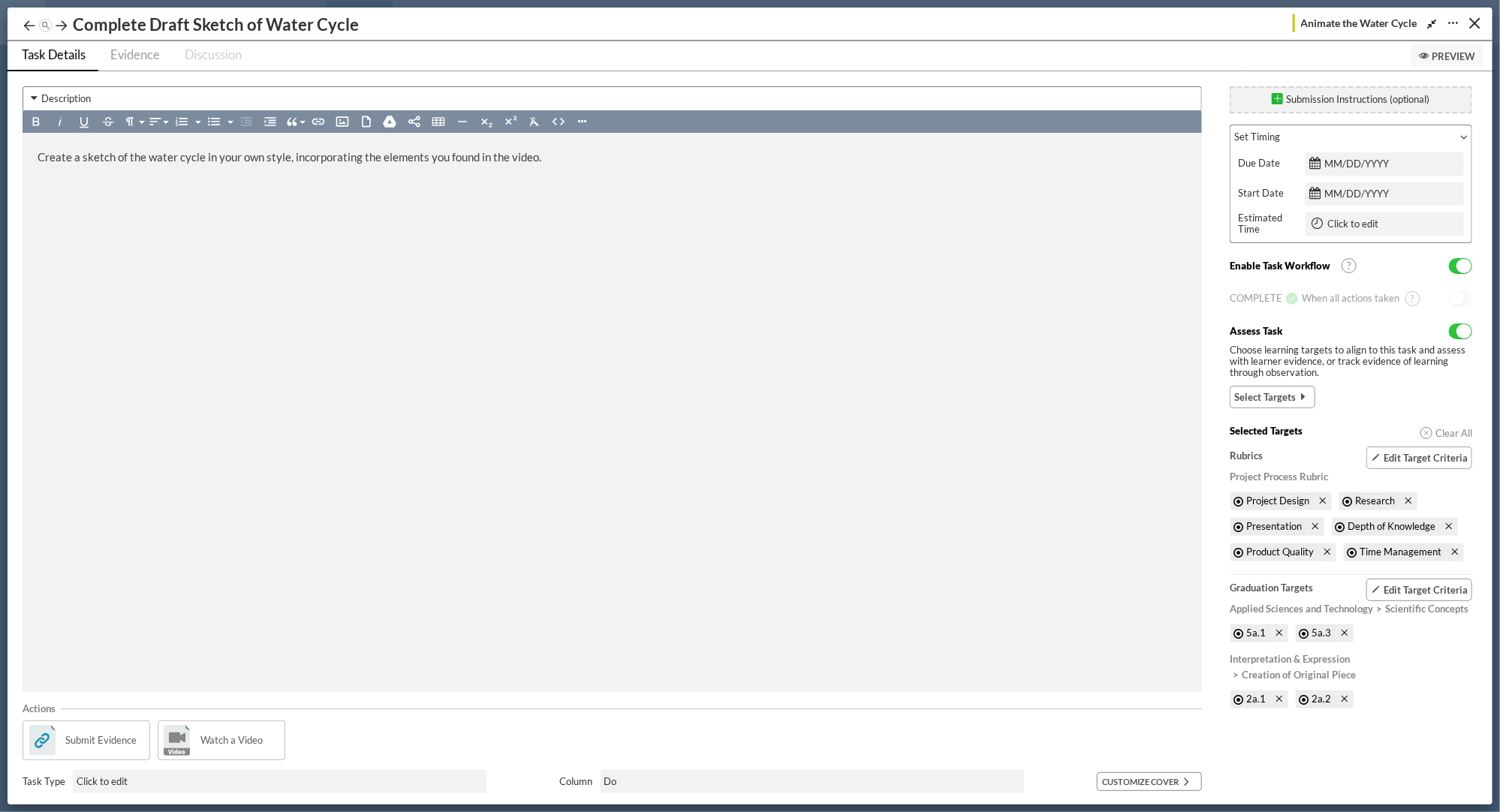
click at [204, 60] on span "Discussion" at bounding box center [214, 55] width 57 height 15
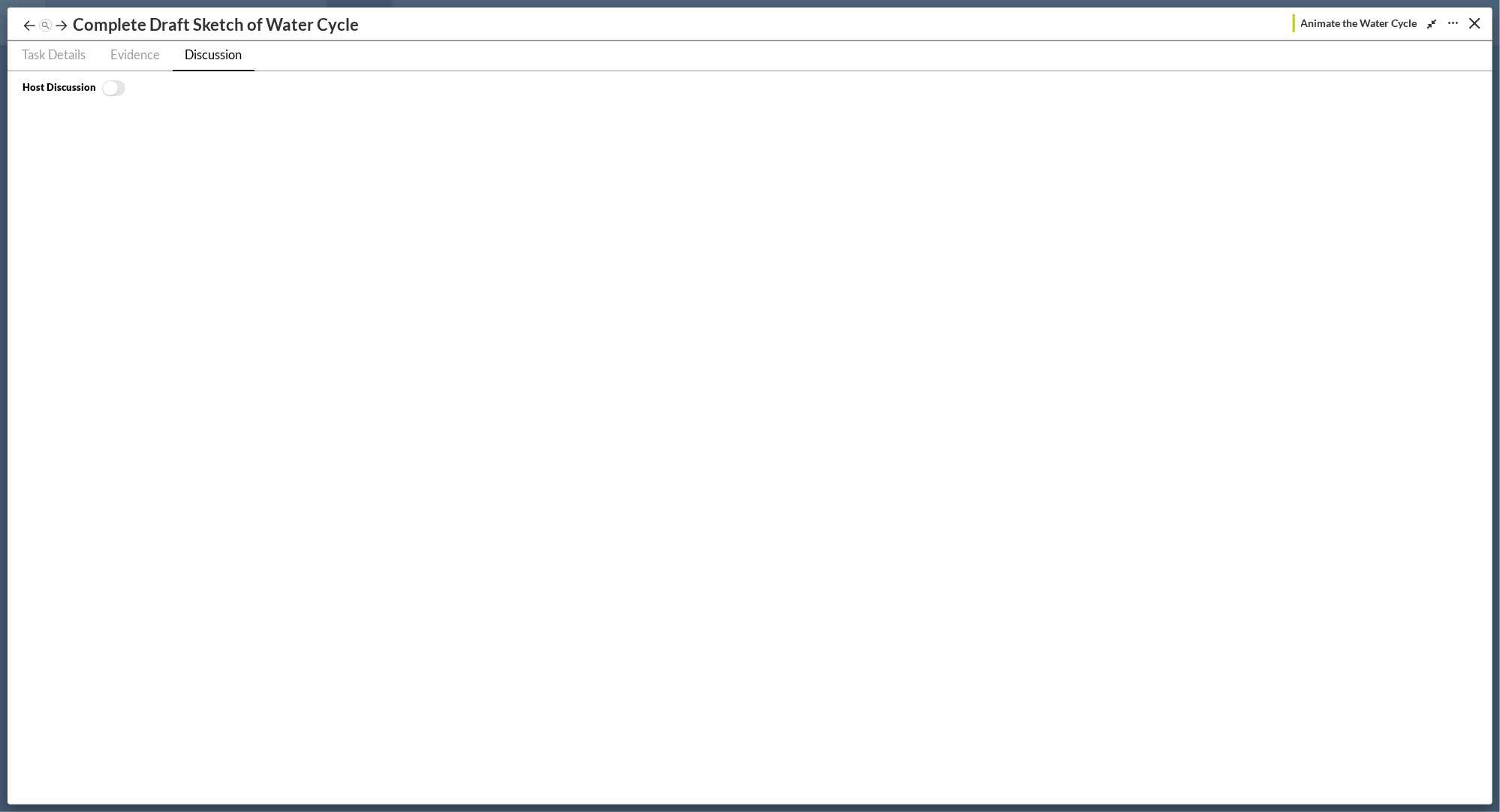
click at [109, 84] on span "No" at bounding box center [110, 88] width 15 height 14
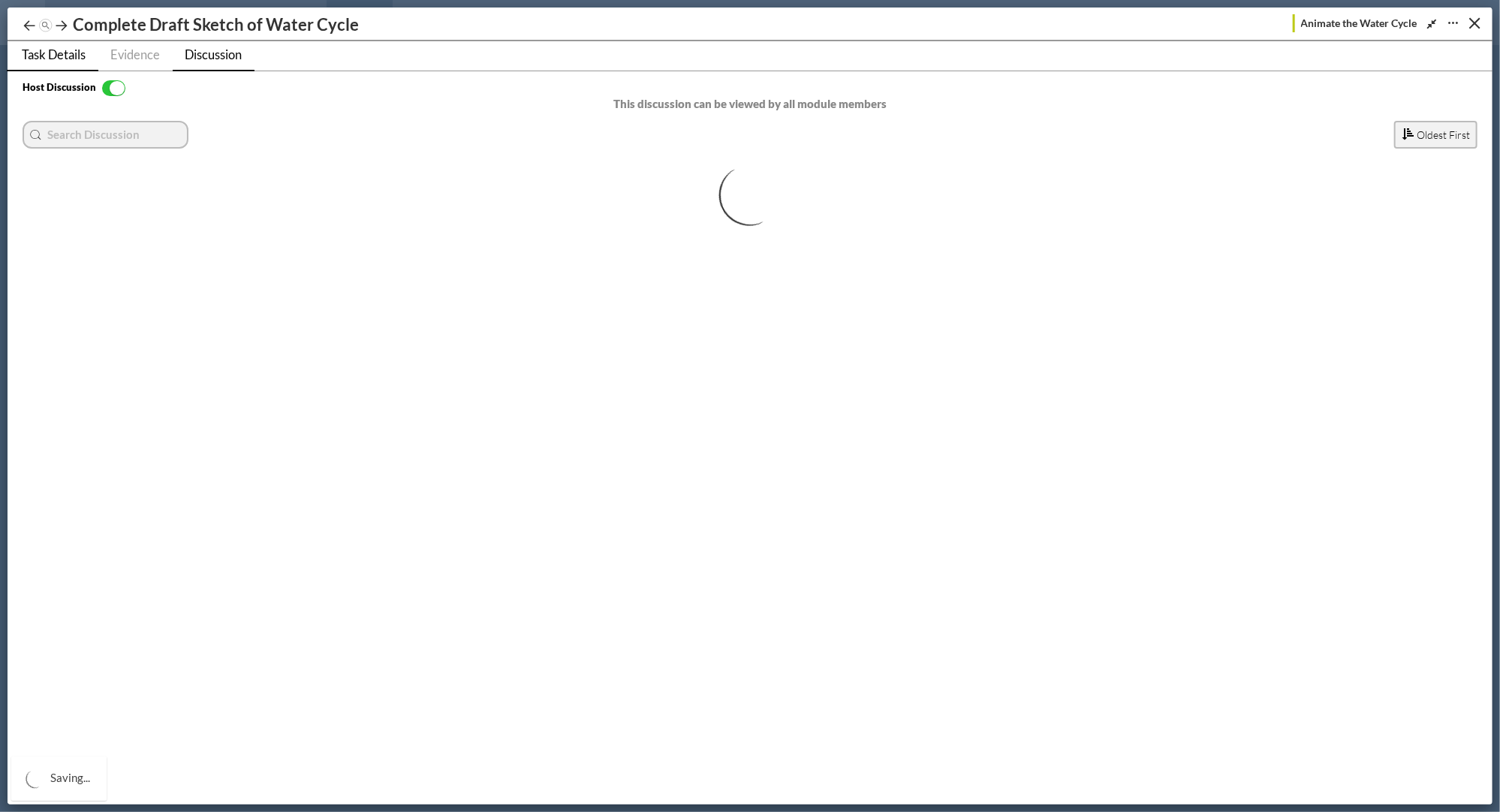
click at [50, 54] on span "Task Details" at bounding box center [54, 55] width 64 height 15
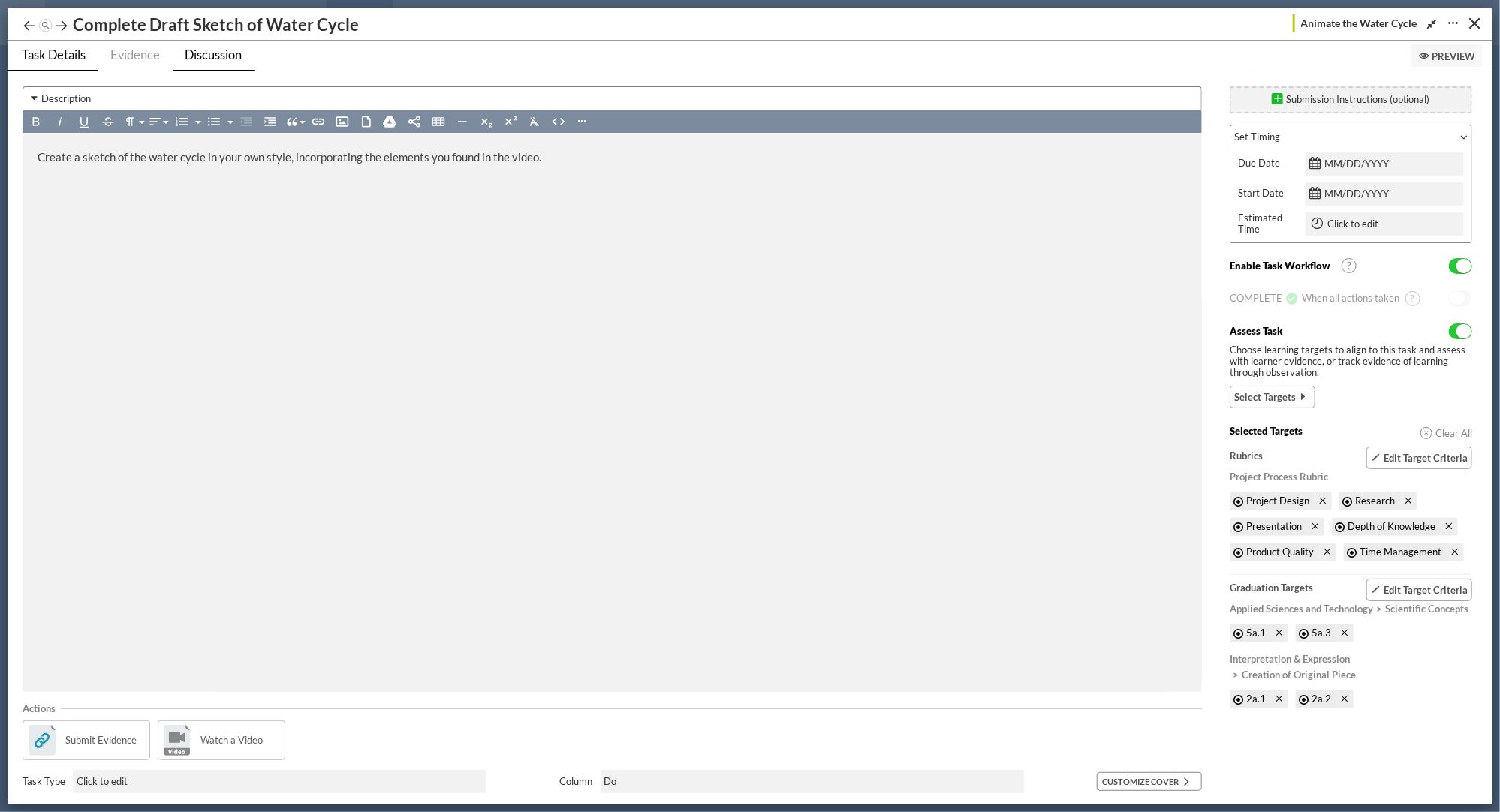
click at [205, 45] on link "Discussion" at bounding box center [214, 56] width 81 height 30
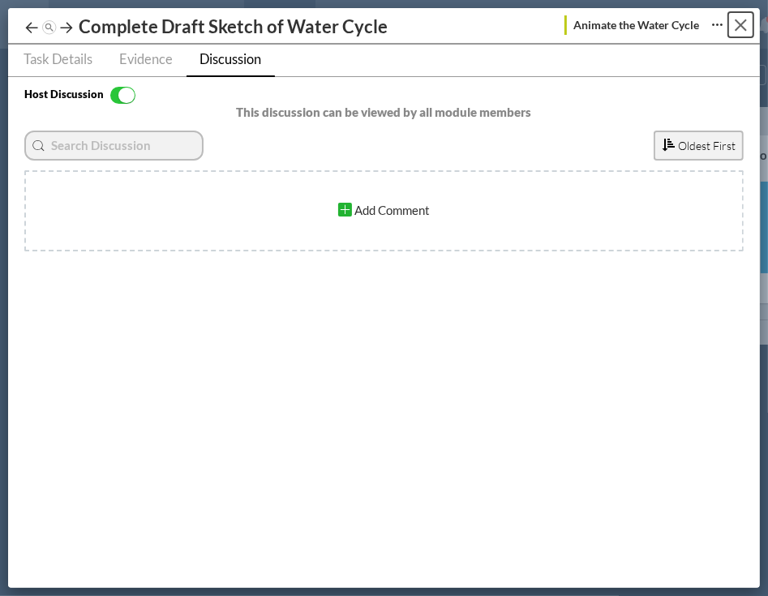
click at [743, 26] on button "Close" at bounding box center [740, 24] width 25 height 25
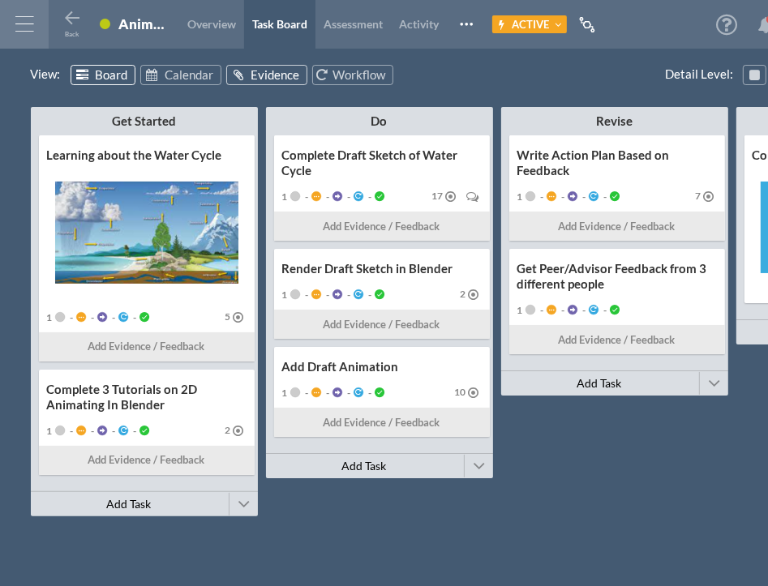
click at [260, 70] on span "Evidence" at bounding box center [275, 74] width 49 height 15
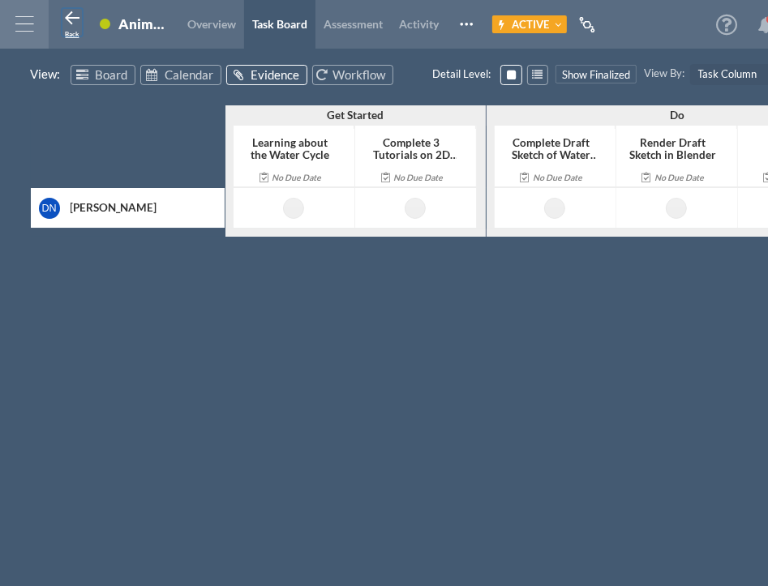
click at [71, 19] on icon at bounding box center [71, 18] width 19 height 19
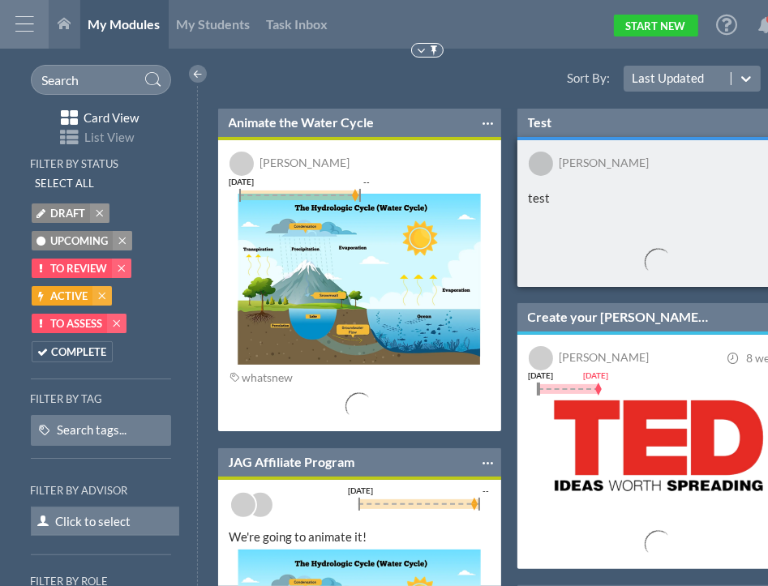
scroll to position [306, 300]
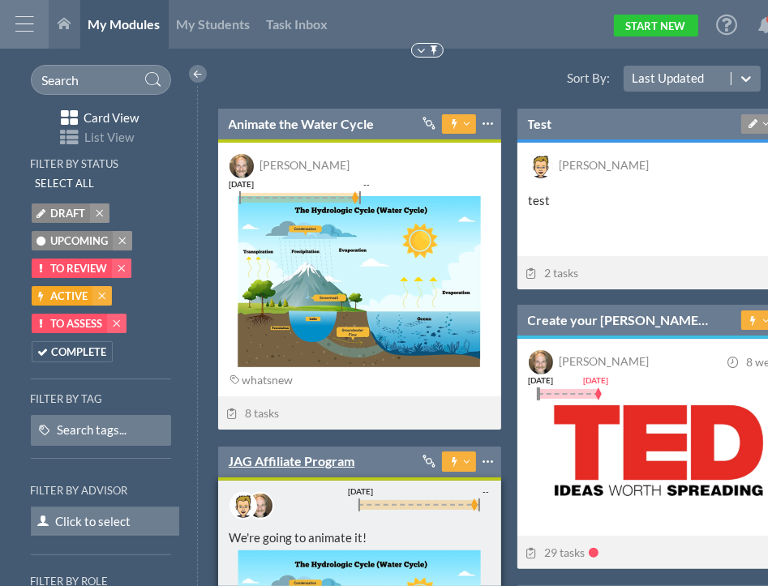
click at [311, 464] on link "JAG Affiliate Program" at bounding box center [292, 462] width 127 height 18
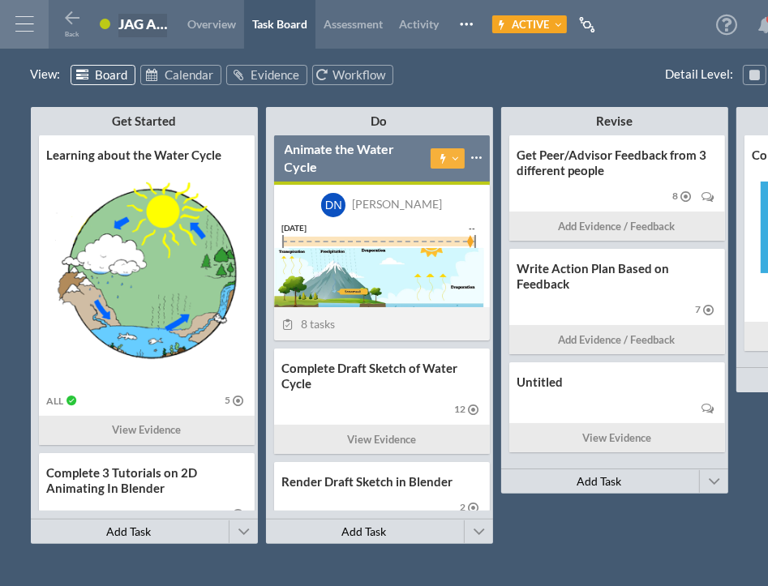
click at [143, 34] on div "JAG Affiliate Program" at bounding box center [142, 25] width 49 height 20
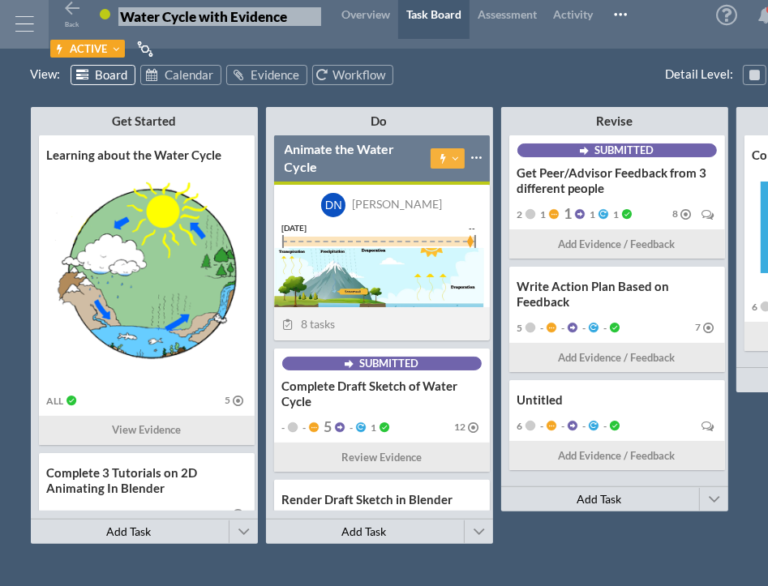
type input "Water Cycle with Evidence"
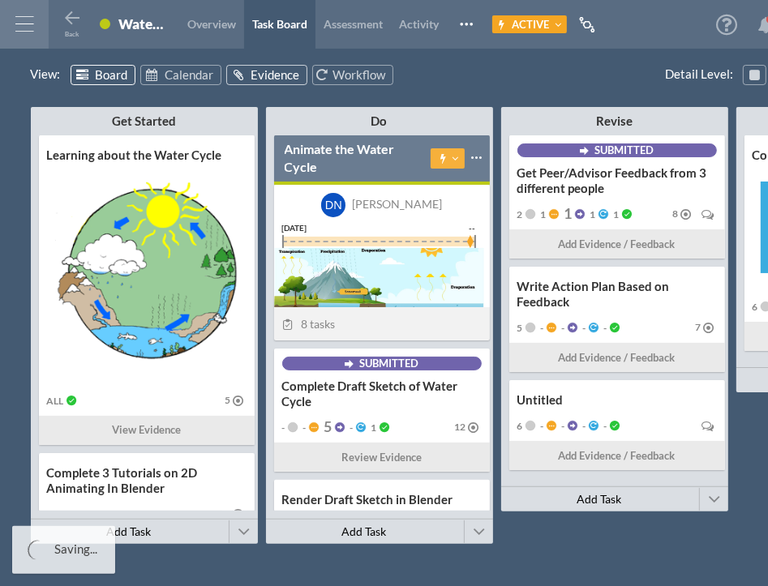
click at [251, 77] on span "Evidence" at bounding box center [275, 74] width 49 height 15
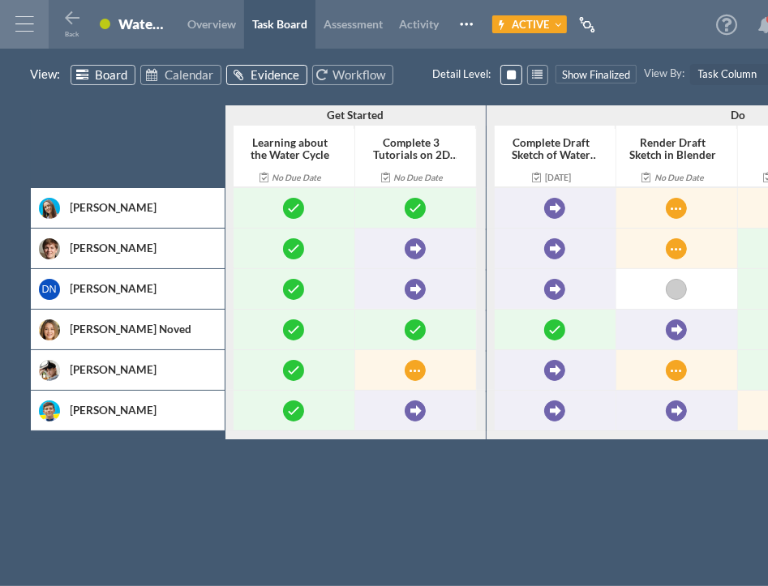
click at [101, 75] on span "Board" at bounding box center [111, 74] width 32 height 15
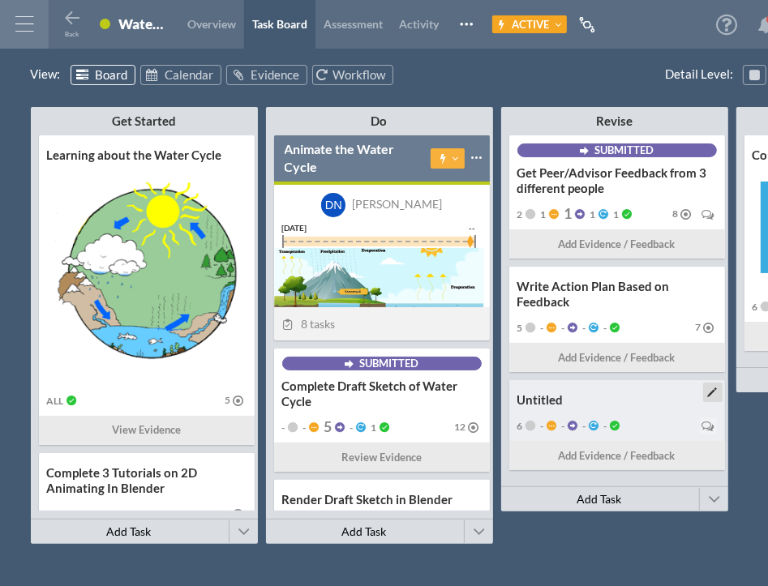
click at [661, 399] on div "Untitled" at bounding box center [618, 400] width 200 height 15
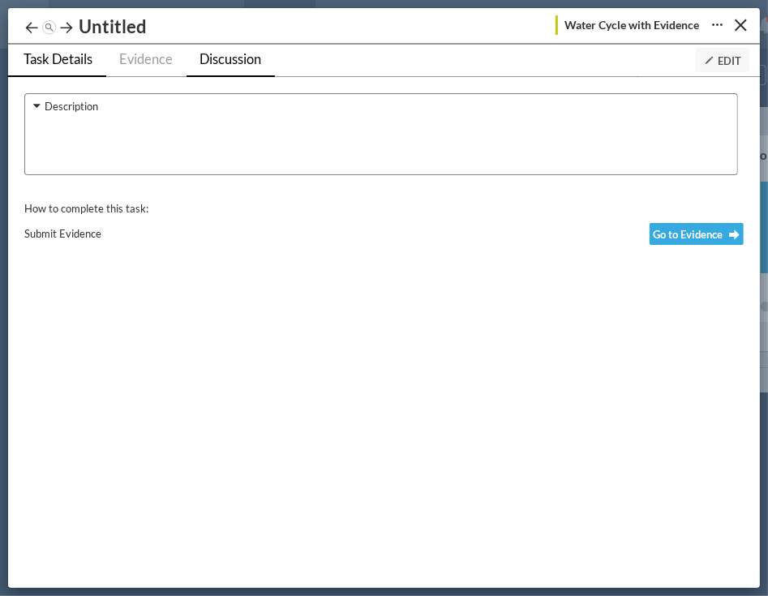
click at [208, 58] on span "Discussion" at bounding box center [231, 59] width 62 height 16
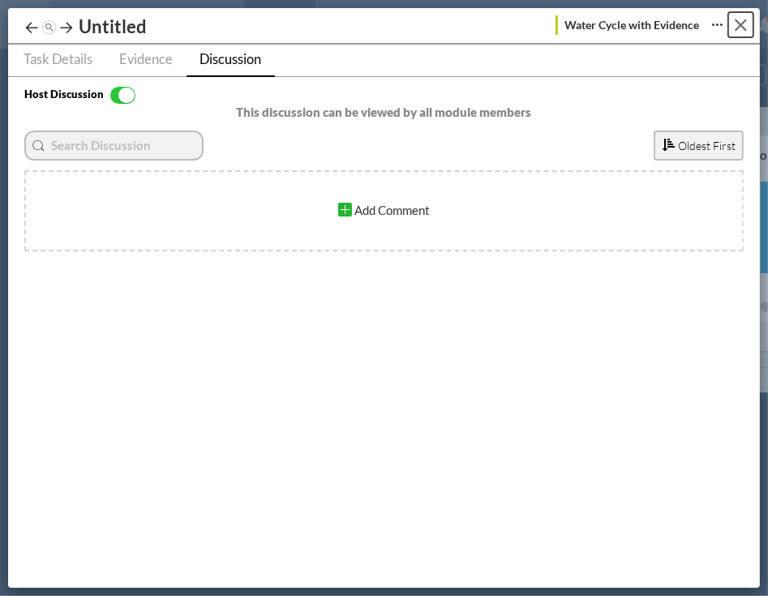
click at [738, 25] on button "Close" at bounding box center [740, 24] width 25 height 25
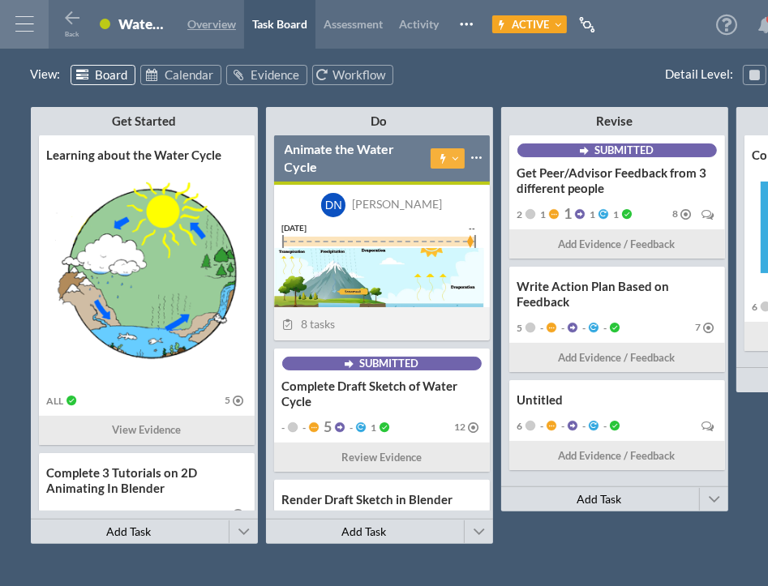
click at [213, 29] on span "Overview" at bounding box center [211, 24] width 49 height 14
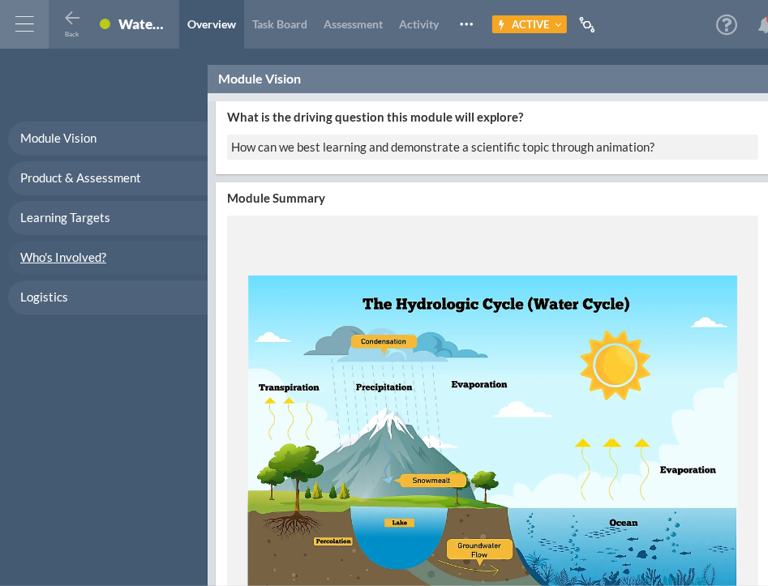
click at [62, 250] on span "Who's Involved?" at bounding box center [63, 257] width 86 height 15
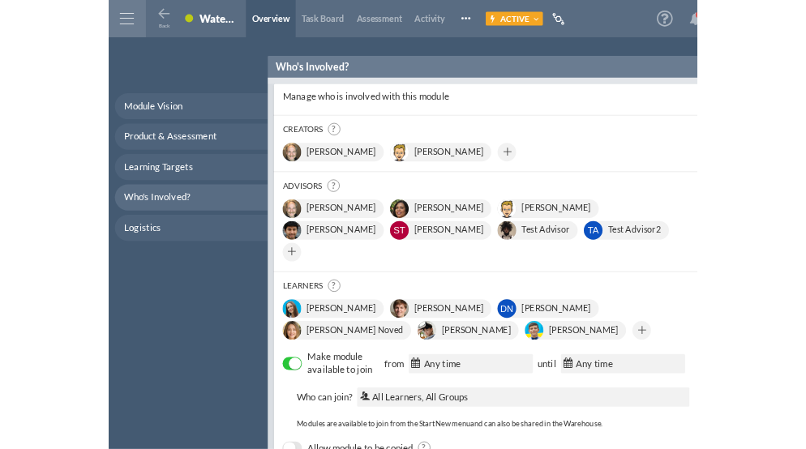
scroll to position [1656, 0]
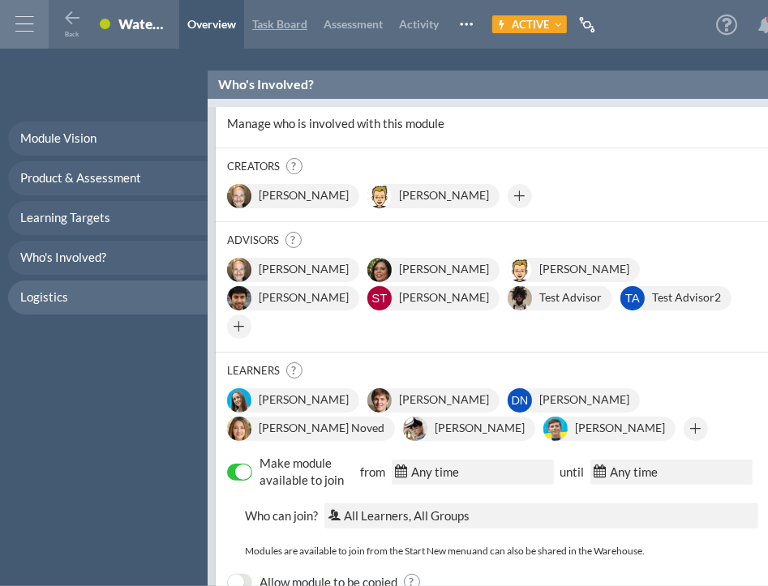
click at [281, 28] on span "Task Board" at bounding box center [279, 24] width 55 height 14
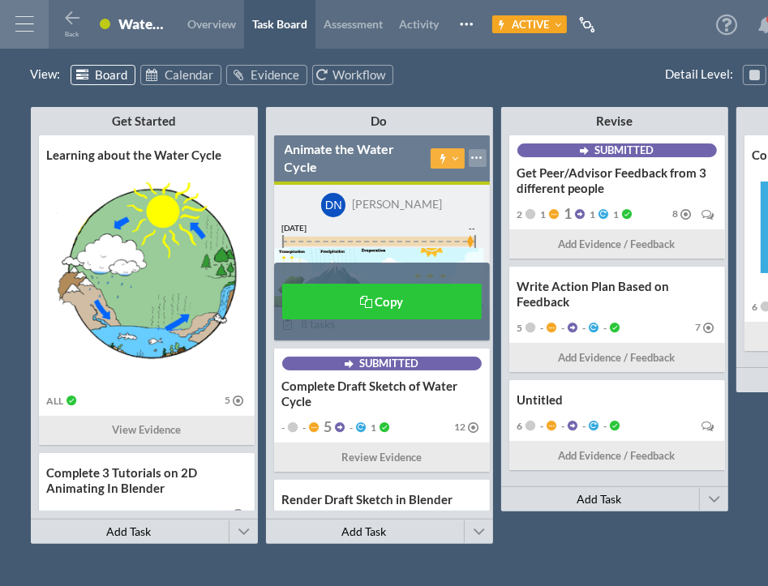
click at [474, 156] on div at bounding box center [478, 158] width 18 height 18
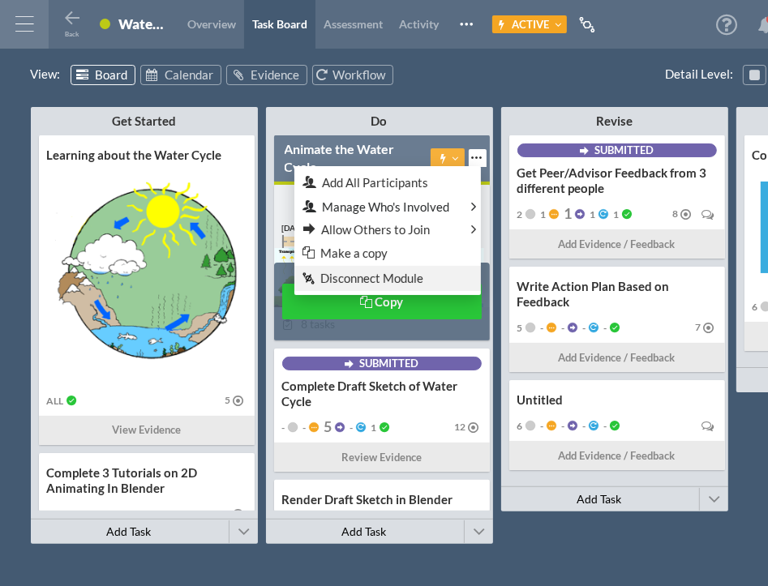
click at [389, 277] on span "Disconnect Module" at bounding box center [371, 278] width 103 height 15
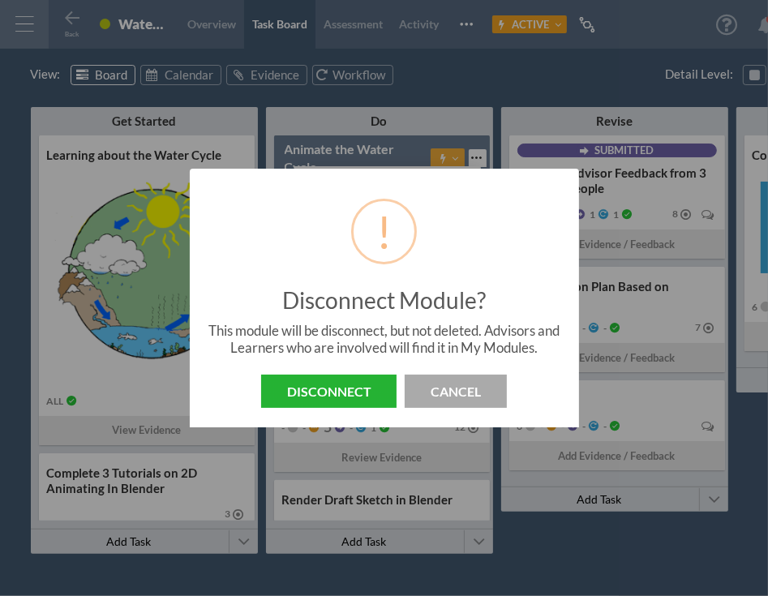
click at [333, 386] on button "Disconnect" at bounding box center [328, 391] width 135 height 33
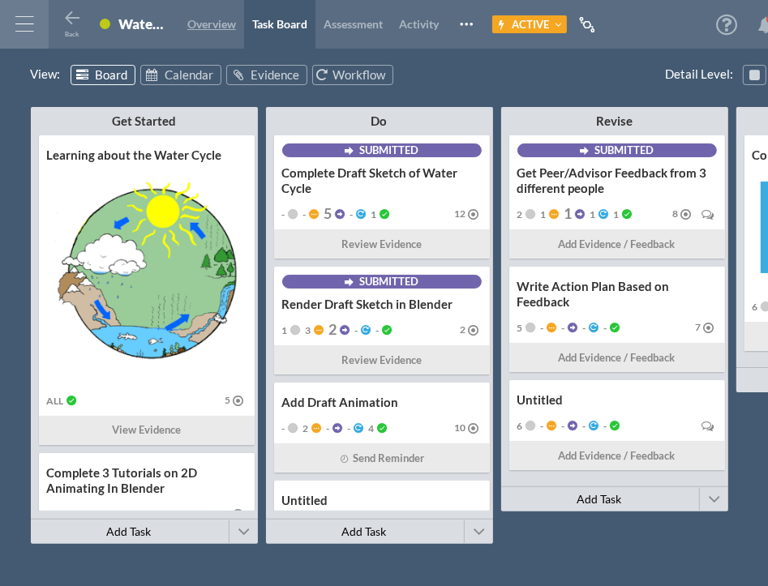
click at [200, 18] on span "Overview" at bounding box center [211, 24] width 49 height 14
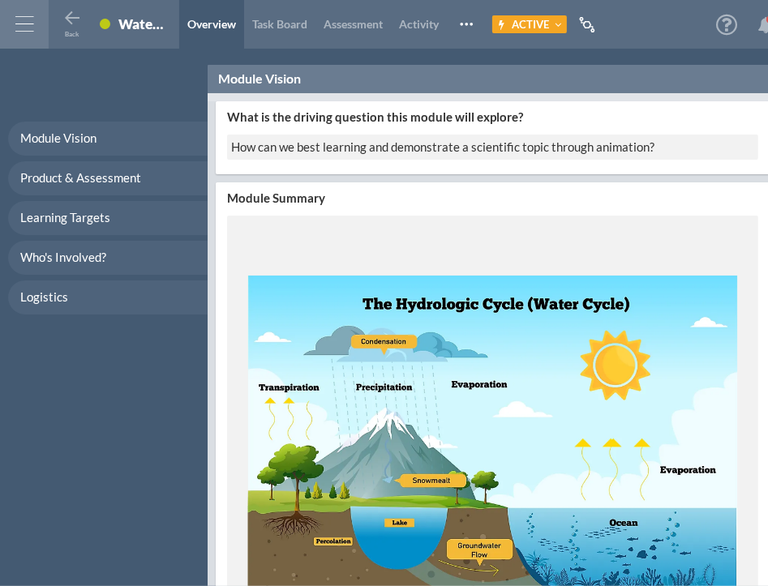
click at [765, 19] on icon at bounding box center [766, 25] width 16 height 16
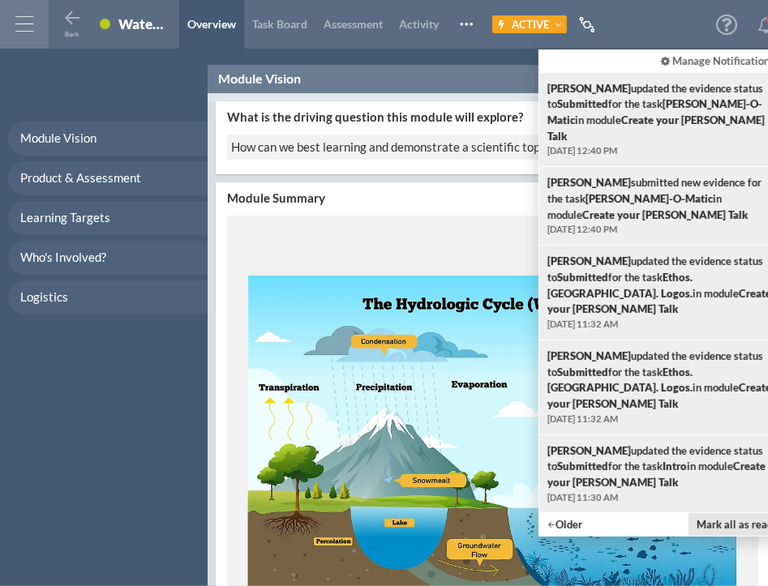
click at [718, 513] on button "Mark all as read" at bounding box center [735, 524] width 92 height 22
click at [142, 103] on div "Module Vision Product & Assessment Learning Targets Who's Involved? Logistics" at bounding box center [104, 326] width 208 height 522
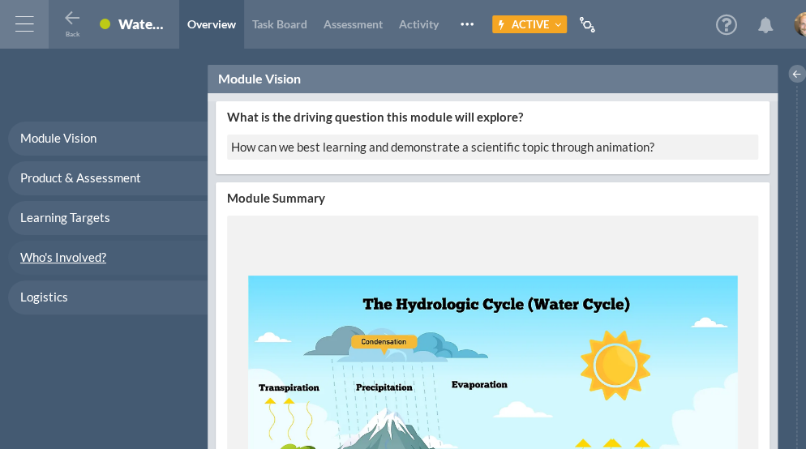
click at [100, 250] on span "Who's Involved?" at bounding box center [63, 257] width 86 height 15
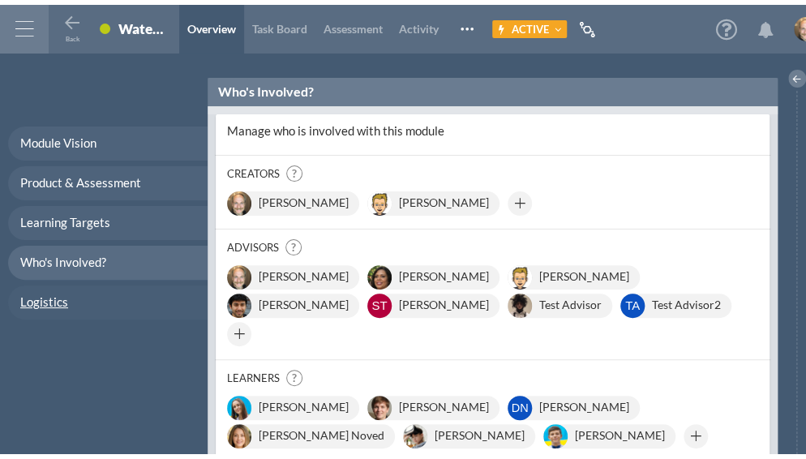
scroll to position [1656, 0]
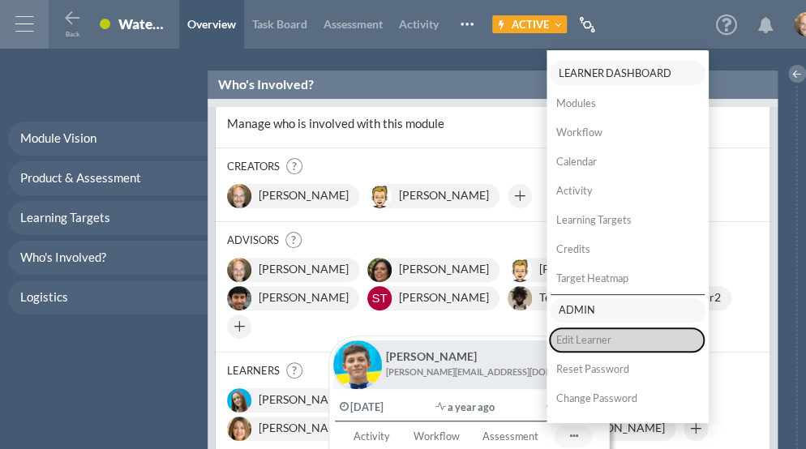
click at [569, 344] on button "Edit Learner" at bounding box center [626, 341] width 154 height 24
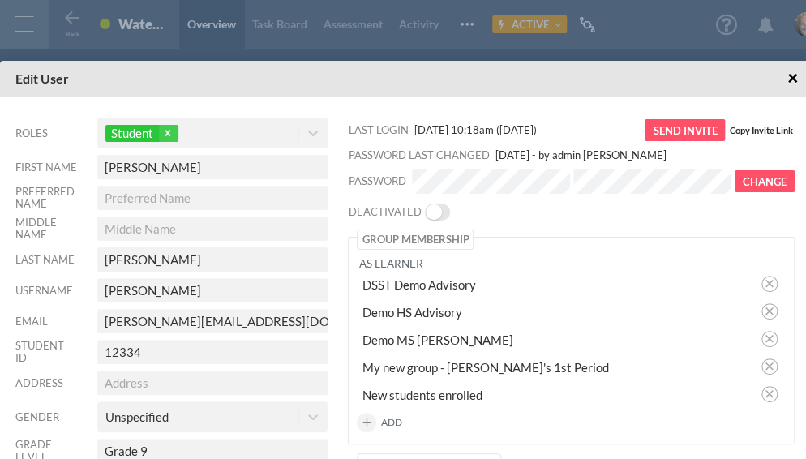
type input "ayesha"
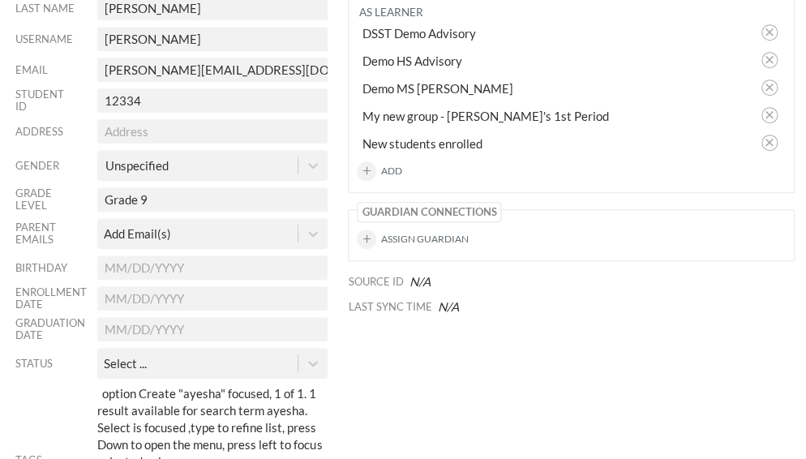
scroll to position [122, 0]
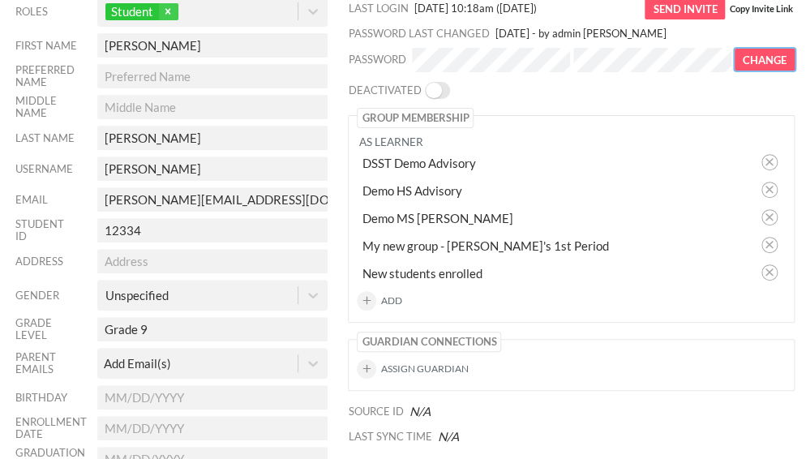
click at [749, 59] on button "Change" at bounding box center [765, 60] width 60 height 22
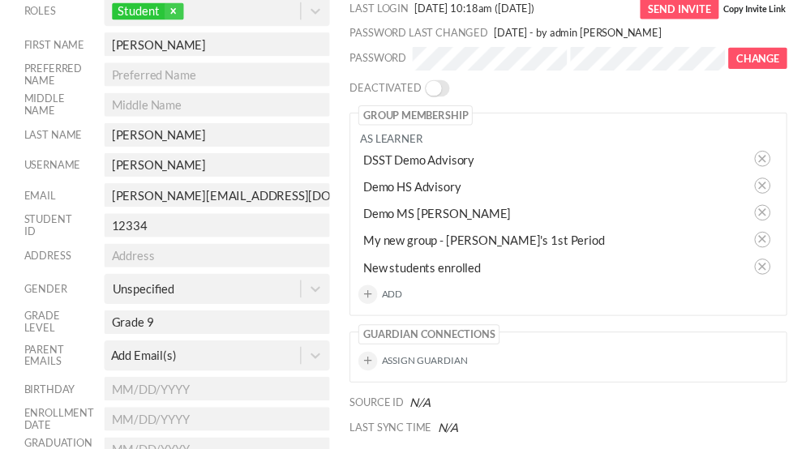
scroll to position [0, 0]
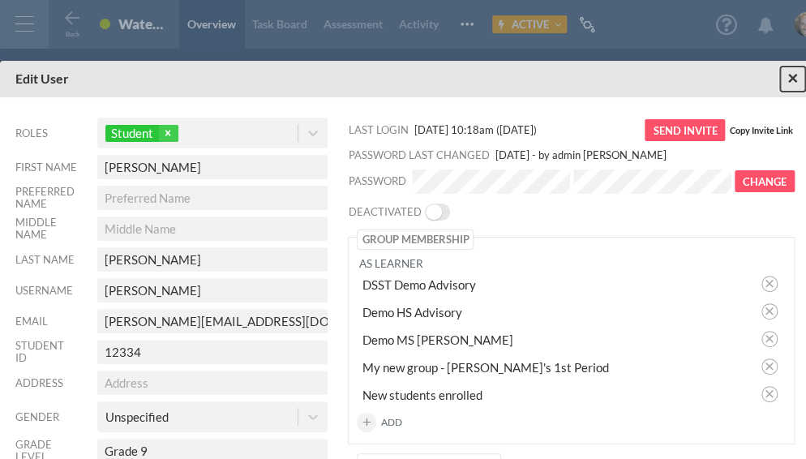
click at [793, 78] on span "×" at bounding box center [793, 78] width 11 height 20
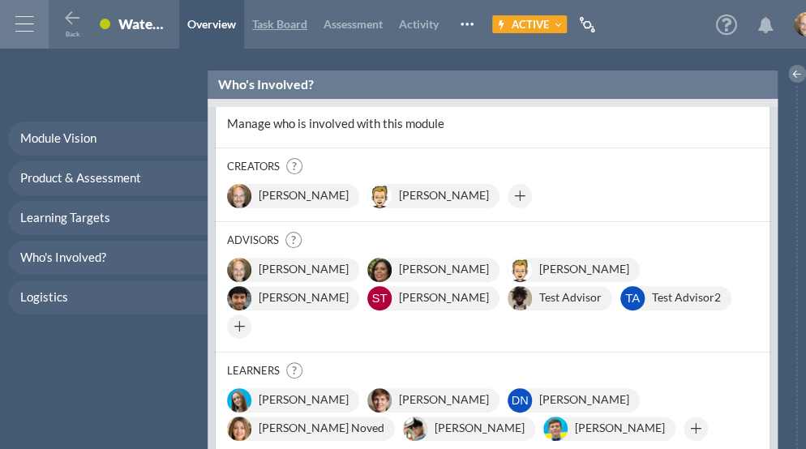
click at [278, 17] on span "Task Board" at bounding box center [279, 24] width 55 height 14
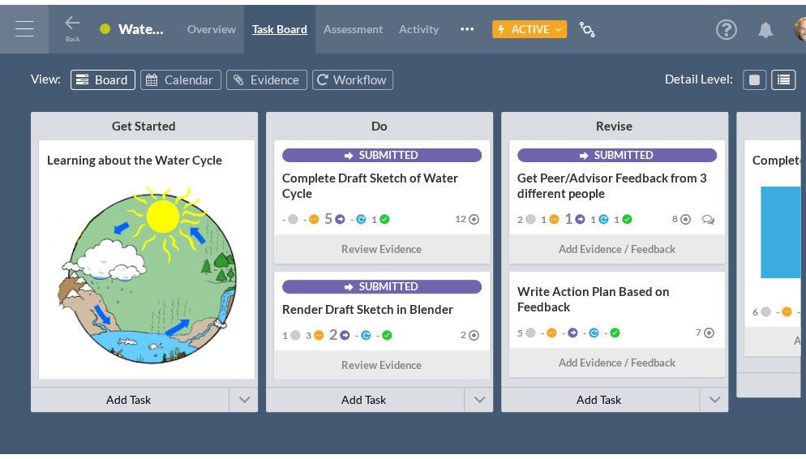
scroll to position [94, 0]
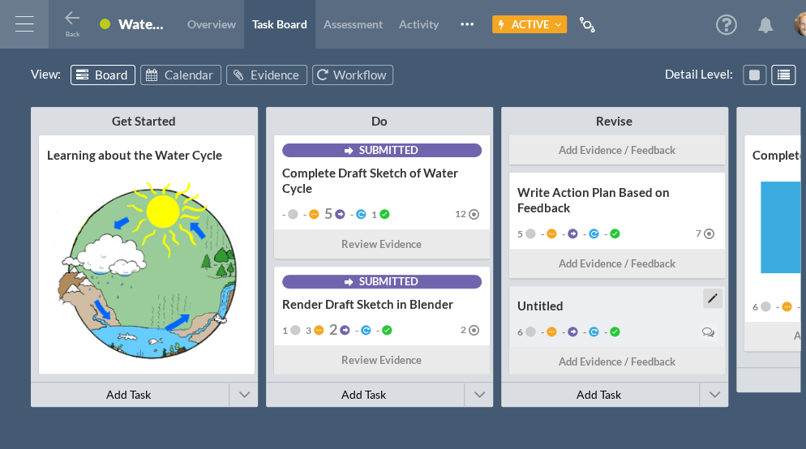
click at [638, 312] on div "Untitled" at bounding box center [618, 306] width 200 height 15
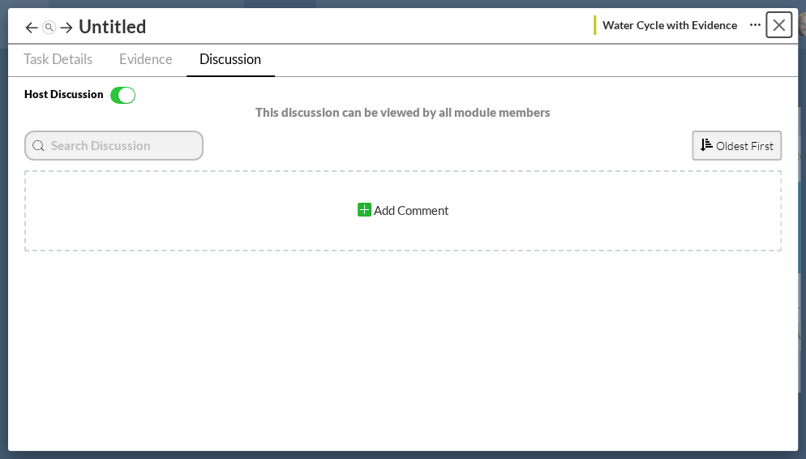
click at [776, 24] on div "Close" at bounding box center [779, 25] width 12 height 12
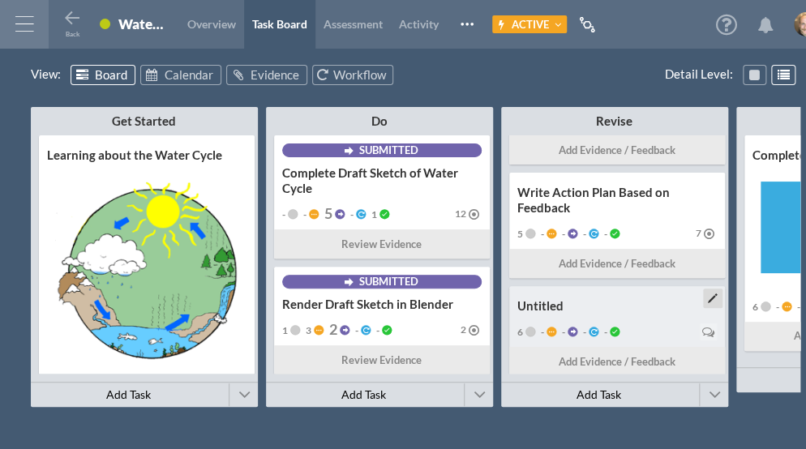
click at [642, 305] on div "Untitled" at bounding box center [618, 306] width 200 height 15
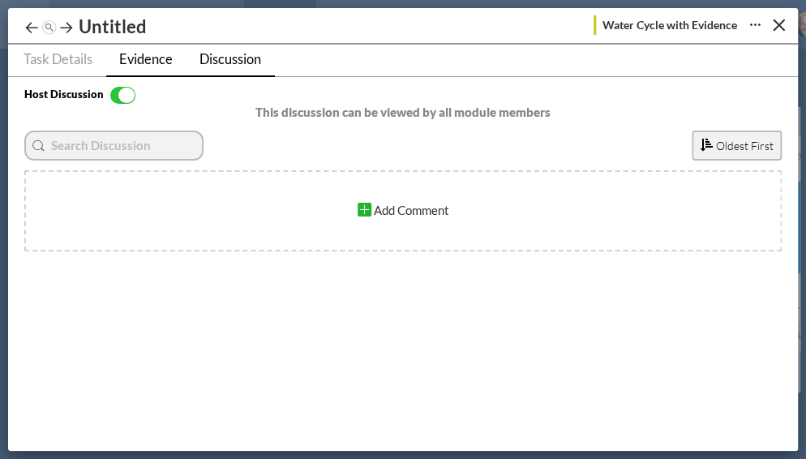
click at [161, 58] on span "Evidence" at bounding box center [146, 59] width 54 height 16
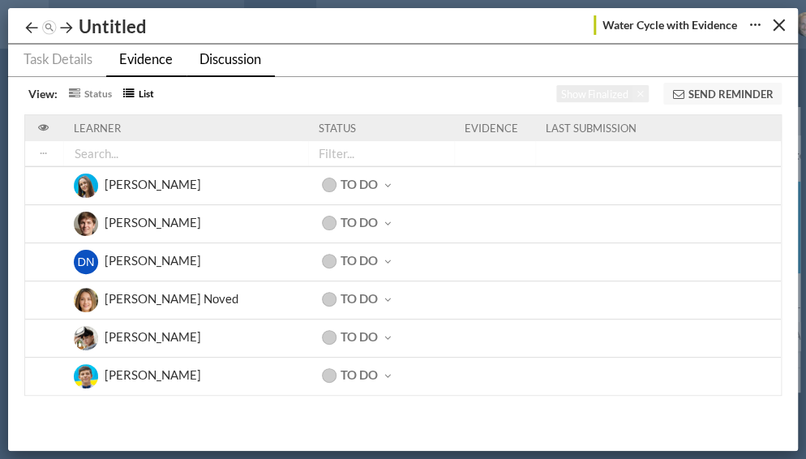
click at [228, 62] on span "Discussion" at bounding box center [231, 59] width 62 height 16
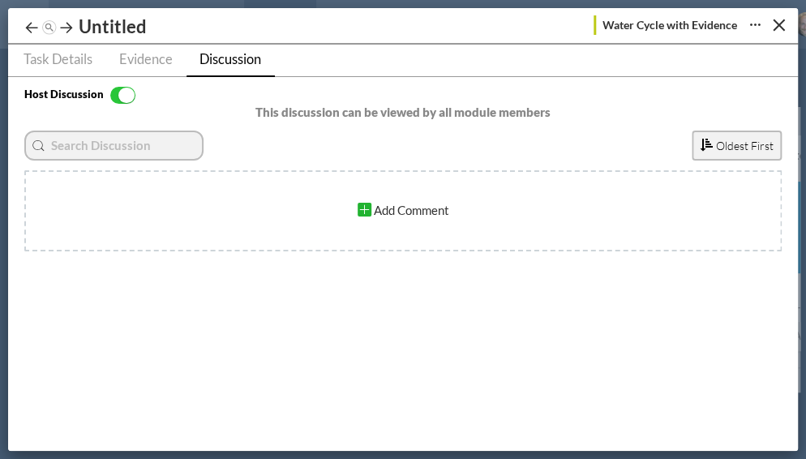
click at [750, 26] on div at bounding box center [755, 25] width 20 height 20
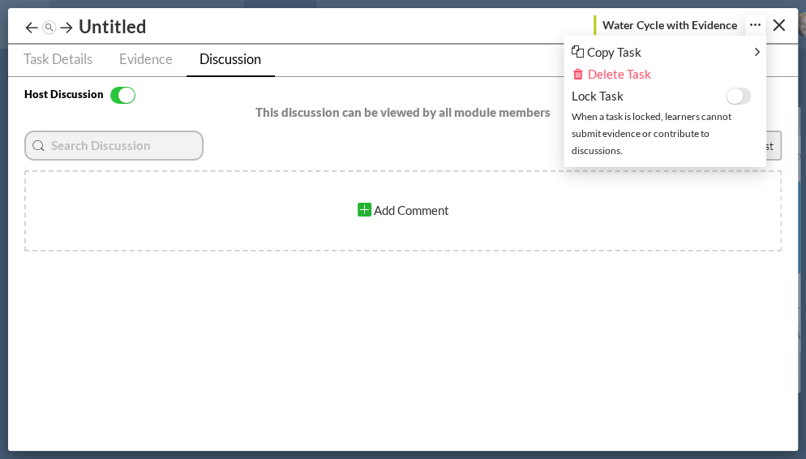
click at [750, 26] on div at bounding box center [755, 25] width 20 height 20
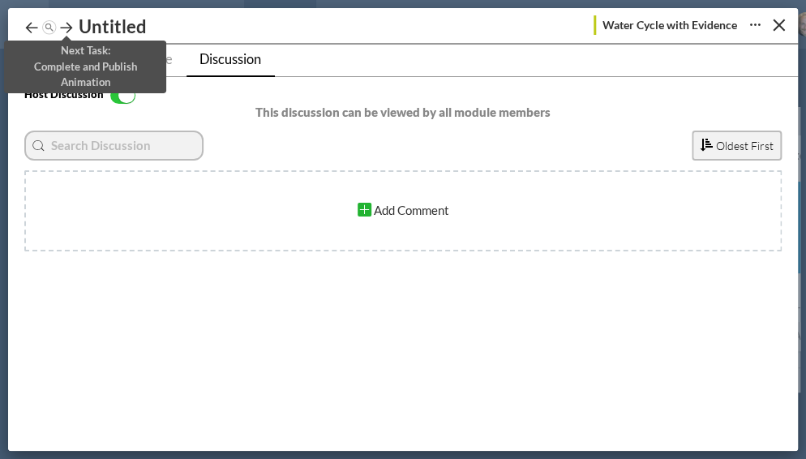
click at [67, 28] on icon at bounding box center [66, 27] width 16 height 16
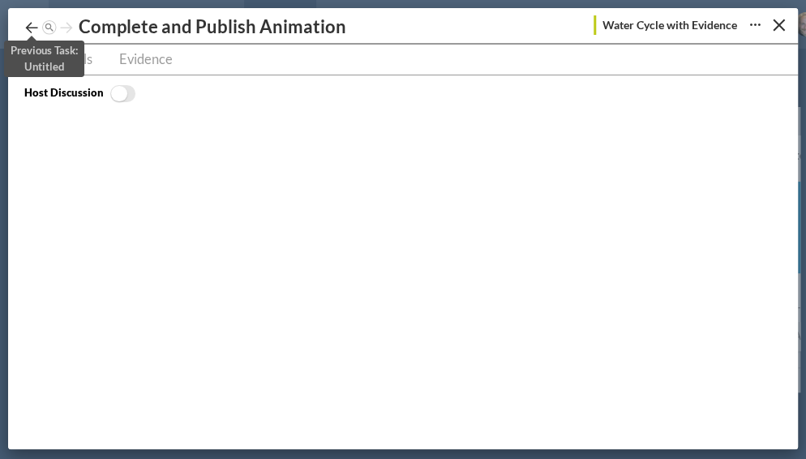
click at [28, 23] on icon at bounding box center [32, 27] width 16 height 16
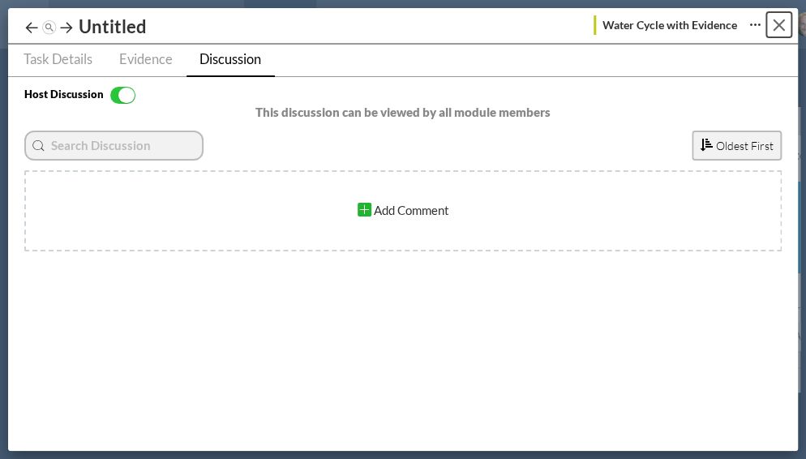
click at [775, 24] on button "Close" at bounding box center [779, 24] width 25 height 25
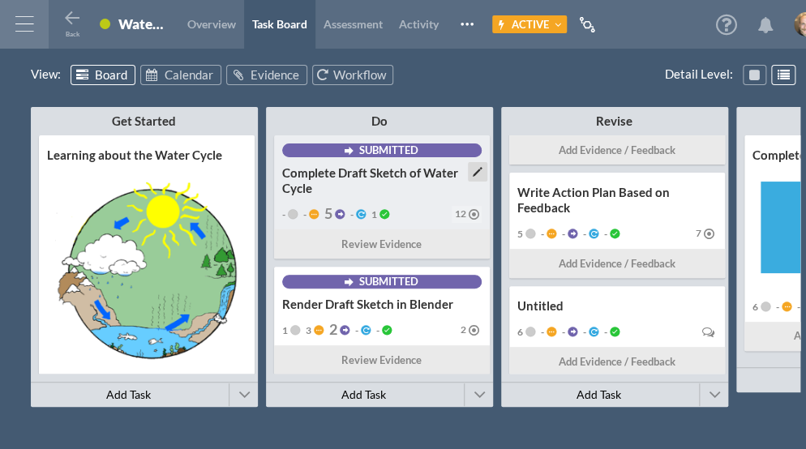
click at [380, 179] on div "Complete Draft Sketch of Water Cycle" at bounding box center [382, 180] width 200 height 31
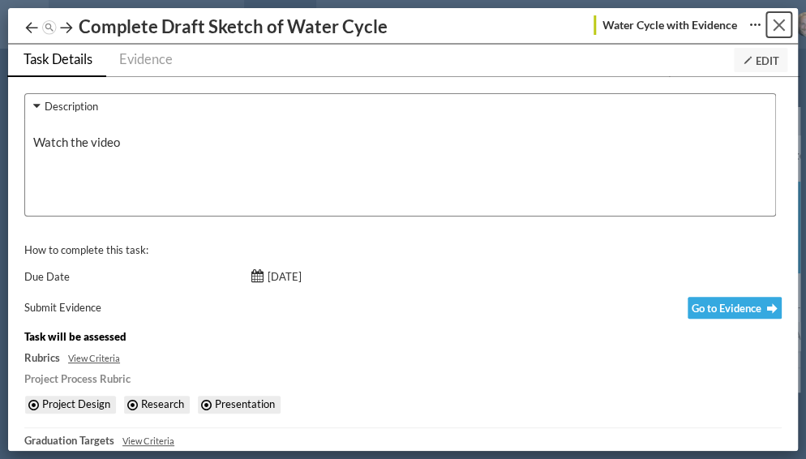
click at [770, 26] on button "Close" at bounding box center [779, 24] width 25 height 25
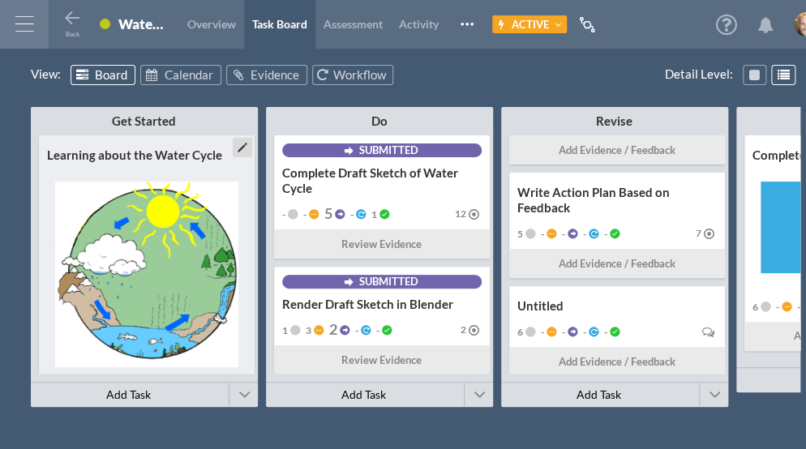
click at [208, 152] on div "Learning about the Water Cycle" at bounding box center [147, 155] width 200 height 15
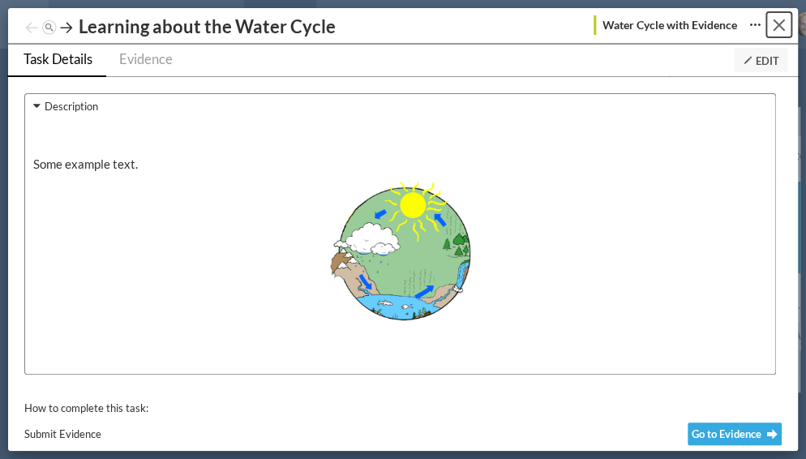
click at [781, 23] on div "Close" at bounding box center [779, 25] width 12 height 12
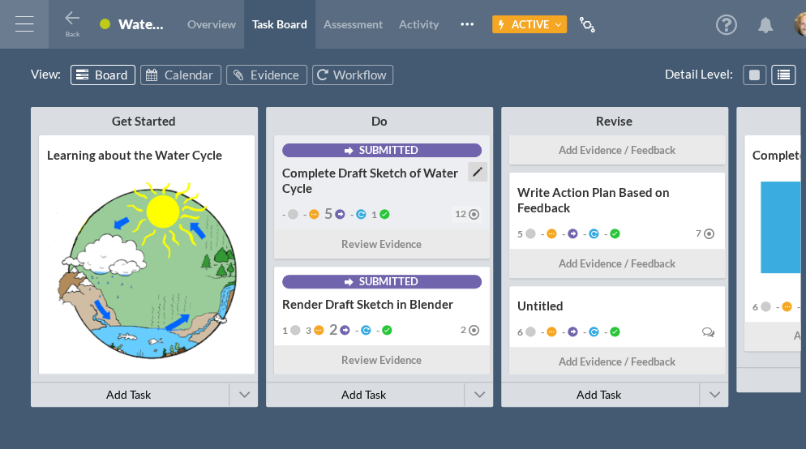
click at [429, 186] on div "Complete Draft Sketch of Water Cycle" at bounding box center [382, 180] width 200 height 31
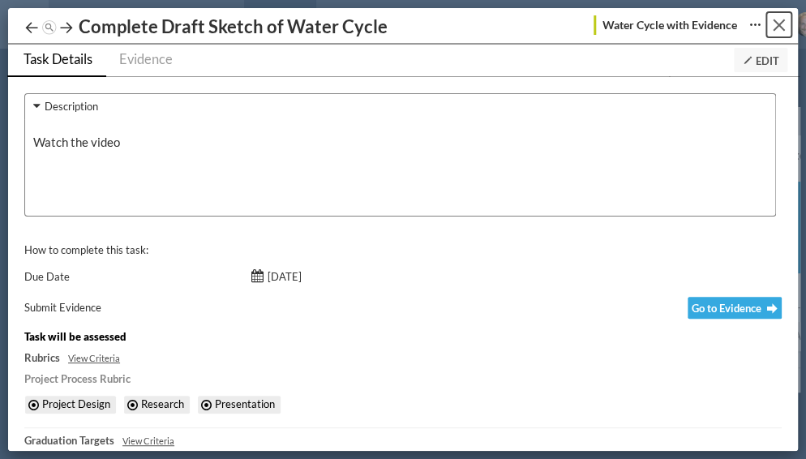
click at [773, 26] on button "Close" at bounding box center [779, 24] width 25 height 25
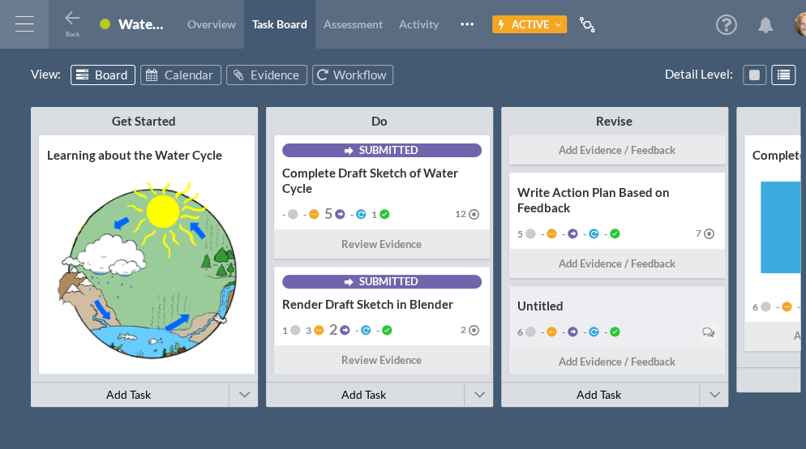
click at [617, 318] on div "Untitled 6 - - - - Add Evidence / Feedback" at bounding box center [617, 331] width 216 height 90
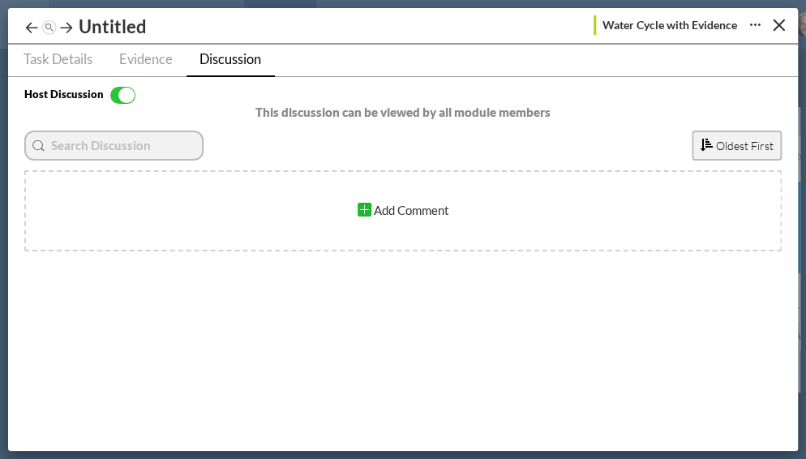
click at [421, 207] on div "Add Comment" at bounding box center [404, 210] width 100 height 25
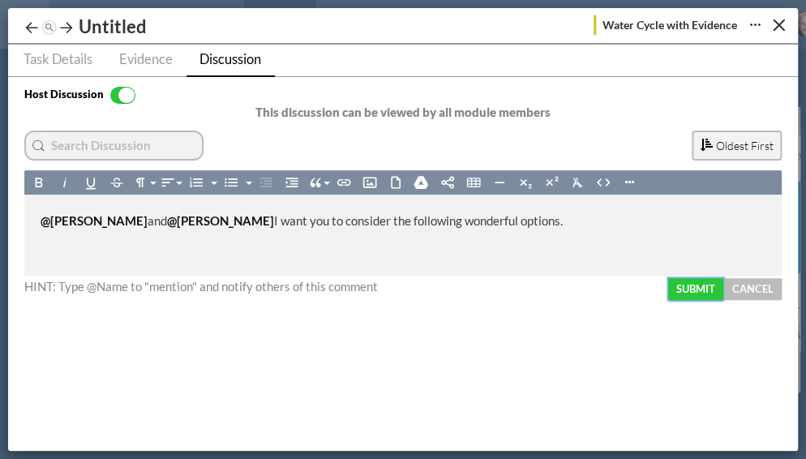
click at [706, 284] on button "Submit" at bounding box center [695, 289] width 55 height 22
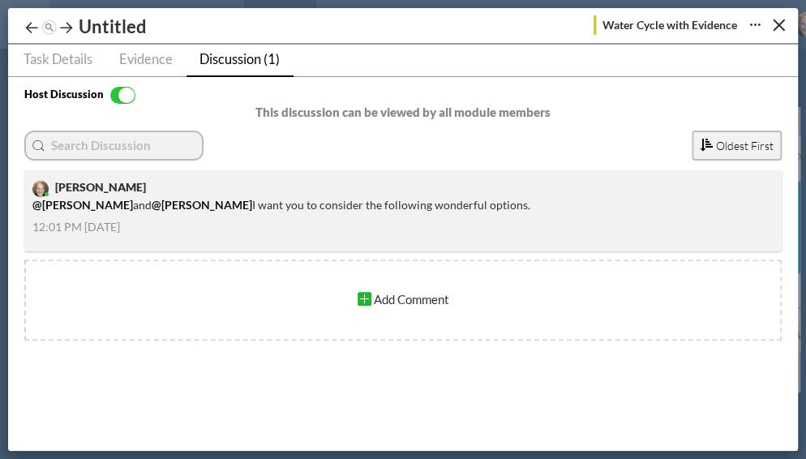
click at [401, 300] on div "Add Comment" at bounding box center [404, 299] width 100 height 25
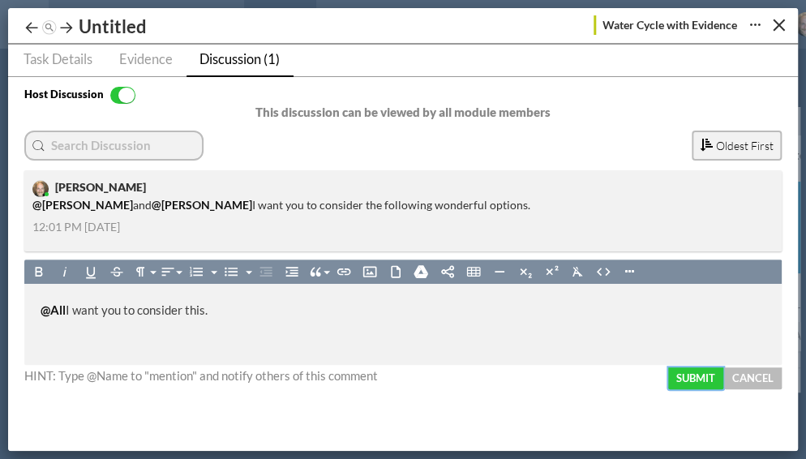
click at [702, 376] on button "Submit" at bounding box center [695, 378] width 55 height 22
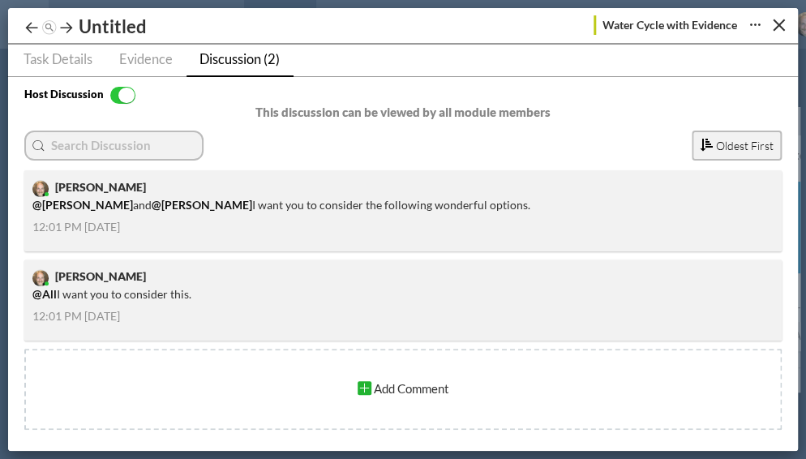
click at [402, 386] on div "Add Comment" at bounding box center [404, 388] width 100 height 25
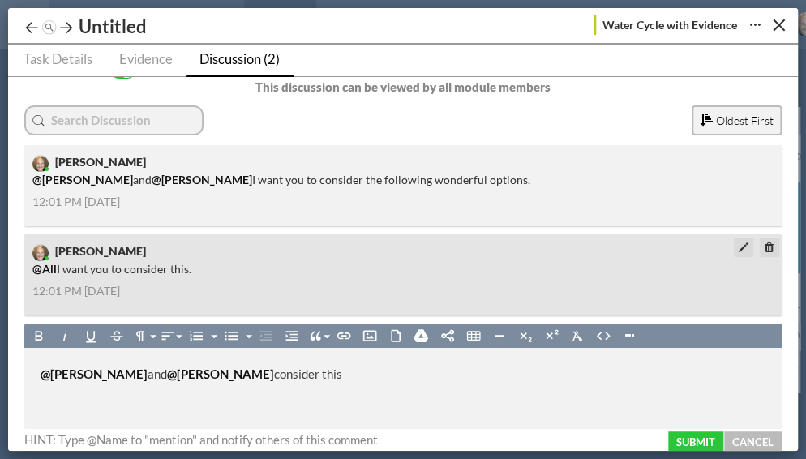
scroll to position [37, 0]
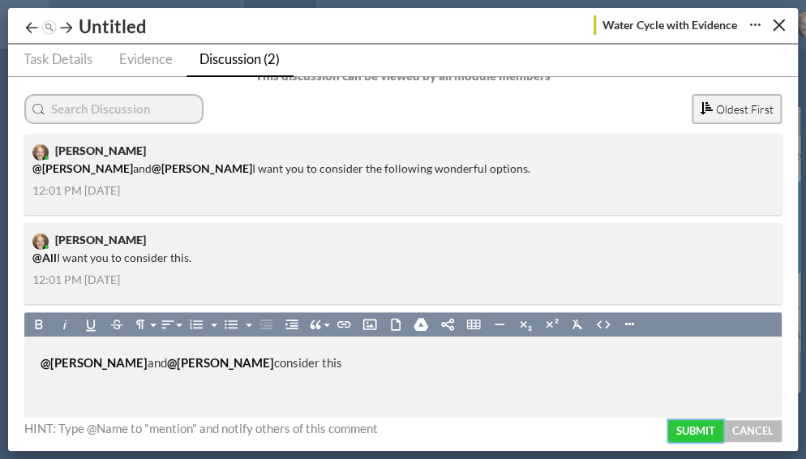
click at [702, 426] on button "Submit" at bounding box center [695, 431] width 55 height 22
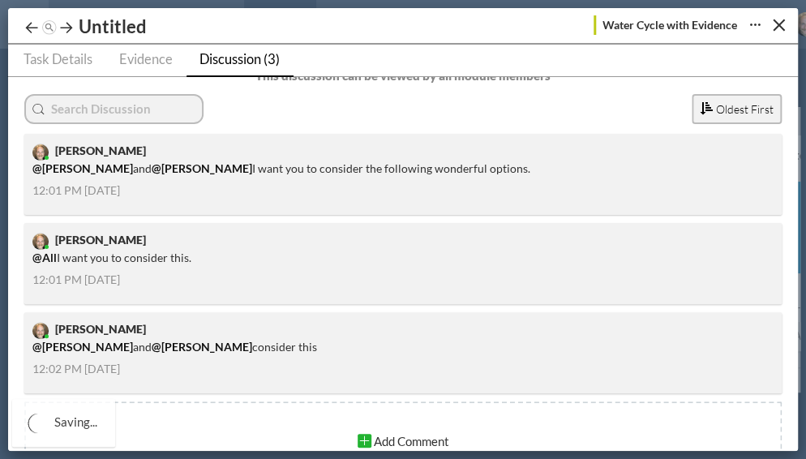
scroll to position [0, 0]
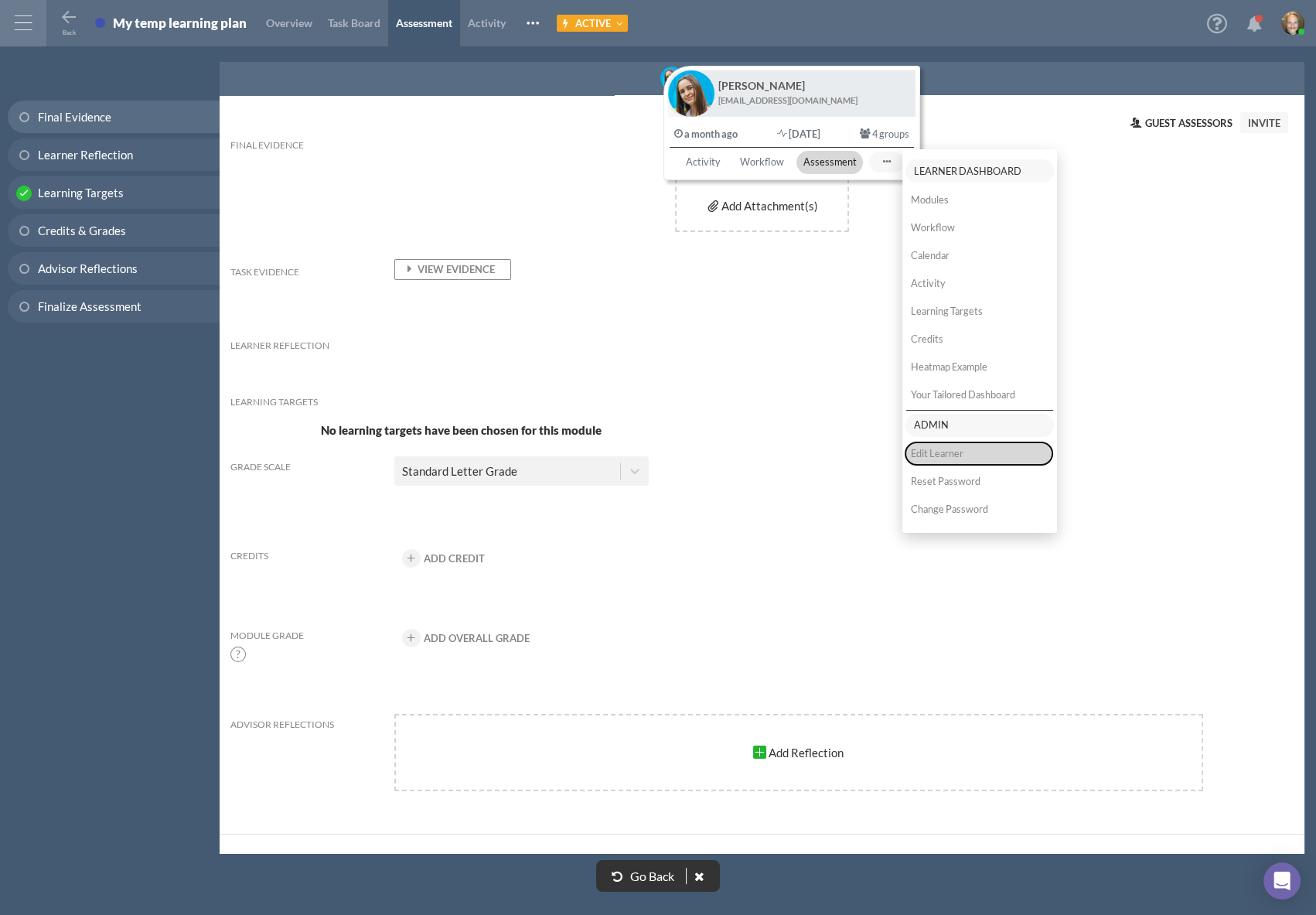
click at [831, 453] on button "Edit Learner" at bounding box center [979, 454] width 147 height 23
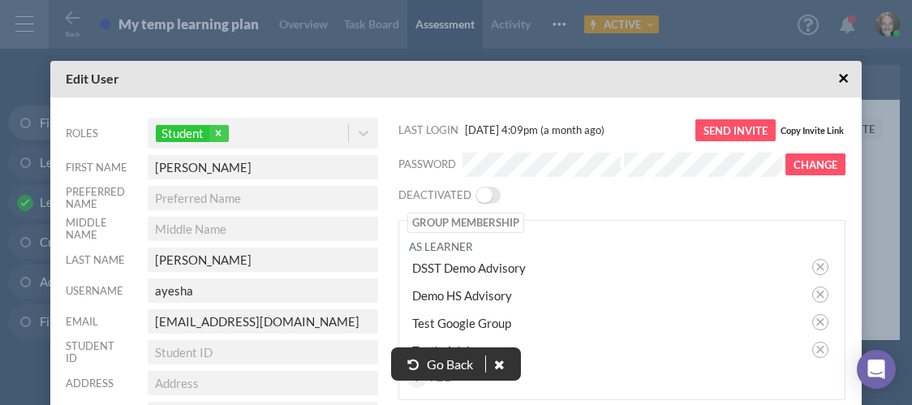
click at [838, 81] on span "×" at bounding box center [843, 78] width 11 height 20
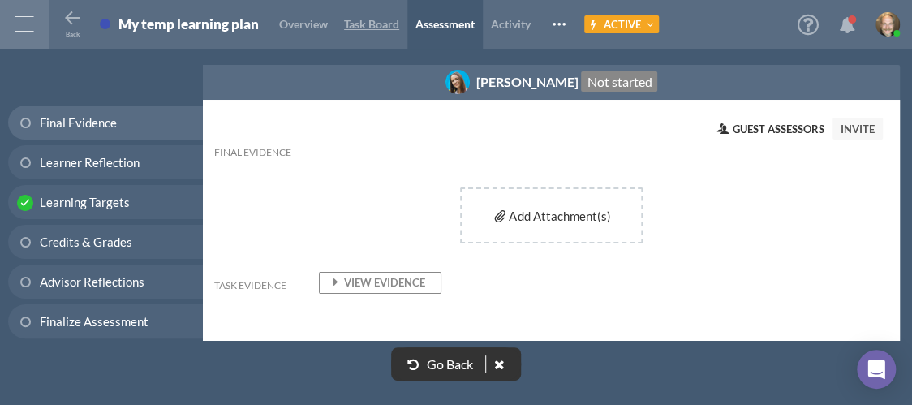
click at [402, 24] on link "Task Board" at bounding box center [371, 24] width 71 height 49
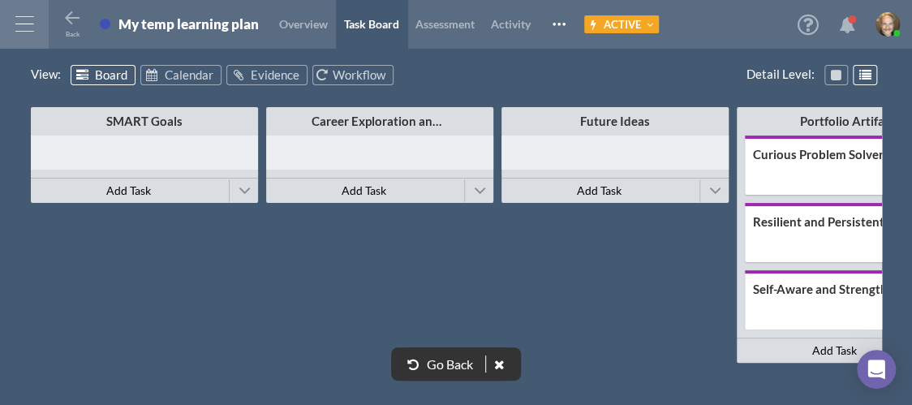
click at [127, 152] on div at bounding box center [144, 152] width 227 height 34
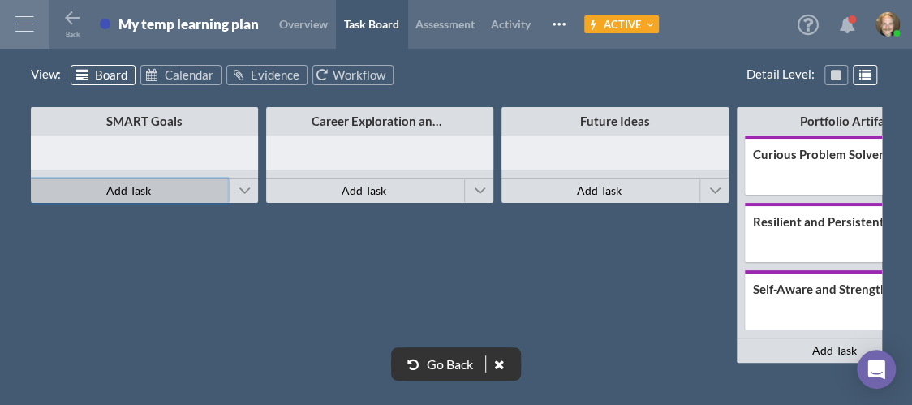
click at [127, 190] on span "Add Task" at bounding box center [128, 190] width 45 height 14
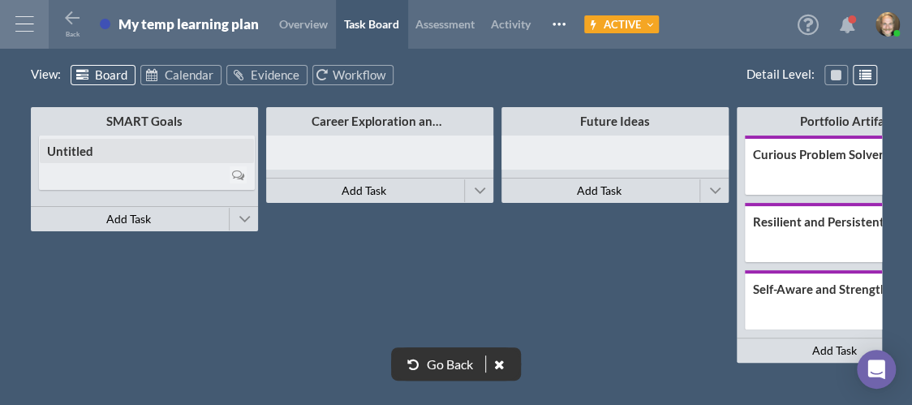
click at [92, 154] on input "Untitled" at bounding box center [147, 151] width 214 height 24
click at [118, 168] on div at bounding box center [147, 175] width 200 height 22
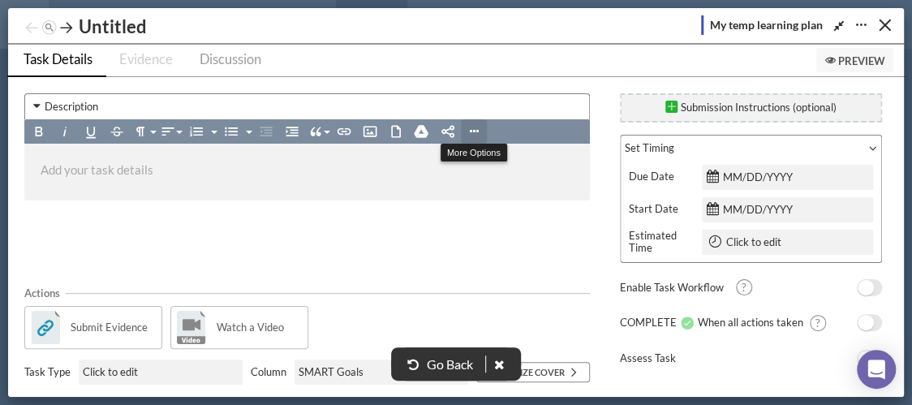
click at [471, 140] on button "More Options" at bounding box center [474, 131] width 26 height 24
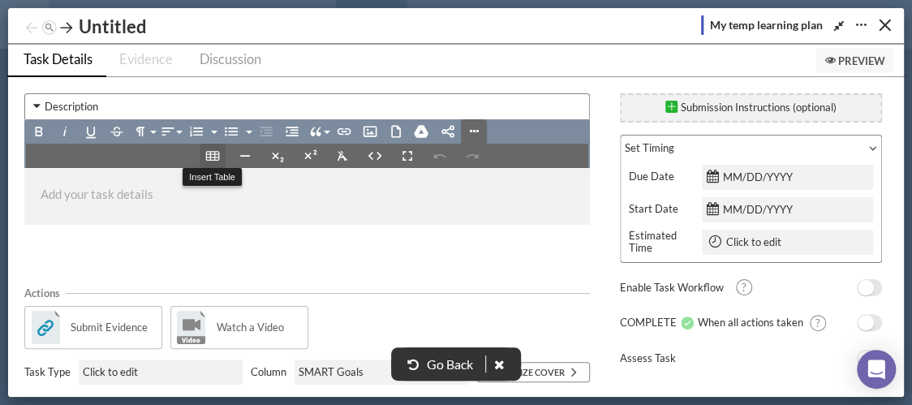
click at [205, 153] on icon "button" at bounding box center [212, 156] width 14 height 10
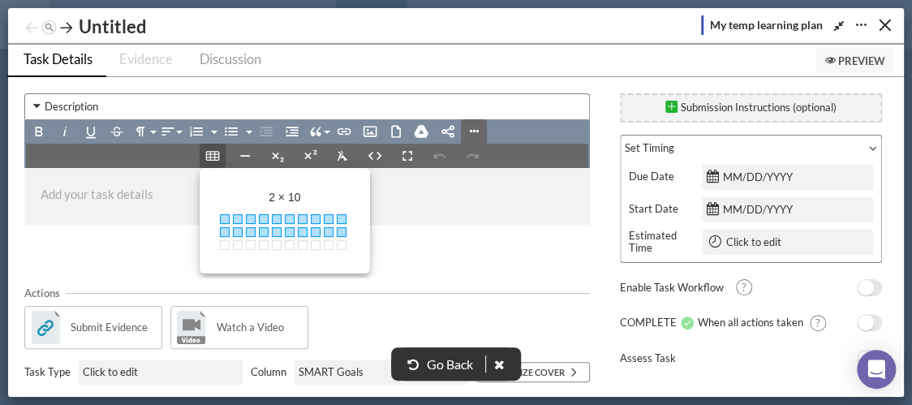
click at [339, 234] on span at bounding box center [342, 232] width 10 height 10
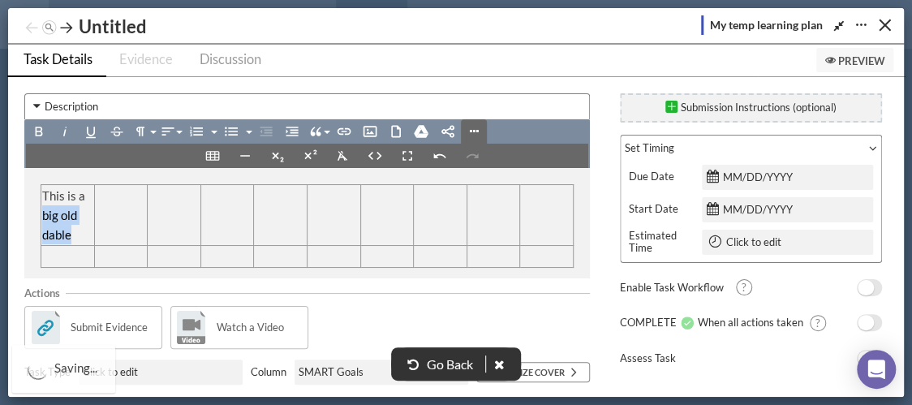
copy td "big old dable"
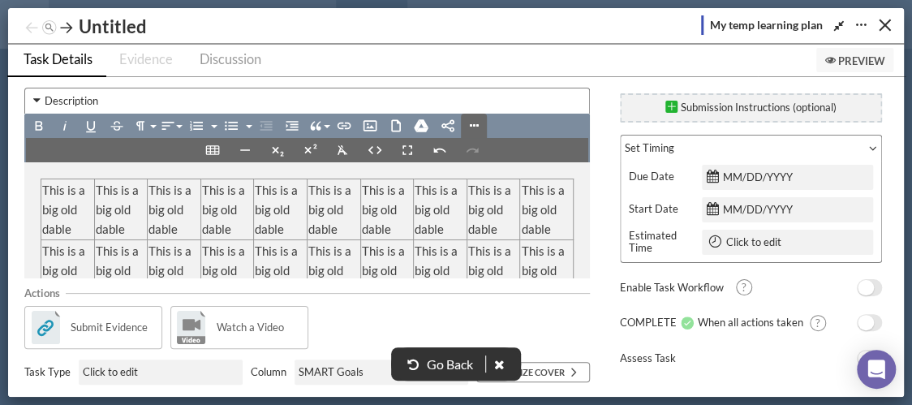
scroll to position [29, 0]
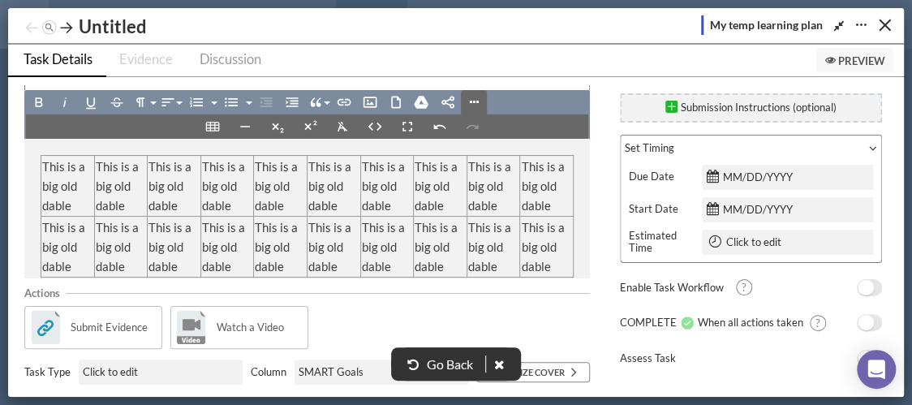
click at [836, 58] on span "Preview" at bounding box center [854, 60] width 61 height 13
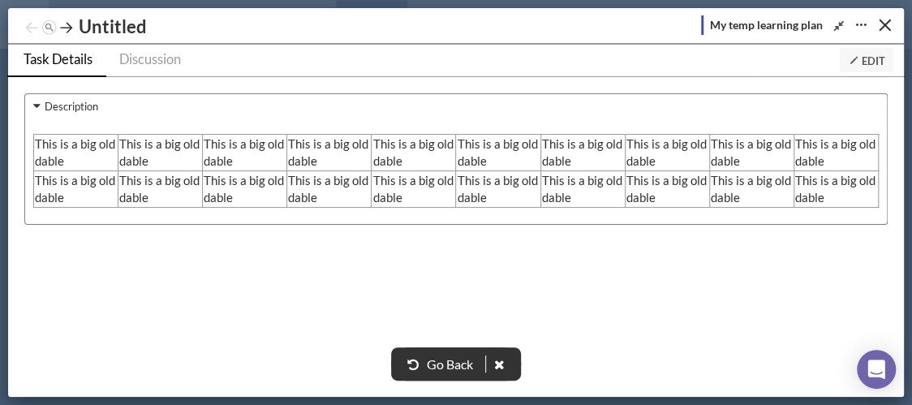
click at [835, 24] on icon "Expand/Shrink" at bounding box center [838, 25] width 15 height 12
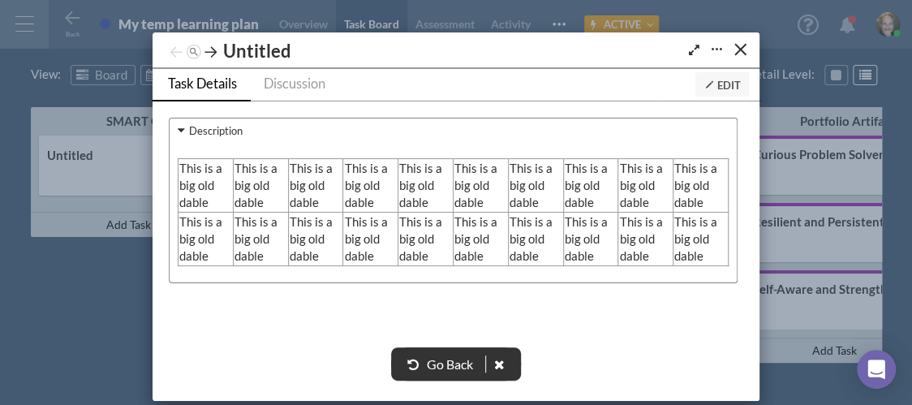
click at [703, 80] on icon at bounding box center [708, 84] width 11 height 11
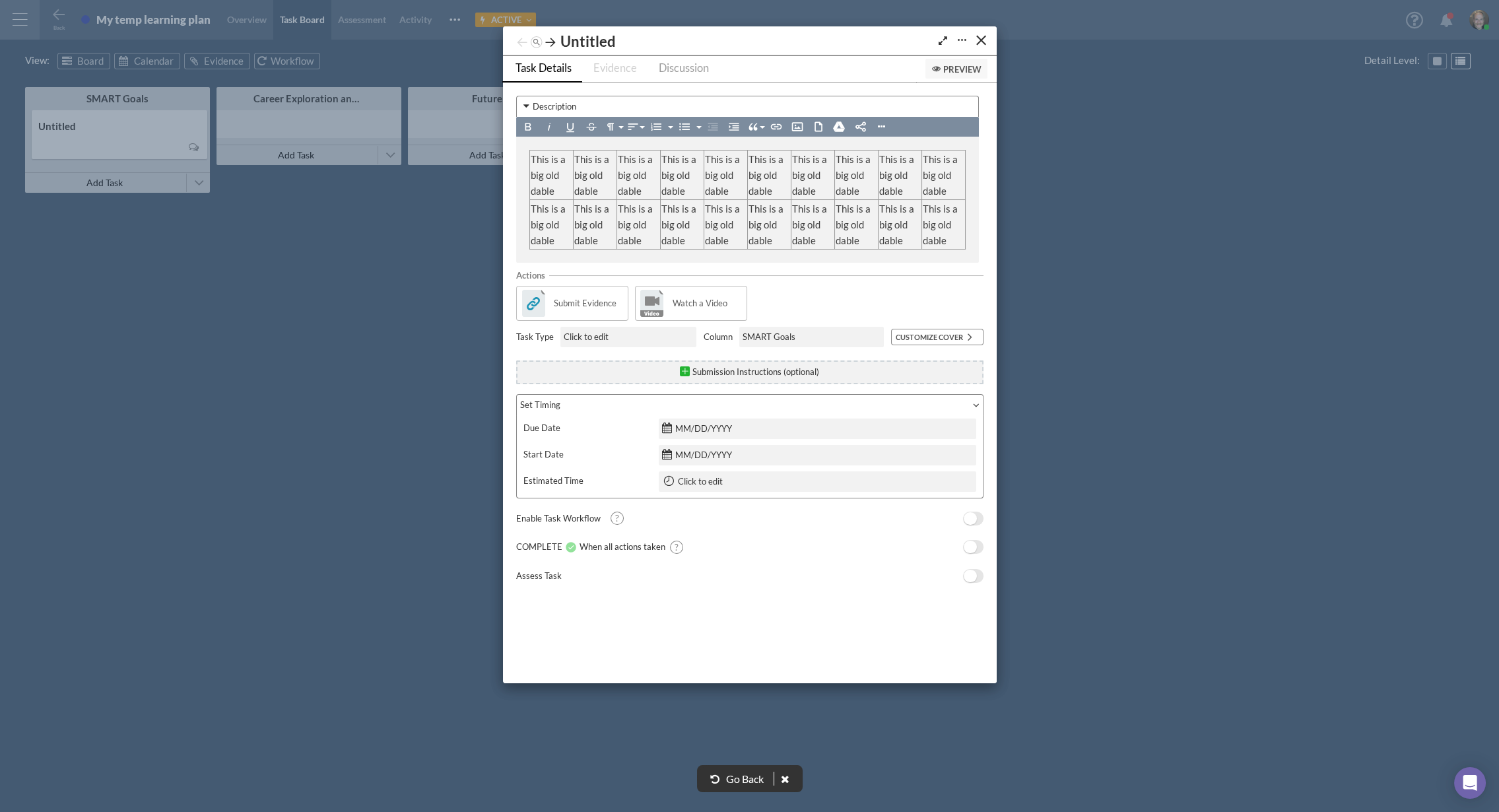
click at [741, 243] on div "This is a big old dable This is a big old dable This is a big old dable This is…" at bounding box center [747, 199] width 463 height 126
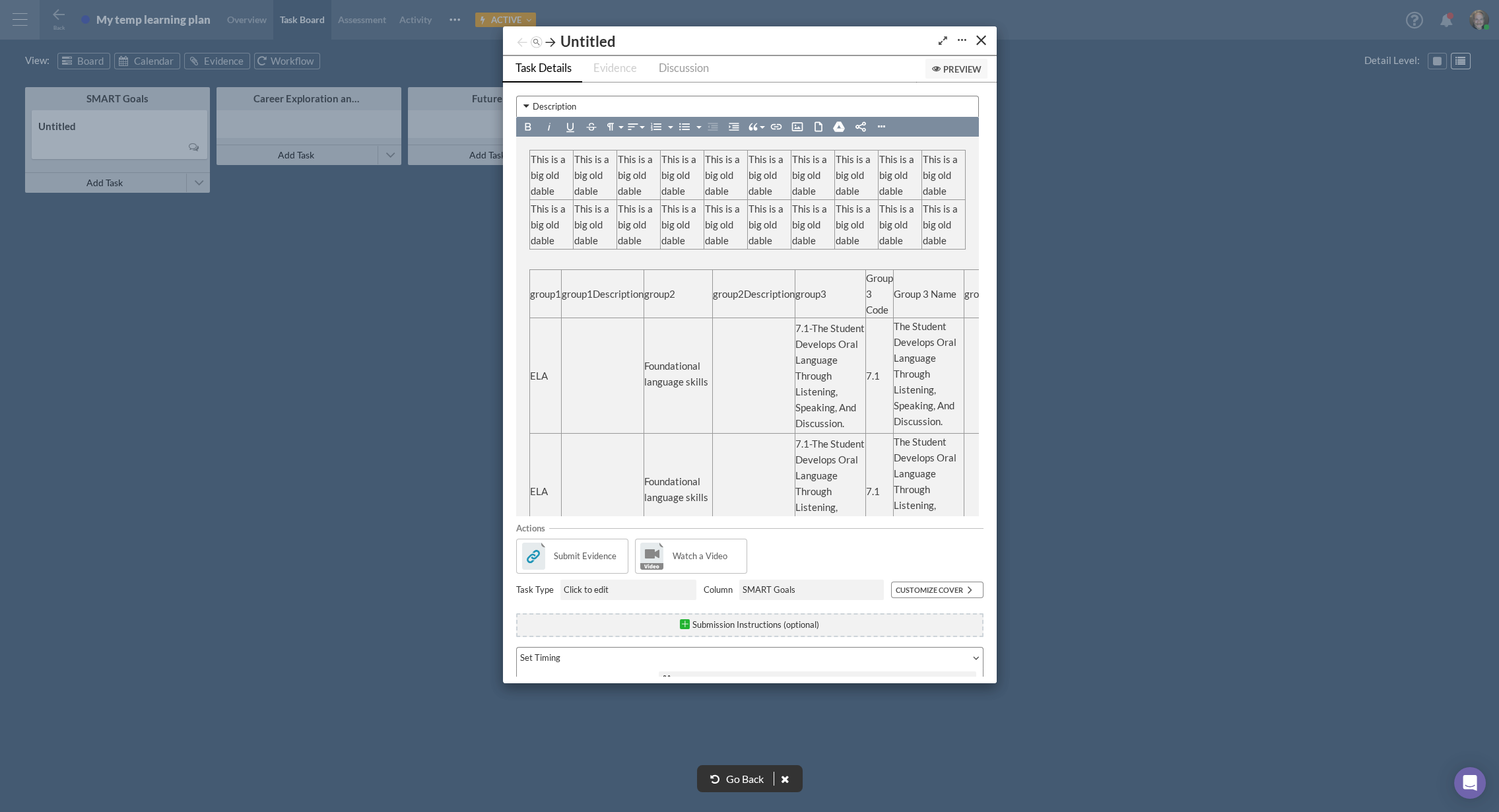
click at [741, 36] on icon "Expand/Shrink" at bounding box center [942, 41] width 12 height 10
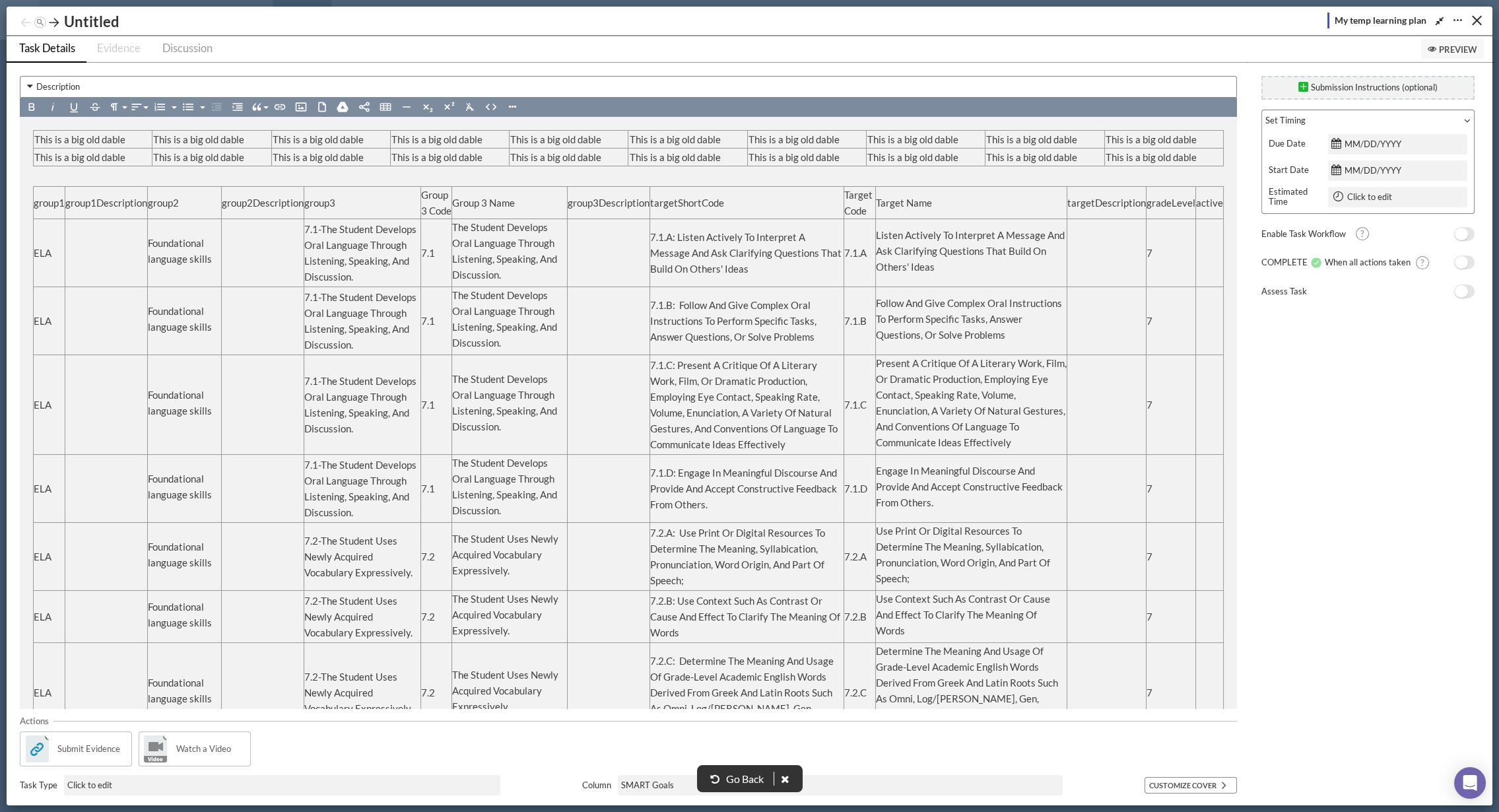
click at [741, 53] on span "Preview" at bounding box center [1453, 49] width 50 height 11
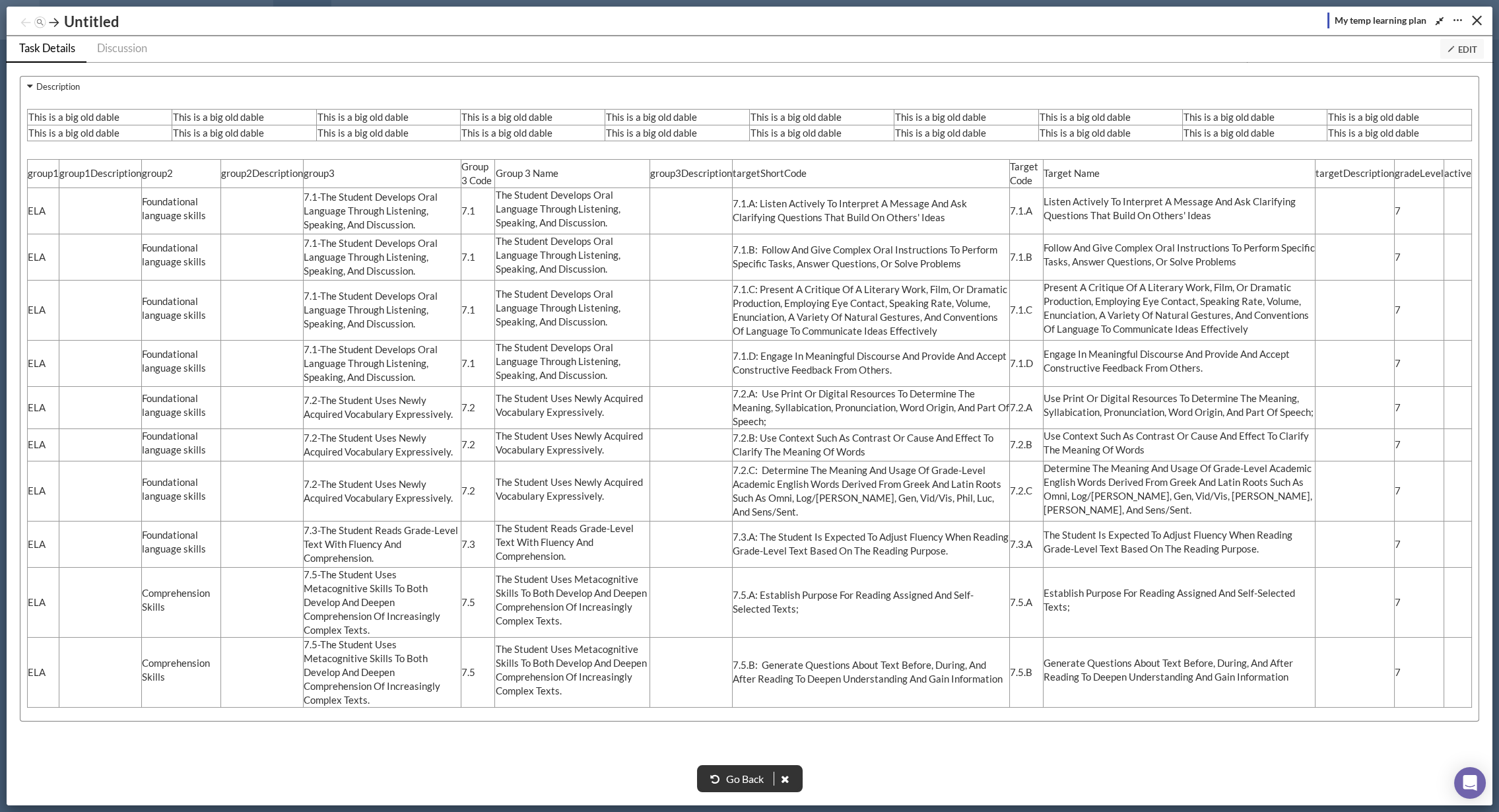
click at [741, 49] on span "Edit" at bounding box center [1462, 49] width 30 height 11
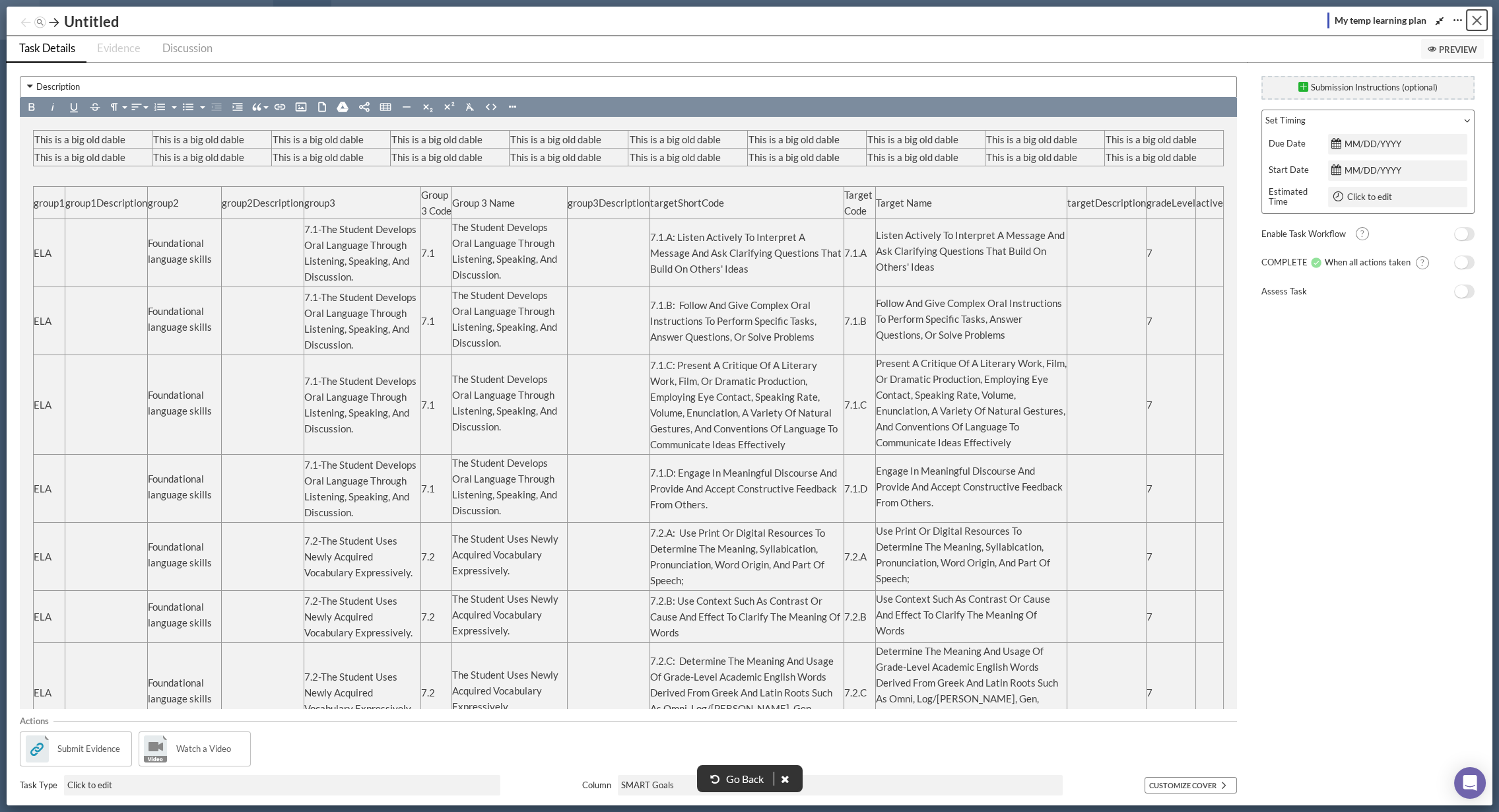
click at [741, 20] on button "Close" at bounding box center [1476, 20] width 20 height 20
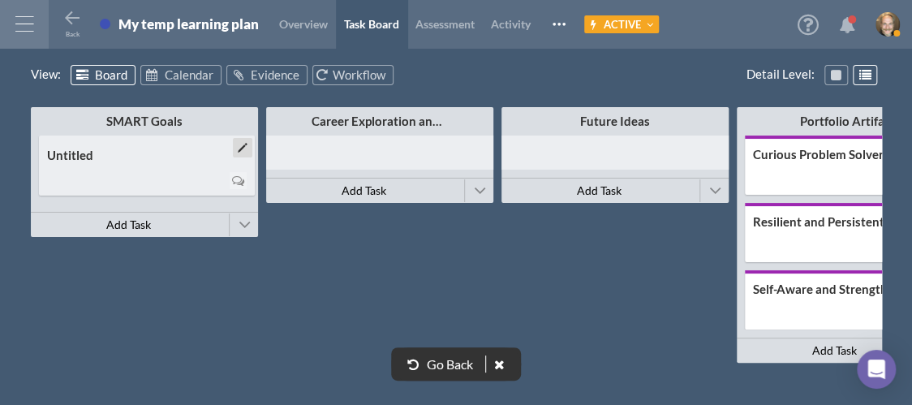
click at [156, 157] on div "Untitled" at bounding box center [147, 155] width 200 height 15
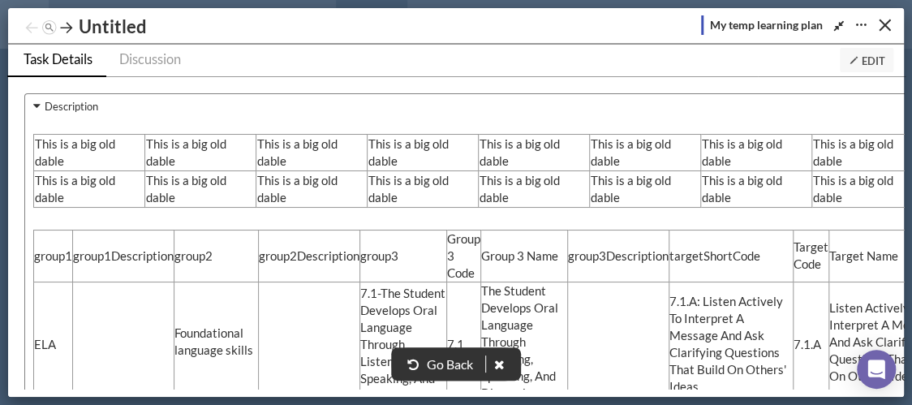
click at [853, 62] on icon at bounding box center [853, 60] width 11 height 11
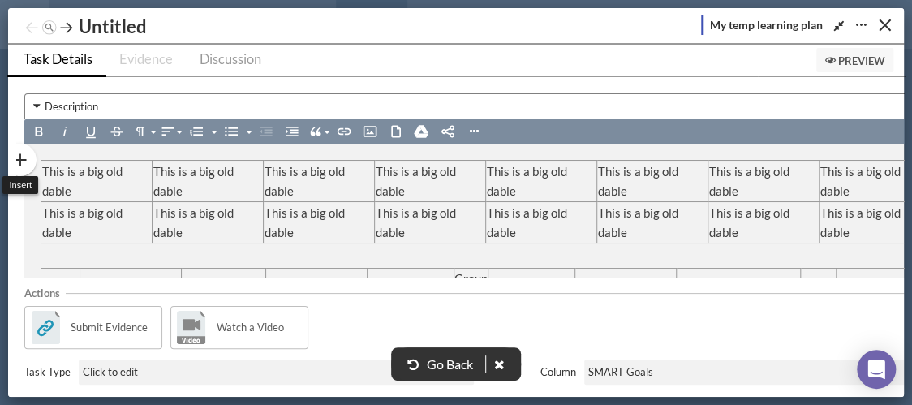
click at [28, 157] on icon at bounding box center [20, 160] width 32 height 32
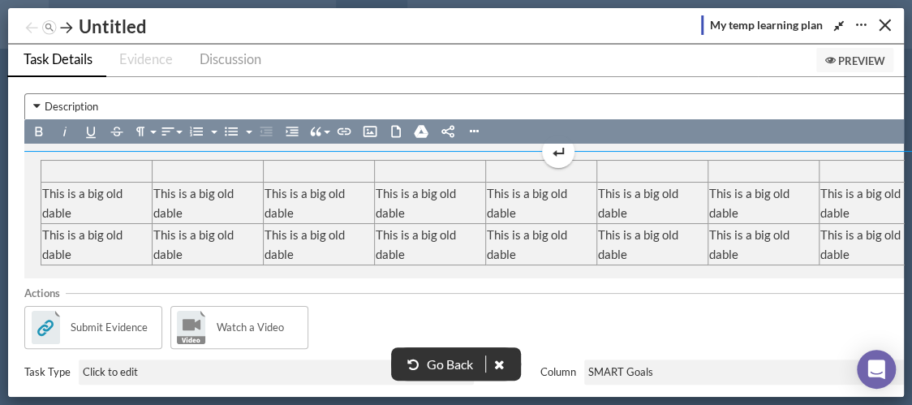
click at [557, 148] on icon at bounding box center [557, 151] width 19 height 19
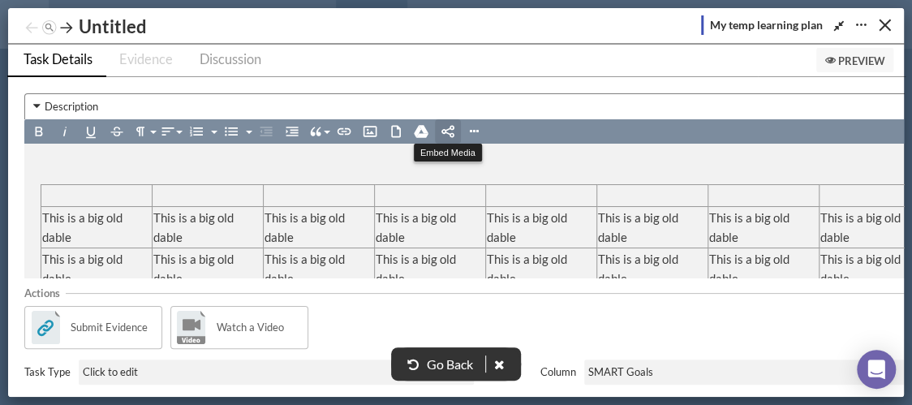
click at [454, 132] on icon "button" at bounding box center [448, 131] width 16 height 16
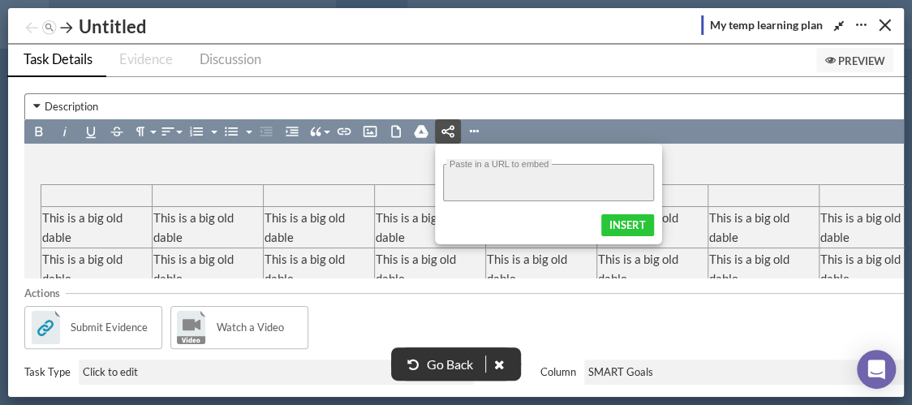
paste input "[URL][DOMAIN_NAME]"
click at [630, 214] on button "Insert" at bounding box center [627, 225] width 53 height 22
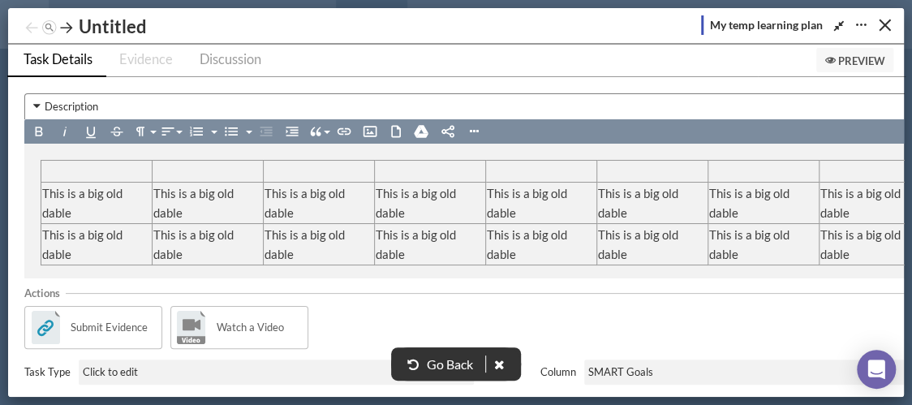
scroll to position [0, 0]
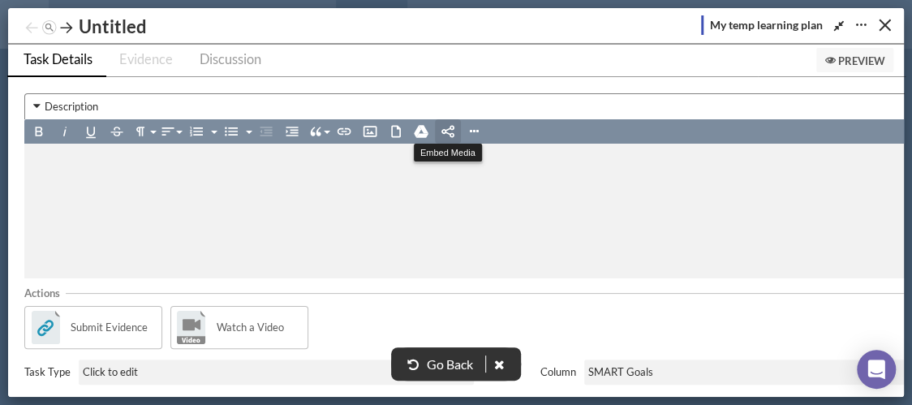
click at [440, 135] on icon "button" at bounding box center [448, 131] width 16 height 16
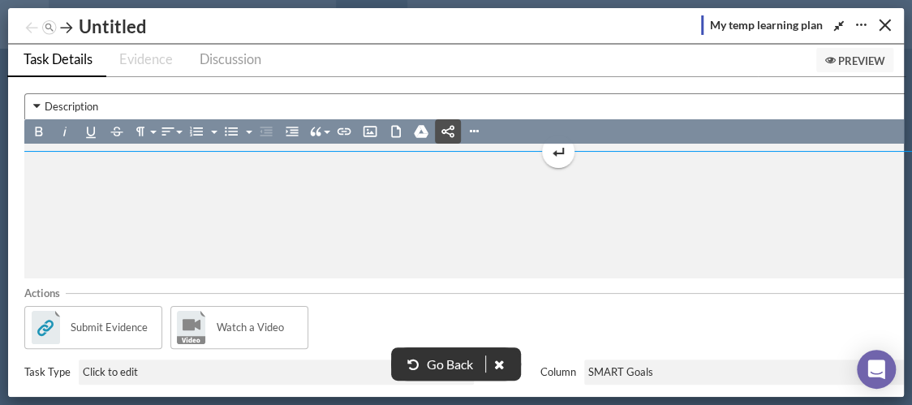
click at [555, 154] on icon at bounding box center [554, 153] width 4 height 6
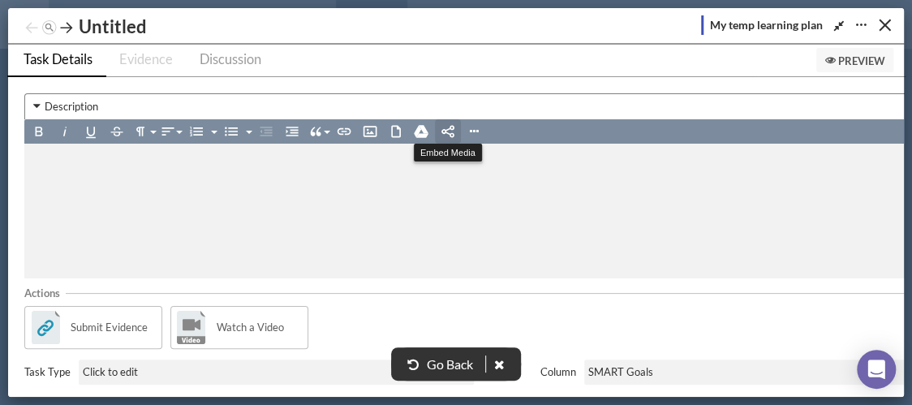
click at [444, 131] on icon "button" at bounding box center [448, 131] width 16 height 16
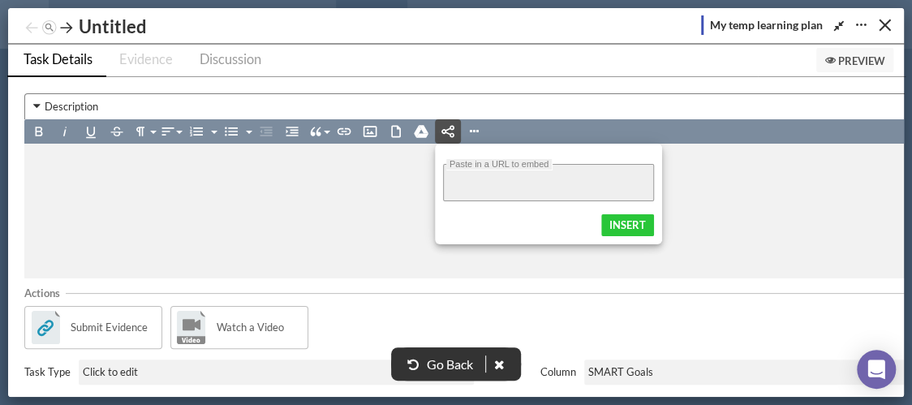
paste input "[URL][DOMAIN_NAME]"
type input "[URL][DOMAIN_NAME]"
click at [631, 221] on button "Insert" at bounding box center [627, 225] width 53 height 22
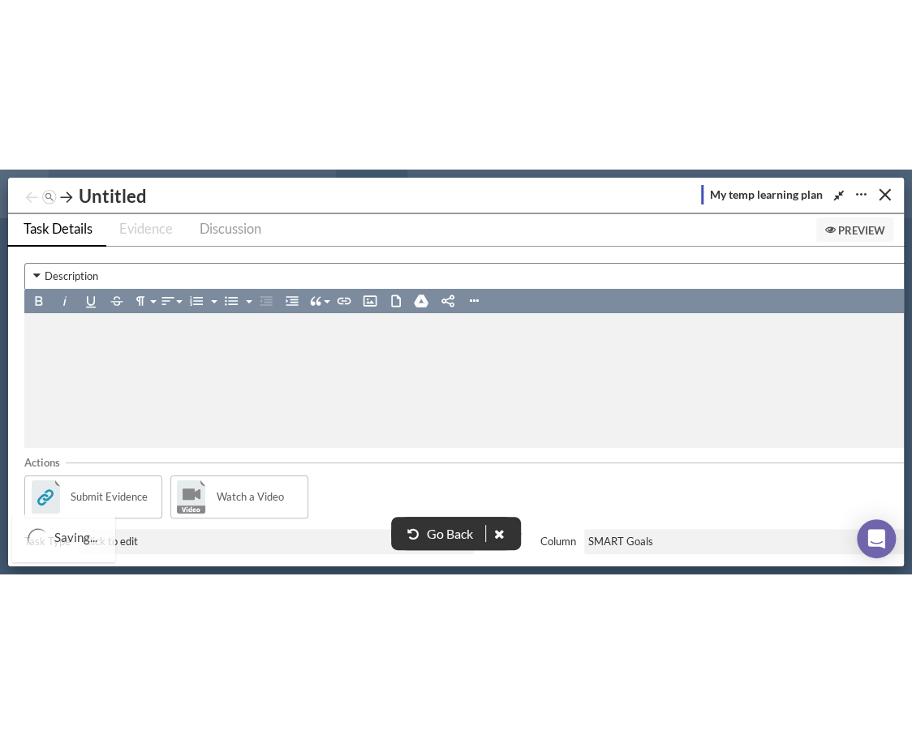
scroll to position [0, 0]
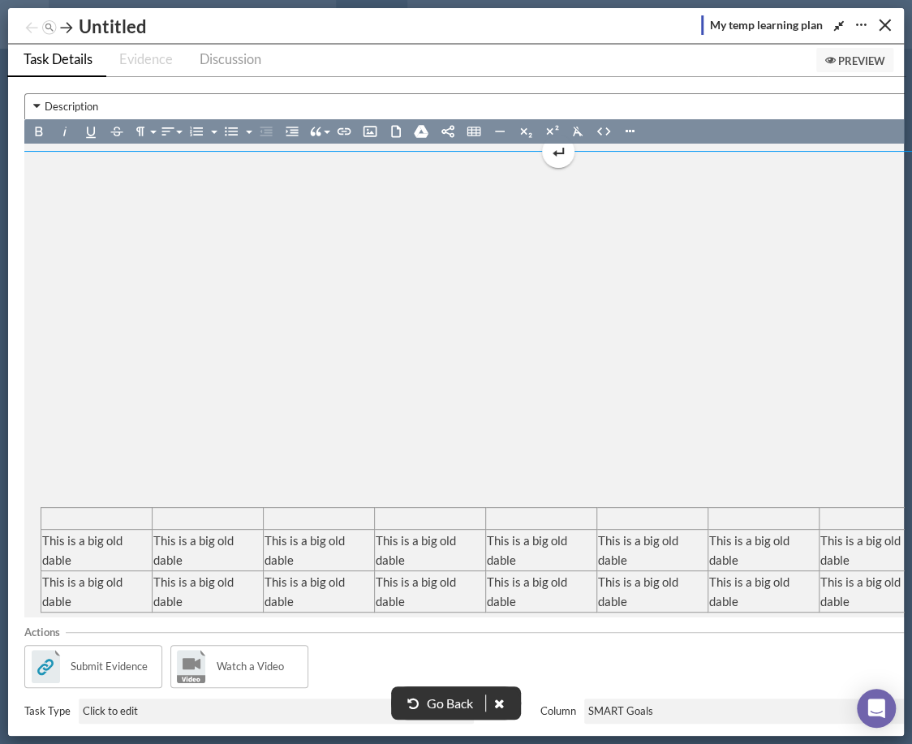
click at [57, 162] on div at bounding box center [597, 199] width 1112 height 78
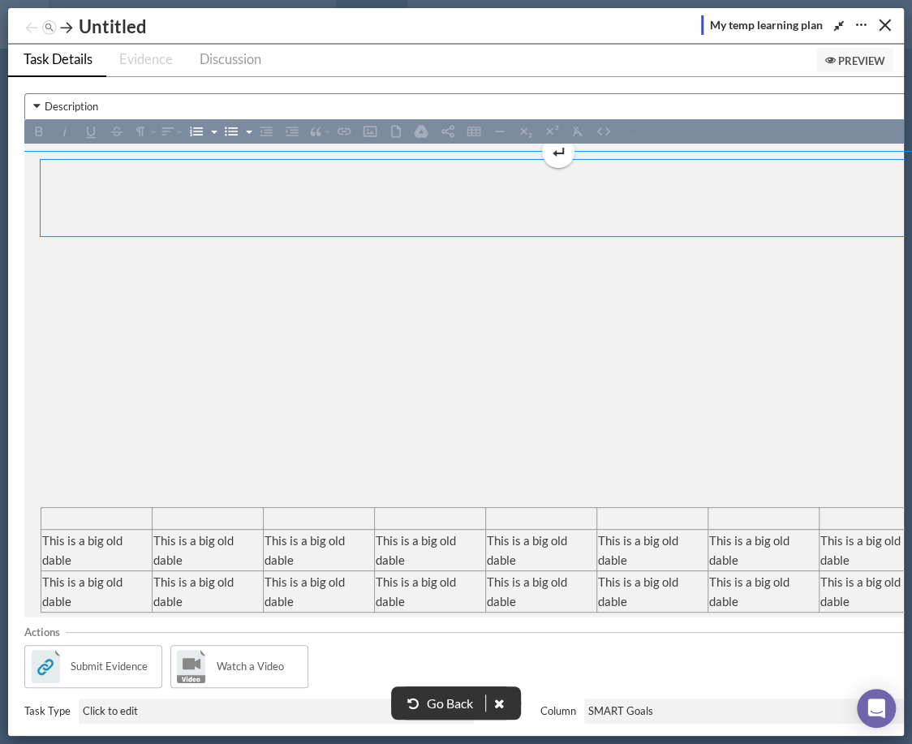
click at [562, 151] on rect at bounding box center [563, 151] width 2 height 6
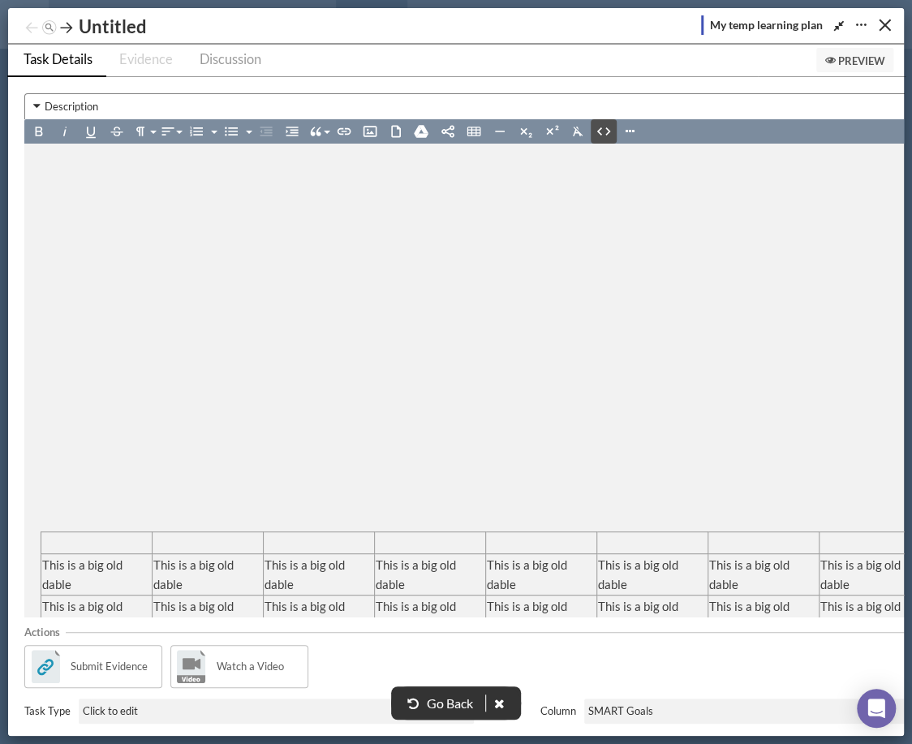
click at [596, 130] on icon "button" at bounding box center [603, 131] width 16 height 16
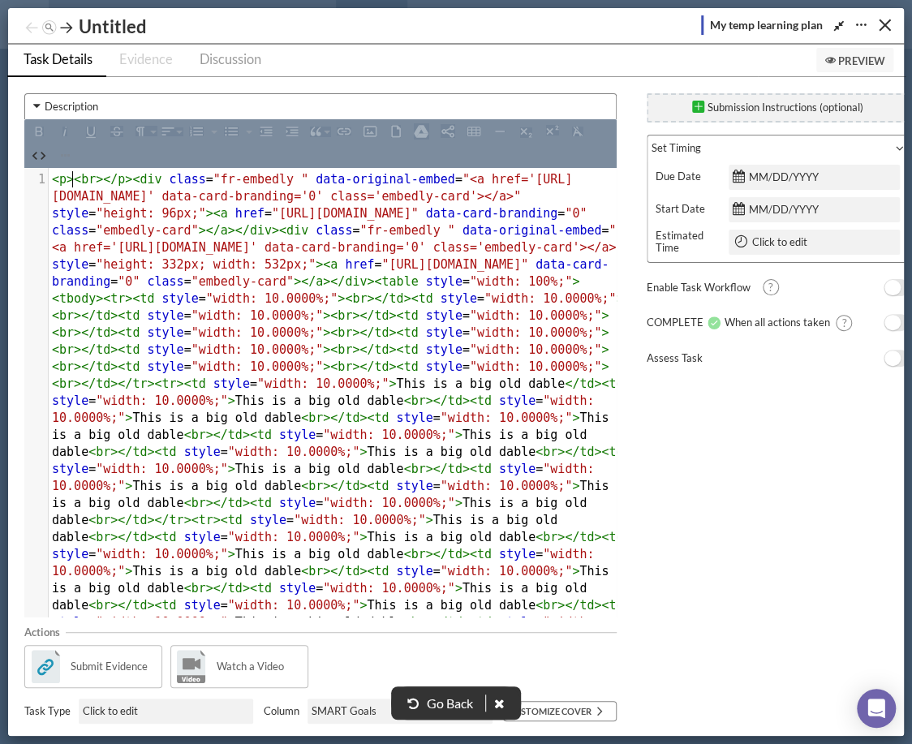
scroll to position [1, 0]
click at [44, 148] on icon "button" at bounding box center [39, 156] width 16 height 16
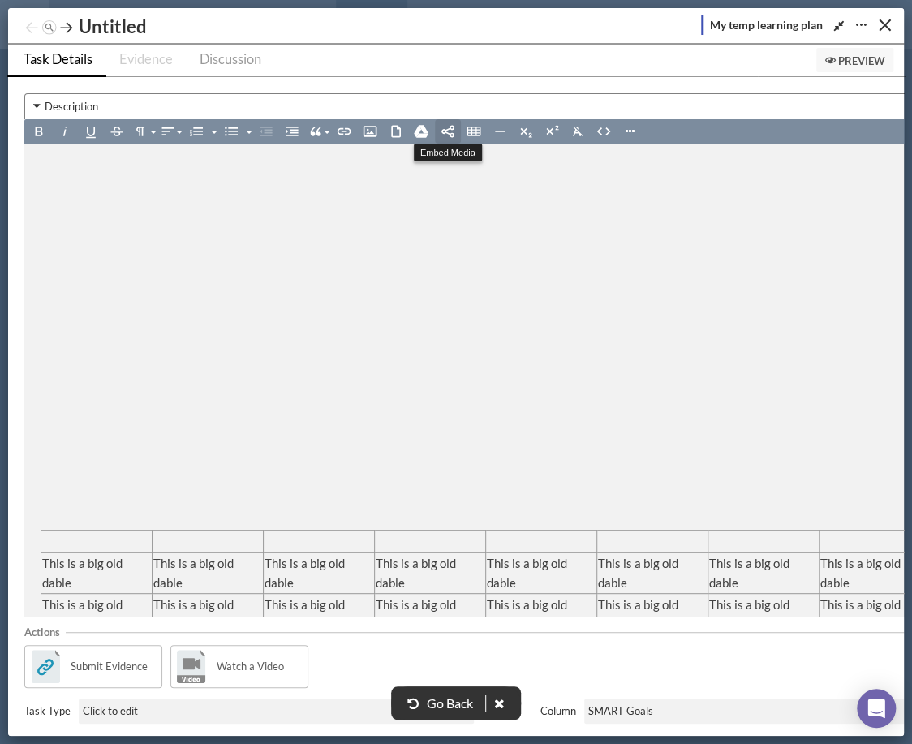
click at [445, 127] on icon "button" at bounding box center [448, 131] width 16 height 16
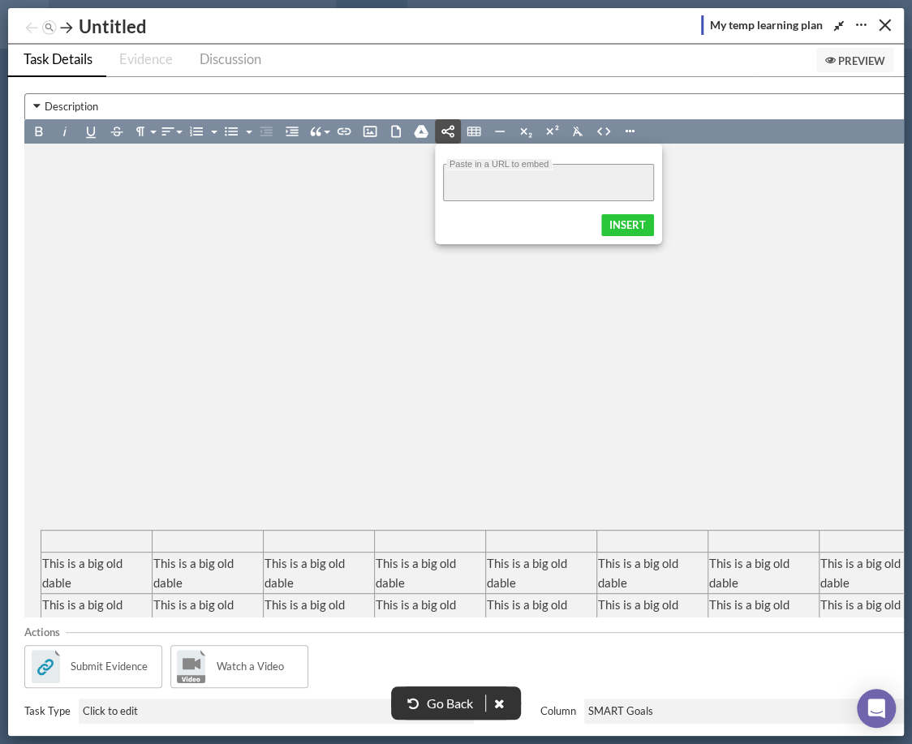
paste input "[URL][DOMAIN_NAME]"
type input "[URL][DOMAIN_NAME]"
click at [621, 217] on button "Insert" at bounding box center [627, 225] width 53 height 22
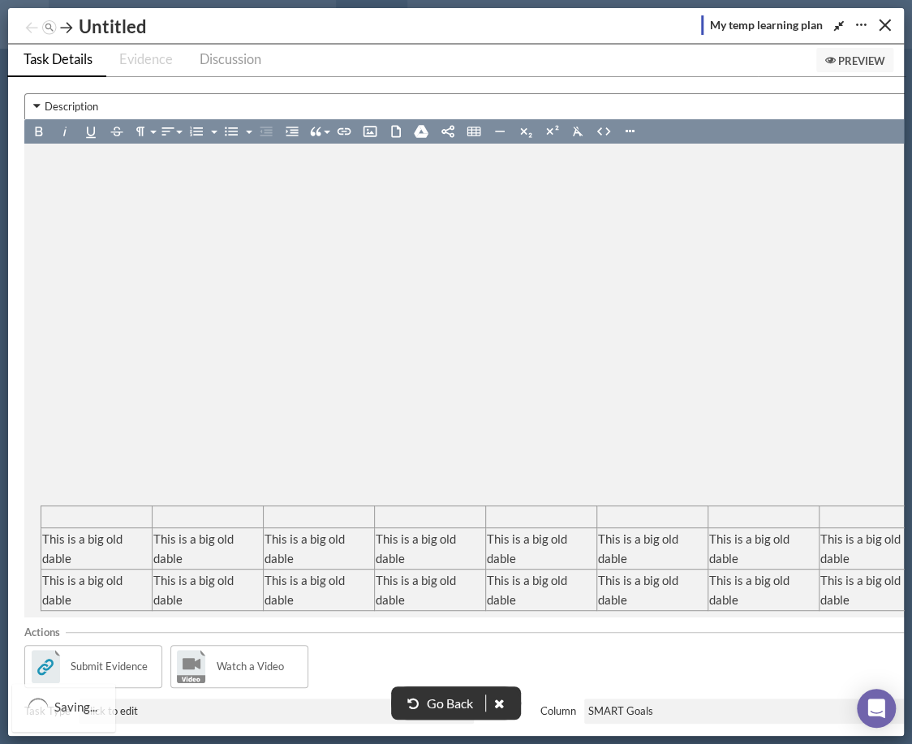
scroll to position [0, 0]
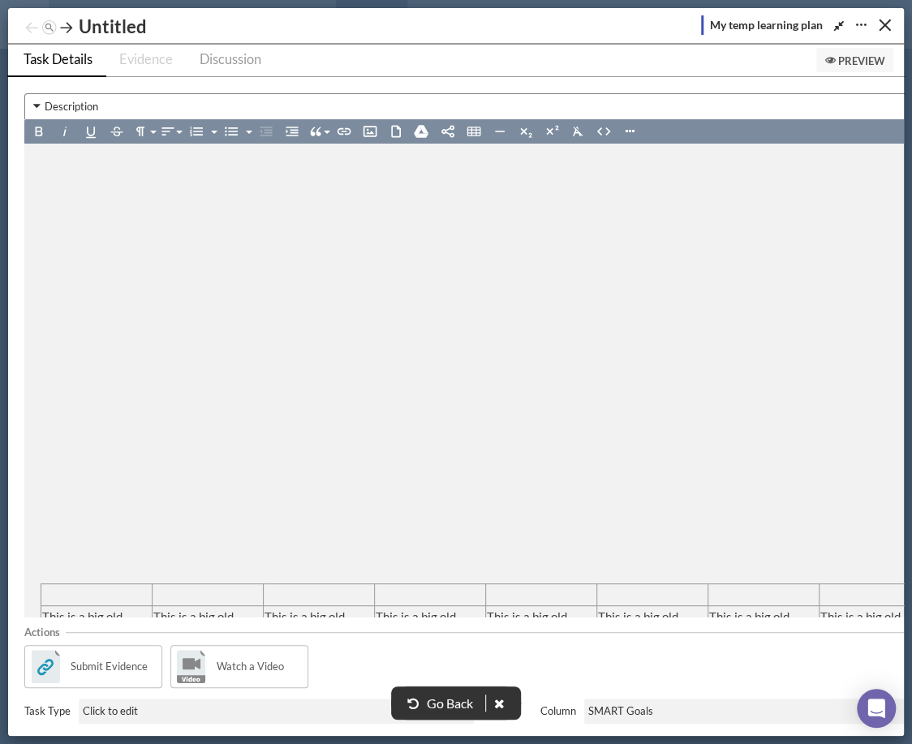
click at [450, 217] on div at bounding box center [597, 199] width 1112 height 78
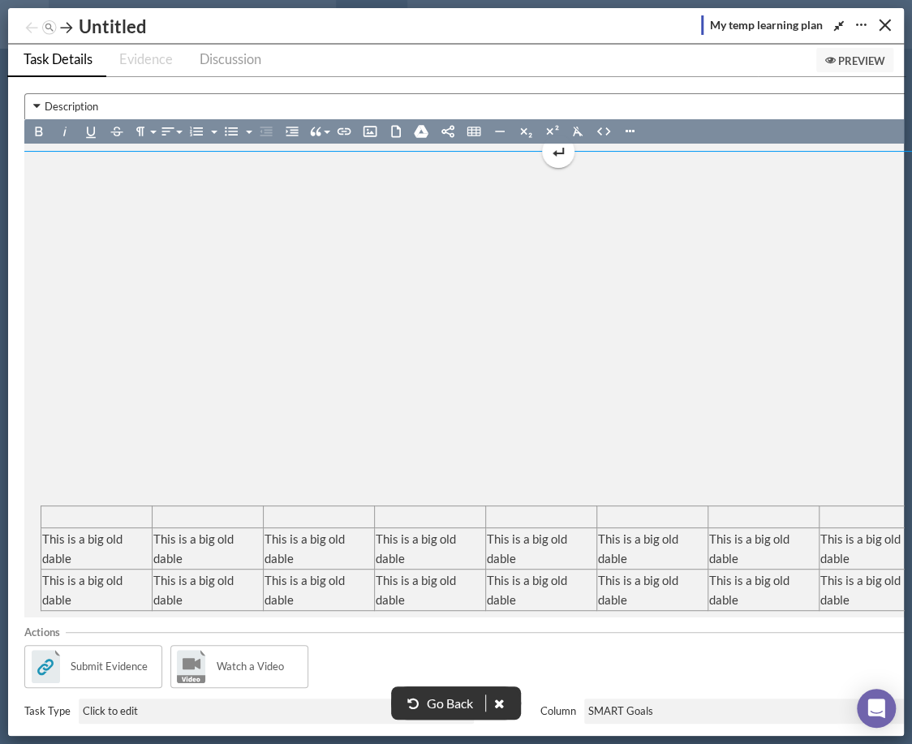
click at [552, 152] on icon at bounding box center [557, 151] width 19 height 19
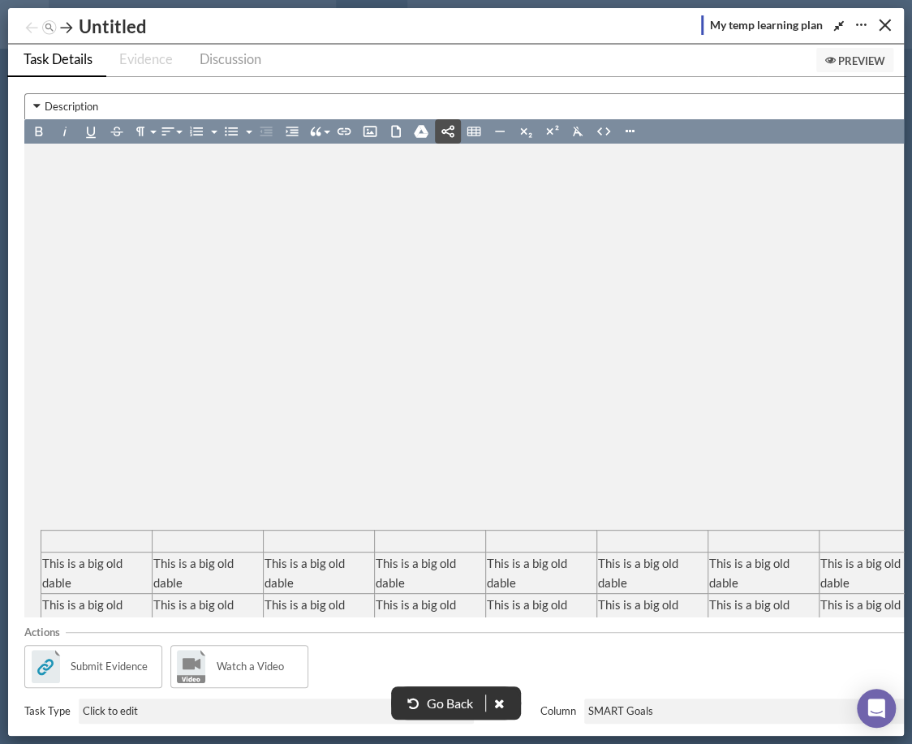
click at [440, 132] on icon "button" at bounding box center [448, 131] width 16 height 16
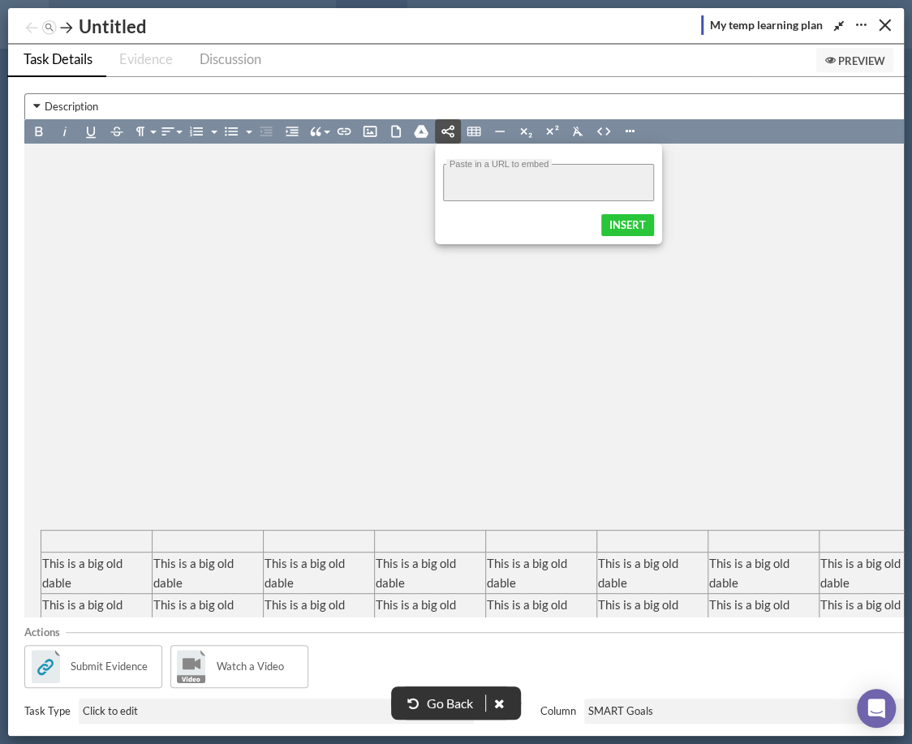
paste input "[URL][DOMAIN_NAME]"
type input "[URL][DOMAIN_NAME]"
click at [638, 228] on button "Insert" at bounding box center [627, 225] width 53 height 22
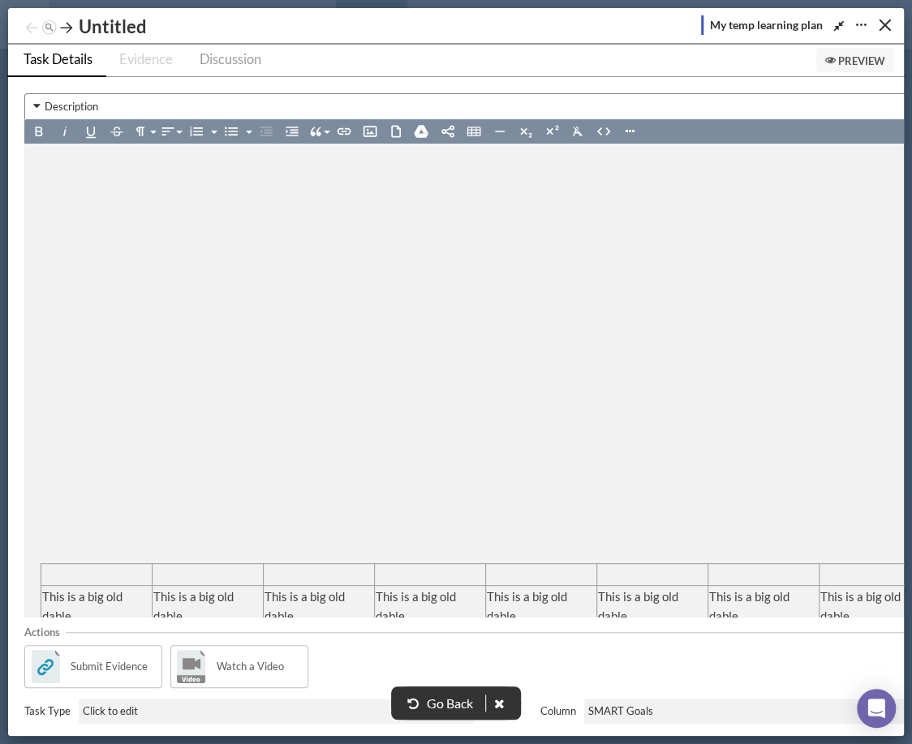
click at [208, 176] on div at bounding box center [597, 189] width 1112 height 58
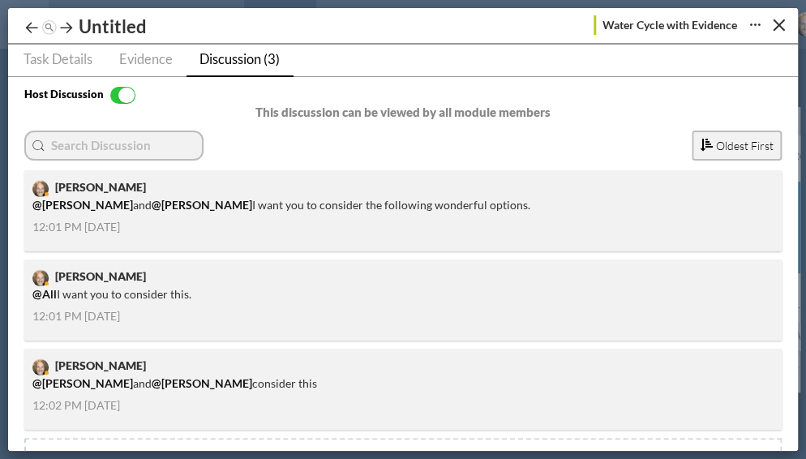
scroll to position [94, 0]
